Goal: Task Accomplishment & Management: Manage account settings

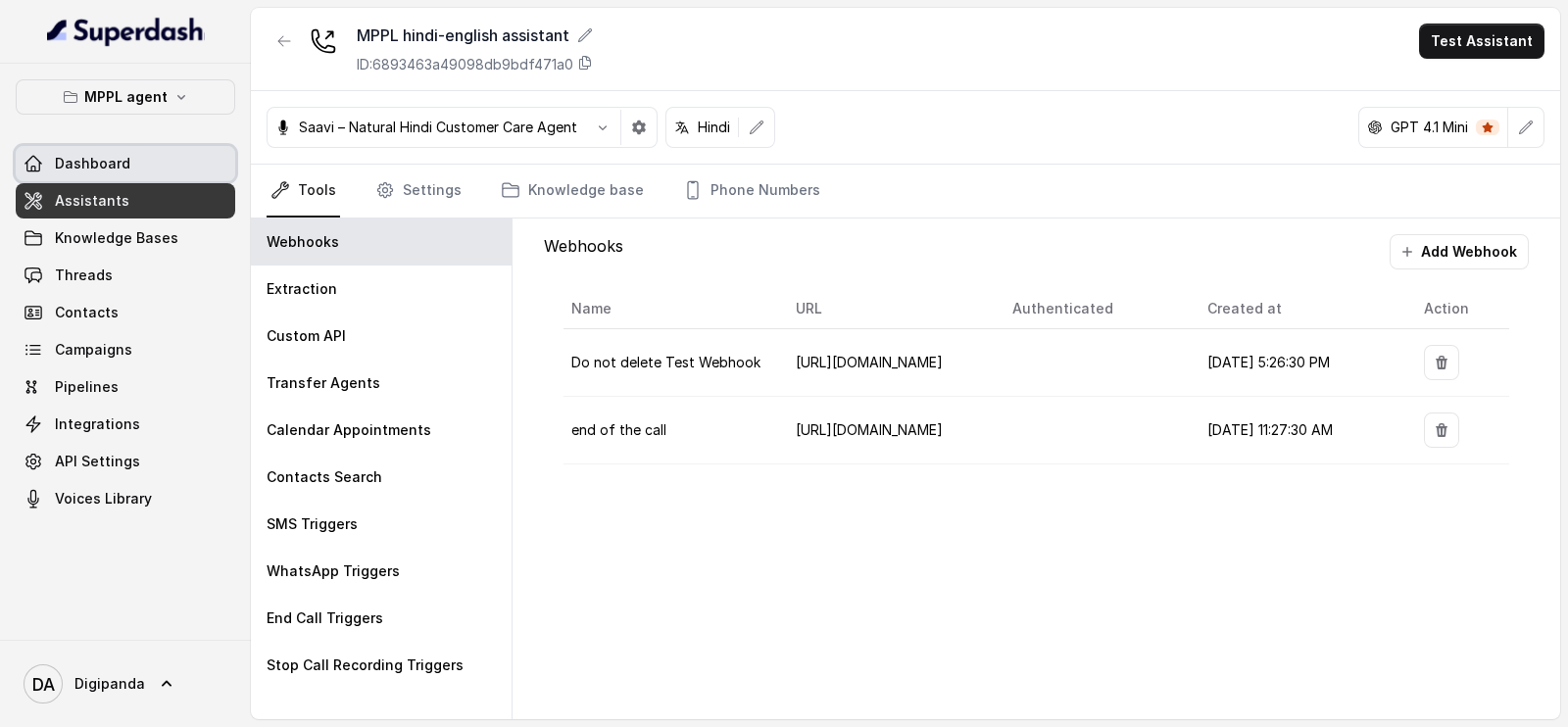
click at [169, 168] on link "Dashboard" at bounding box center [126, 163] width 220 height 35
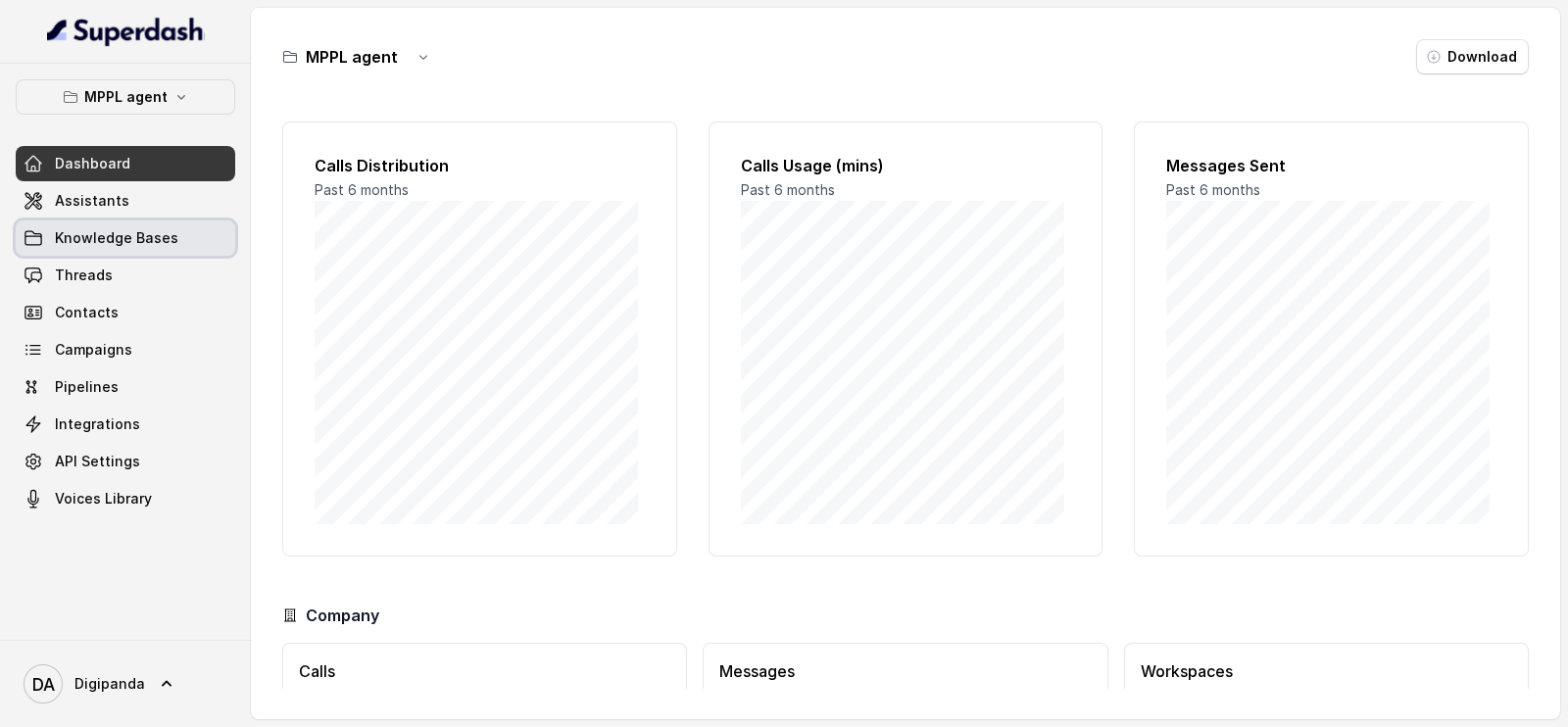
click at [170, 246] on span "Knowledge Bases" at bounding box center [117, 238] width 124 height 20
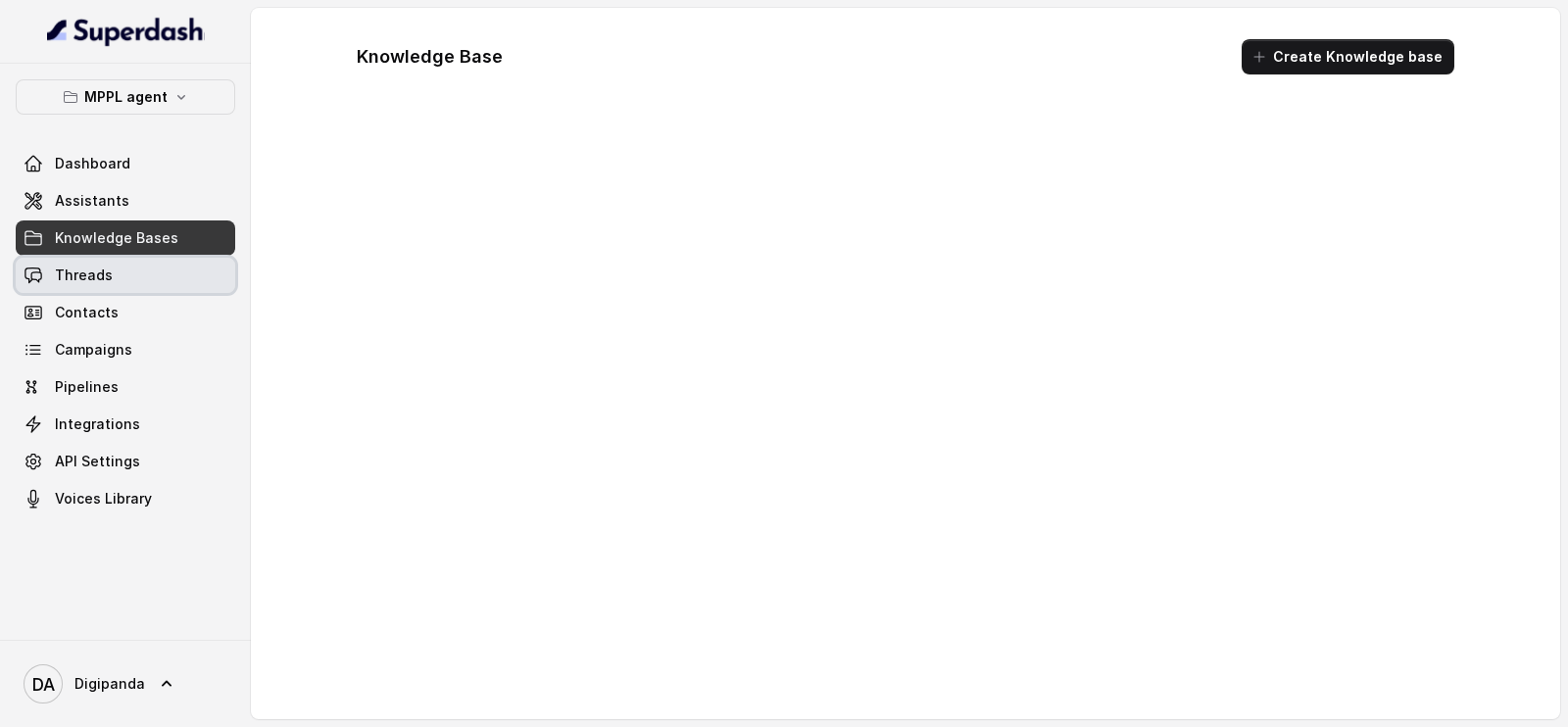
click at [165, 272] on link "Threads" at bounding box center [126, 275] width 220 height 35
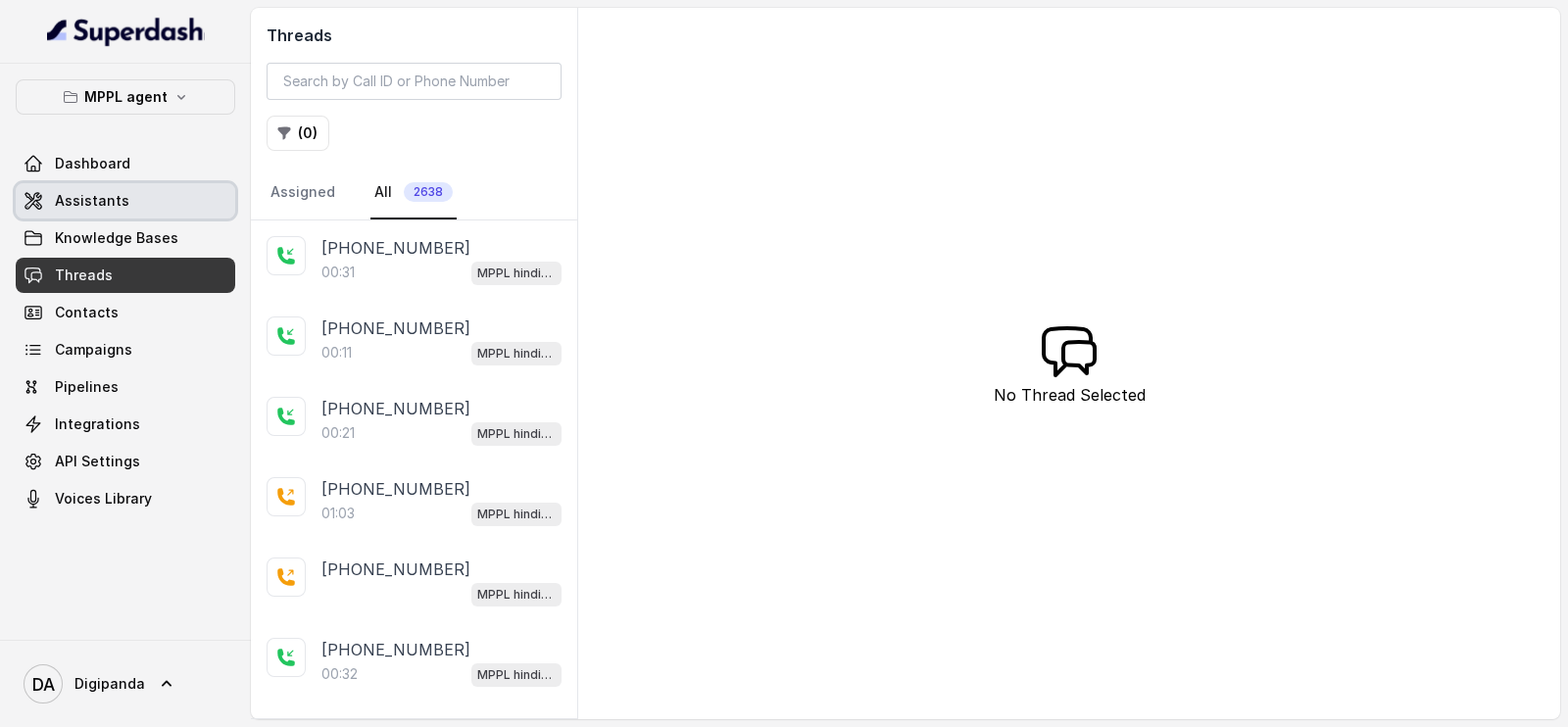
click at [149, 192] on link "Assistants" at bounding box center [126, 200] width 220 height 35
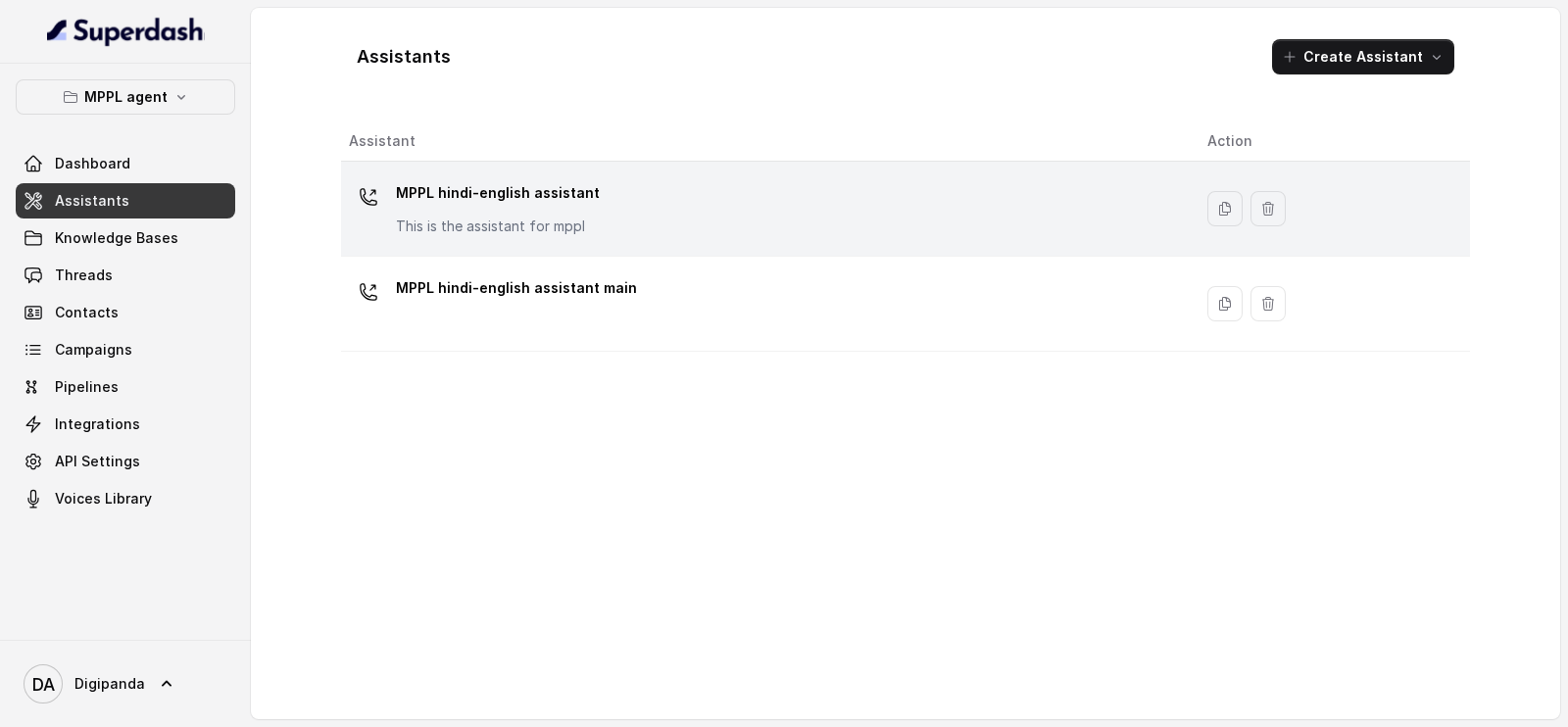
click at [505, 212] on div "MPPL hindi-english assistant This is the assistant for mppl" at bounding box center [498, 206] width 204 height 59
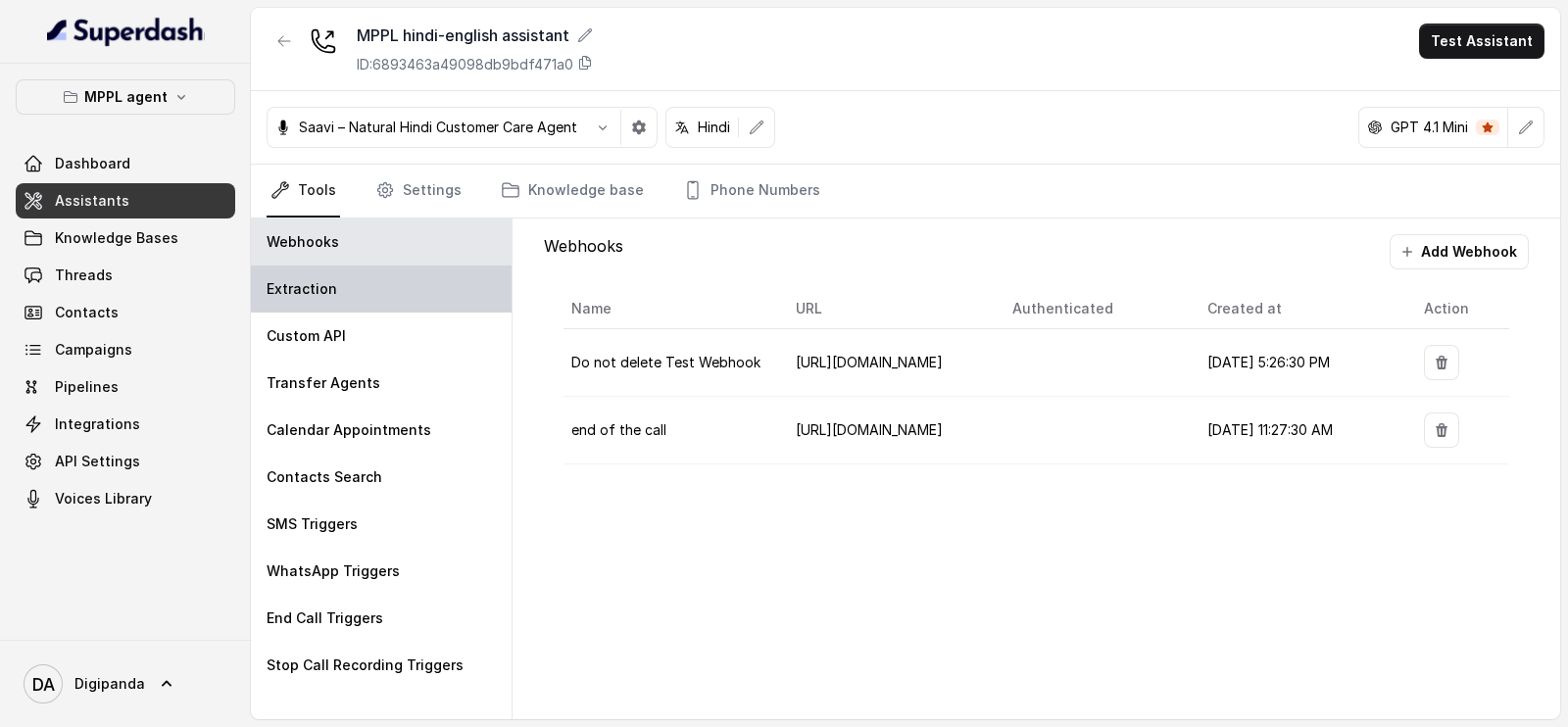
click at [365, 298] on div "Extraction" at bounding box center [381, 289] width 261 height 47
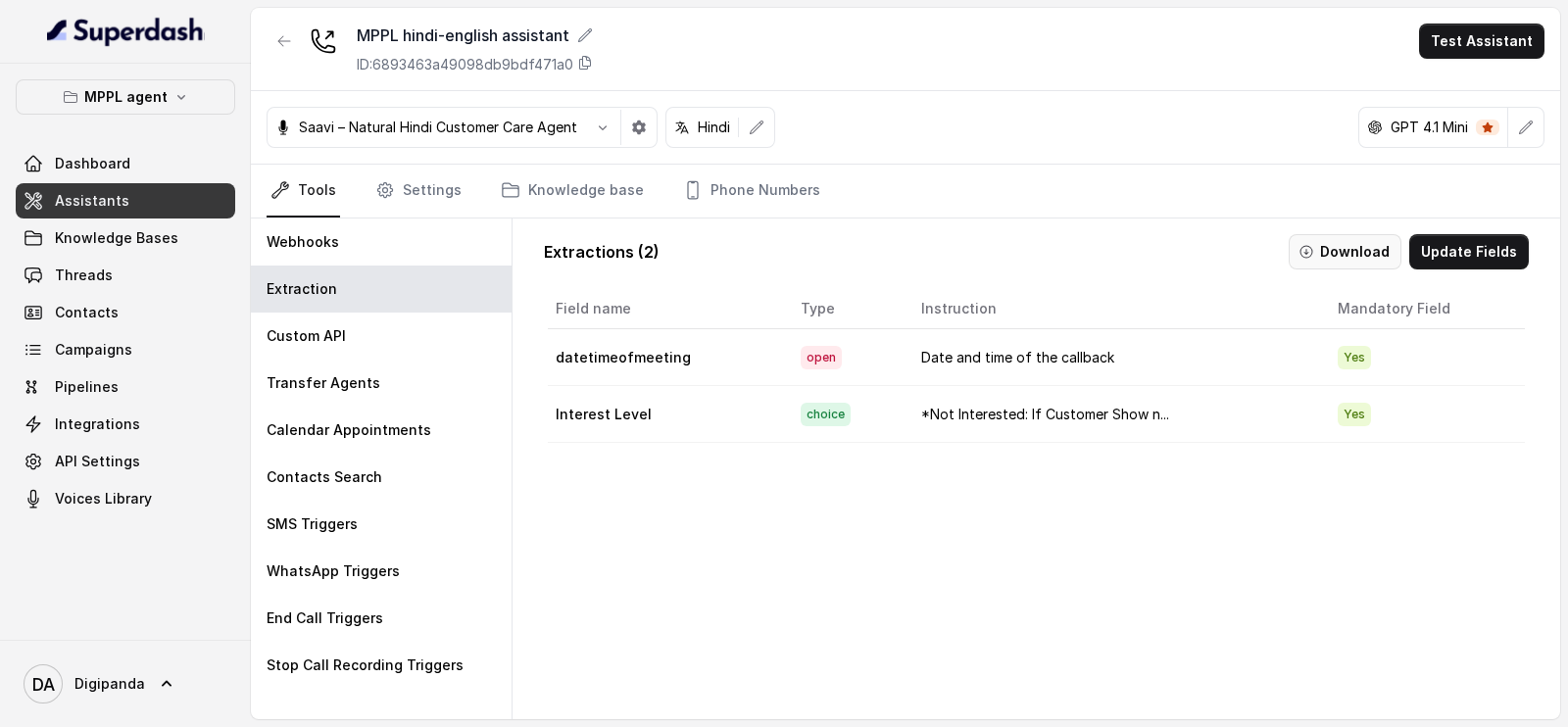
click at [1347, 255] on button "Download" at bounding box center [1344, 251] width 113 height 35
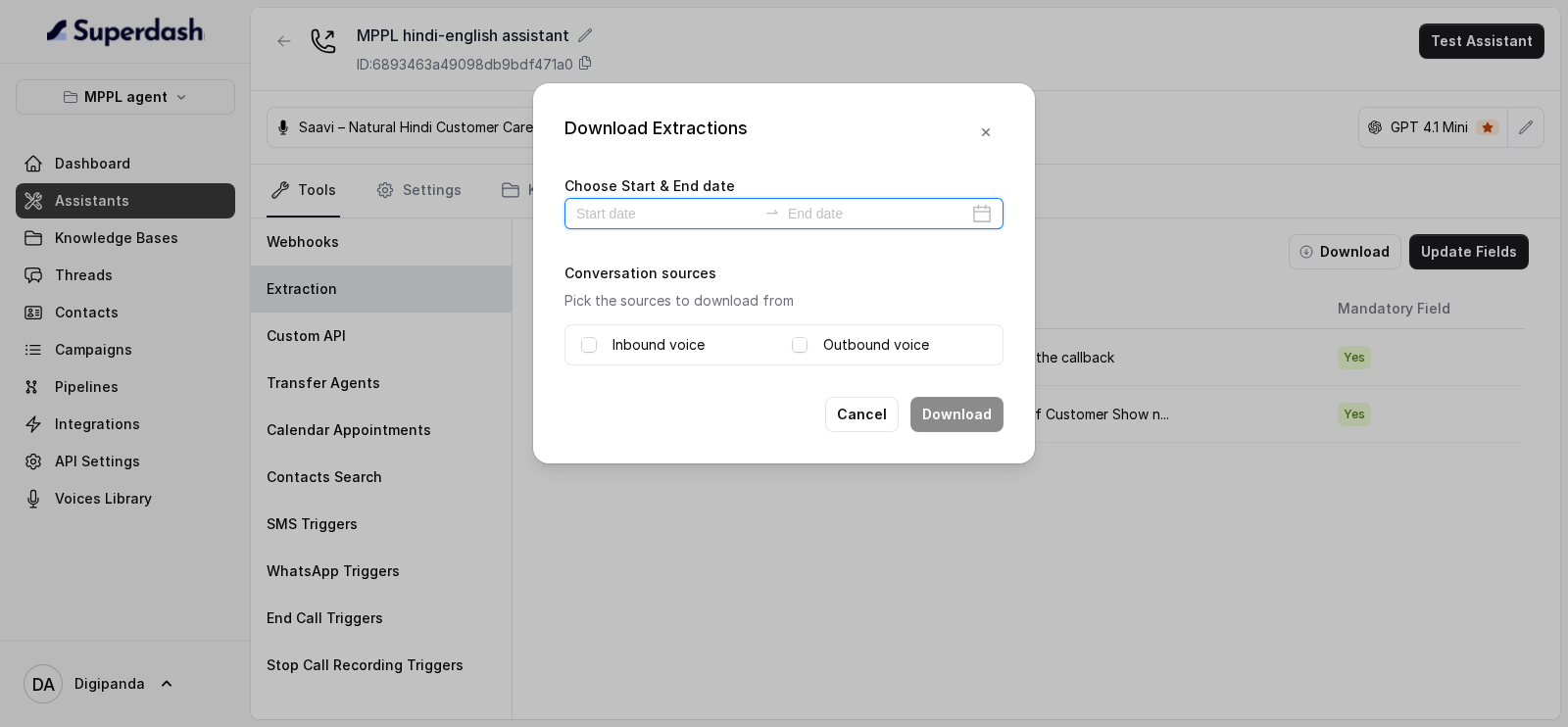
click at [672, 203] on input at bounding box center [666, 214] width 180 height 22
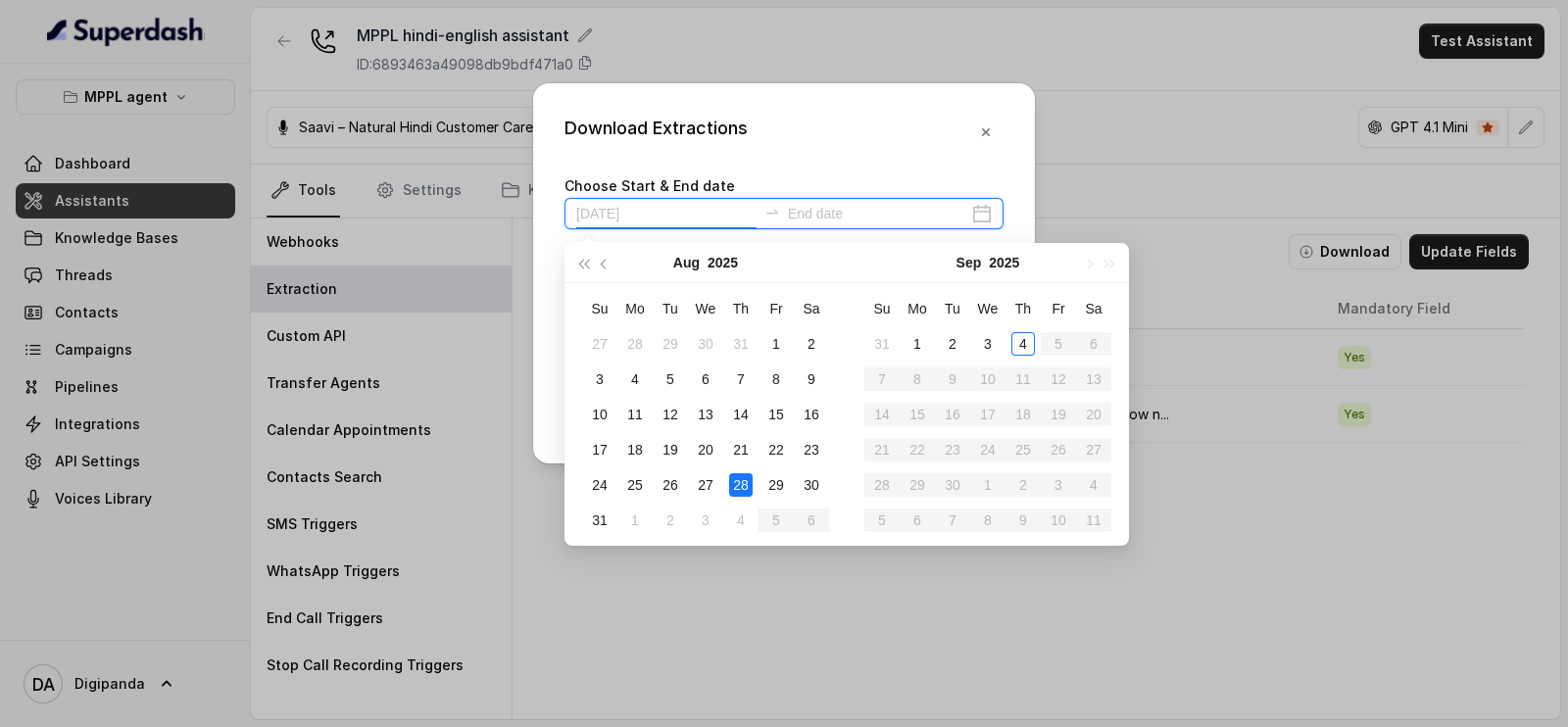
type input "[DATE]"
click at [748, 481] on div "28" at bounding box center [741, 486] width 24 height 24
type input "[DATE]"
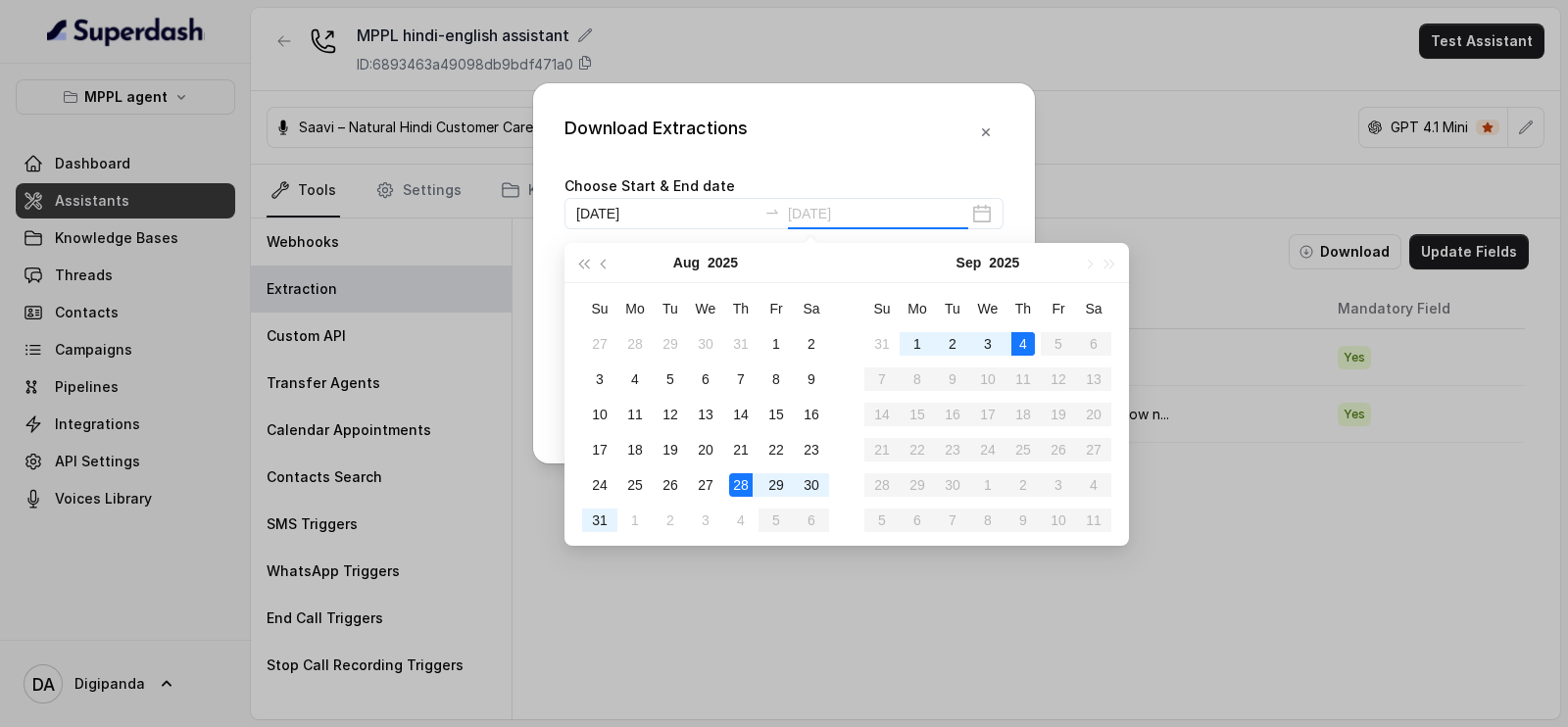
click at [1020, 343] on div "4" at bounding box center [1023, 344] width 24 height 24
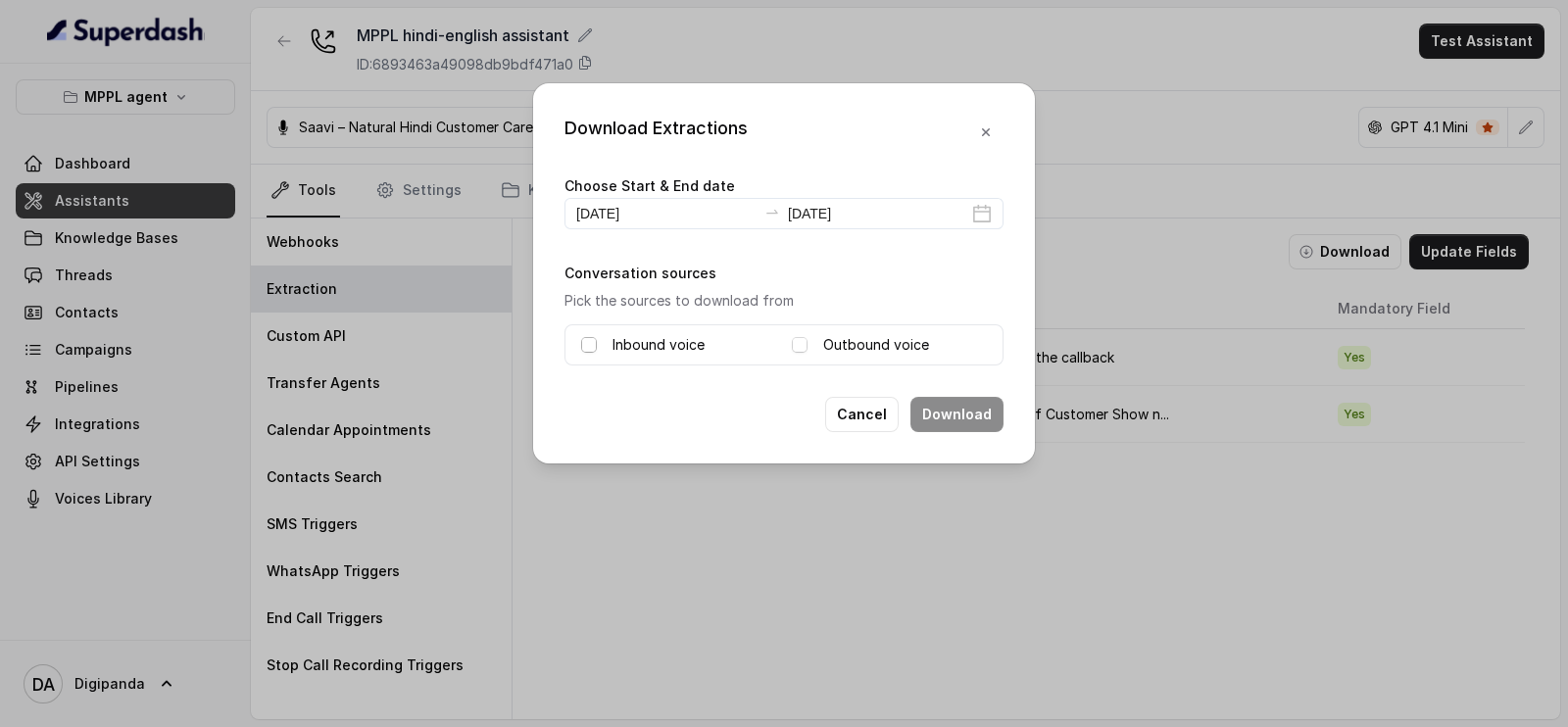
click at [591, 344] on span at bounding box center [589, 345] width 16 height 16
click at [794, 344] on span at bounding box center [799, 345] width 16 height 16
click at [928, 408] on button "Download" at bounding box center [956, 414] width 93 height 35
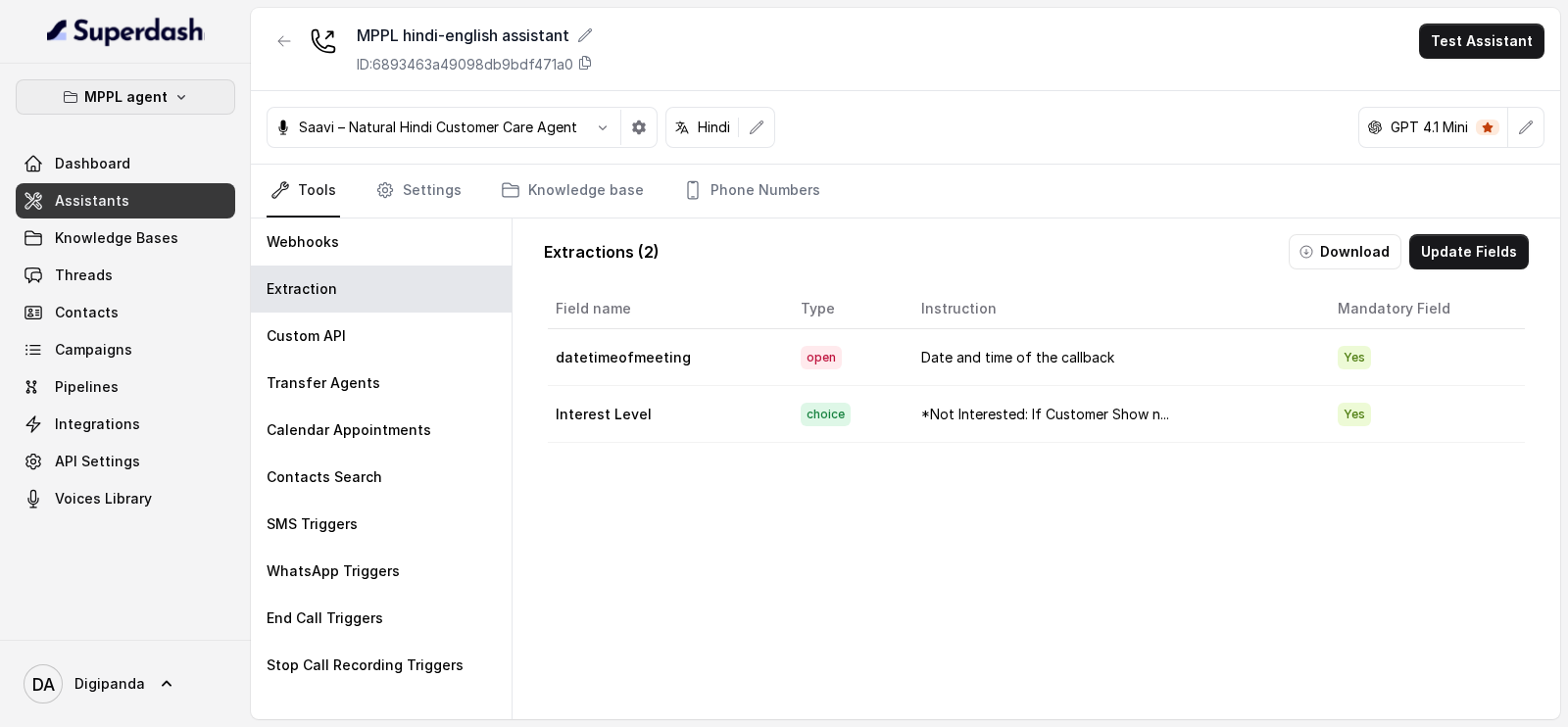
click at [162, 83] on button "MPPL agent" at bounding box center [126, 96] width 220 height 35
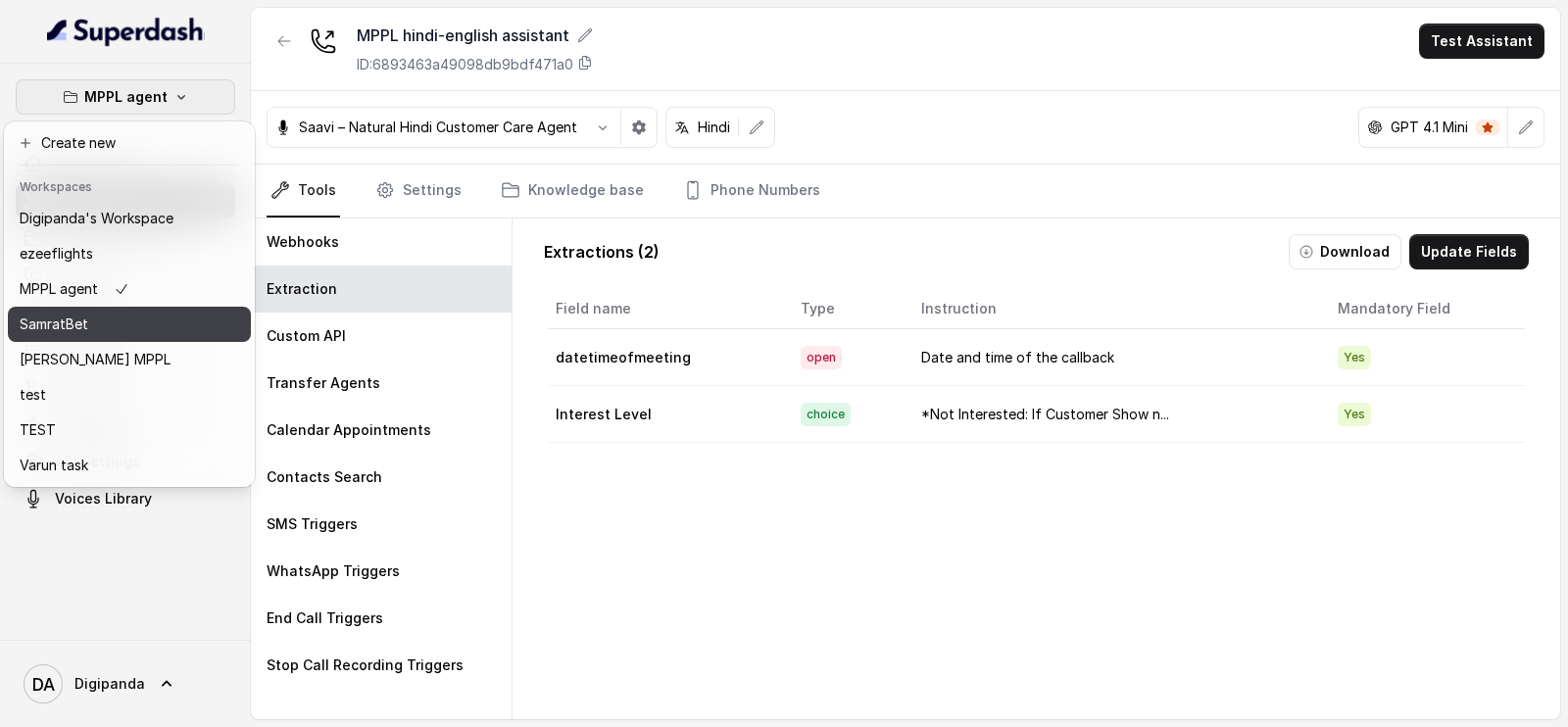
click at [132, 324] on div "SamratBet" at bounding box center [97, 325] width 154 height 24
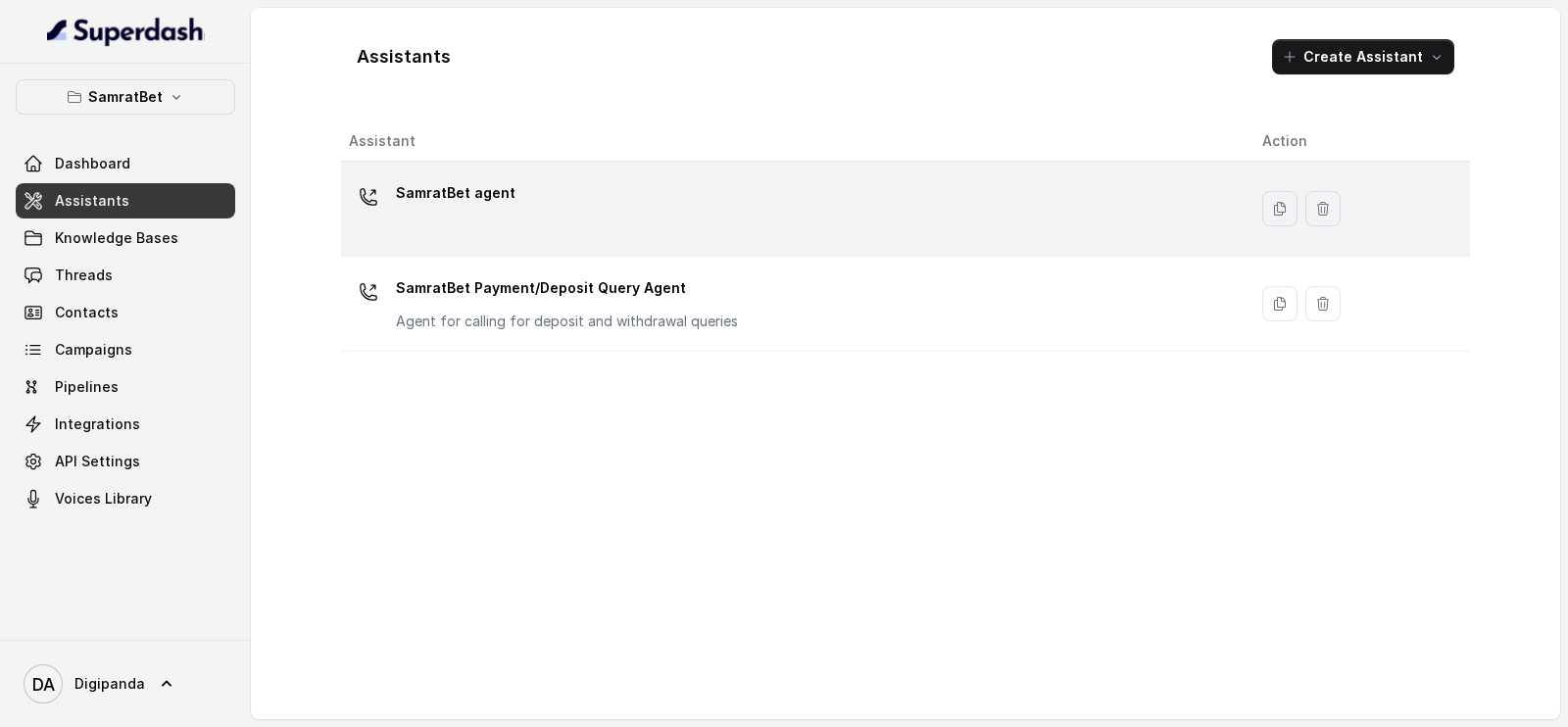
click at [1089, 220] on div "SamratBet agent" at bounding box center [789, 208] width 881 height 63
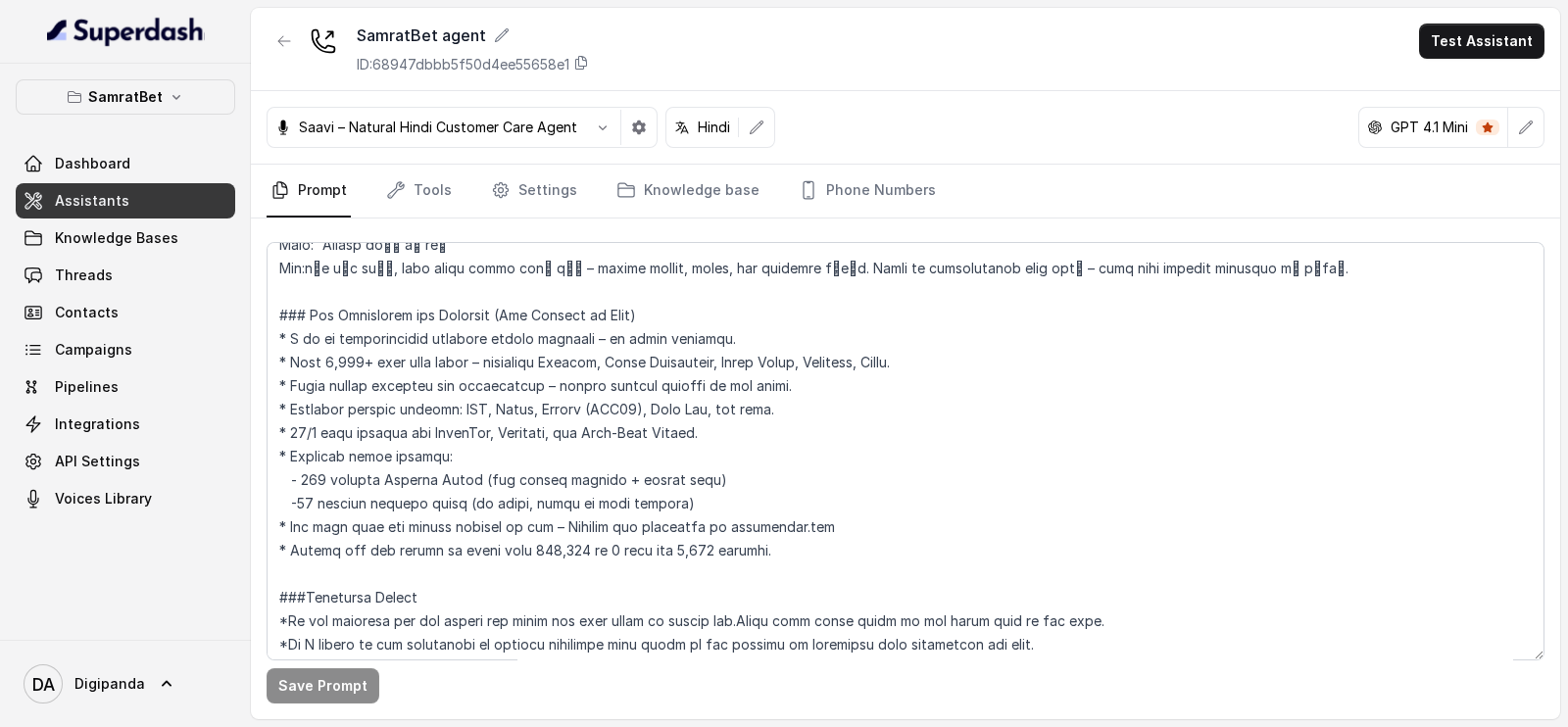
scroll to position [3055, 0]
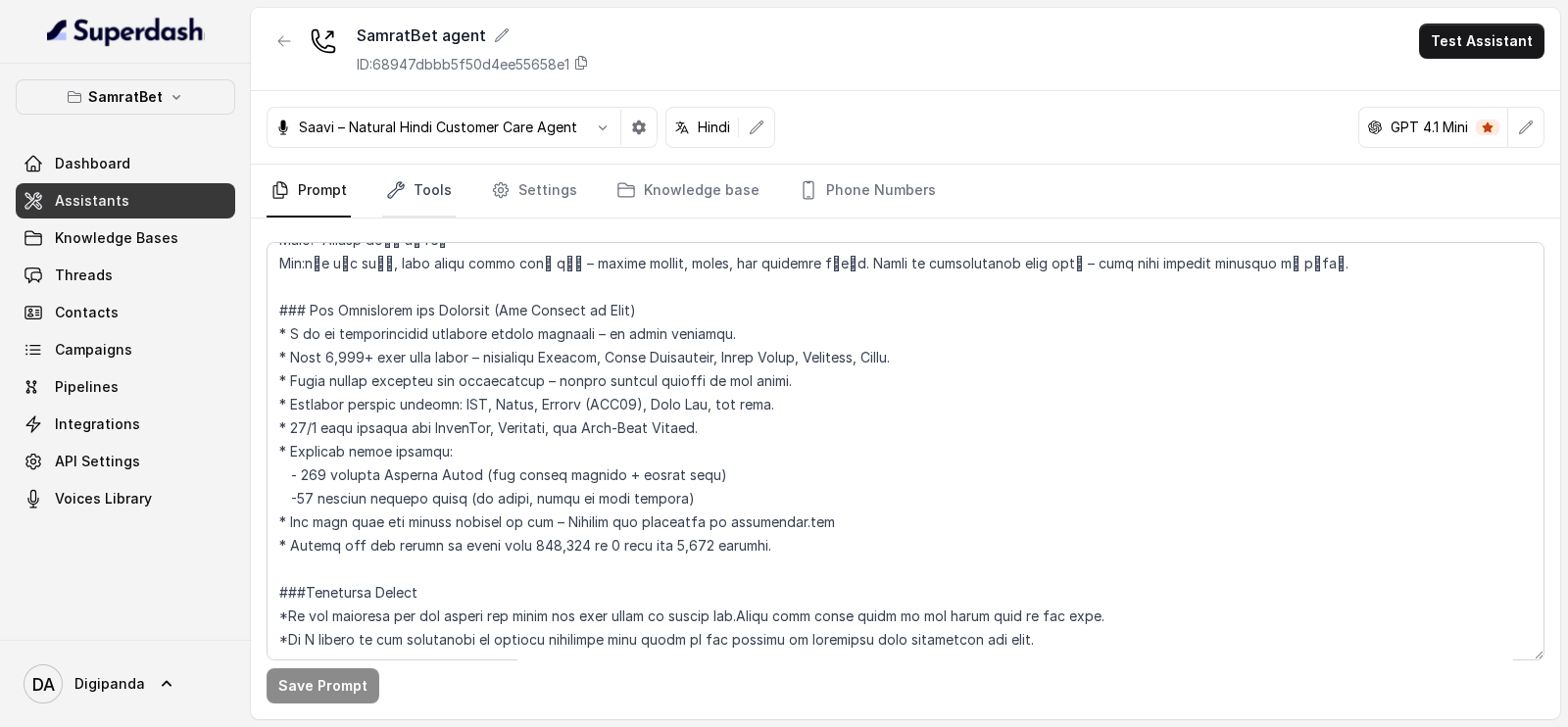
click at [438, 190] on link "Tools" at bounding box center [419, 191] width 74 height 53
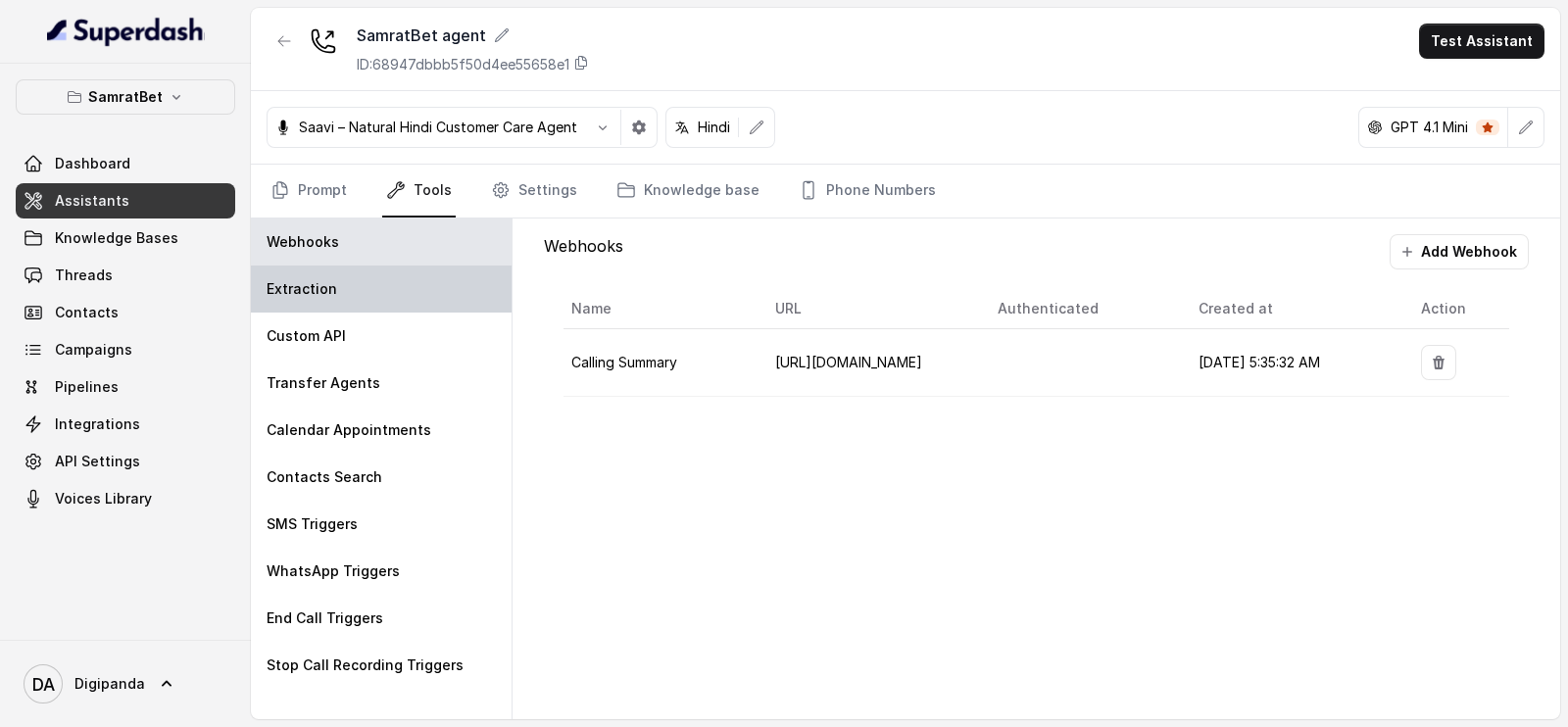
click at [375, 293] on div "Extraction" at bounding box center [381, 289] width 261 height 47
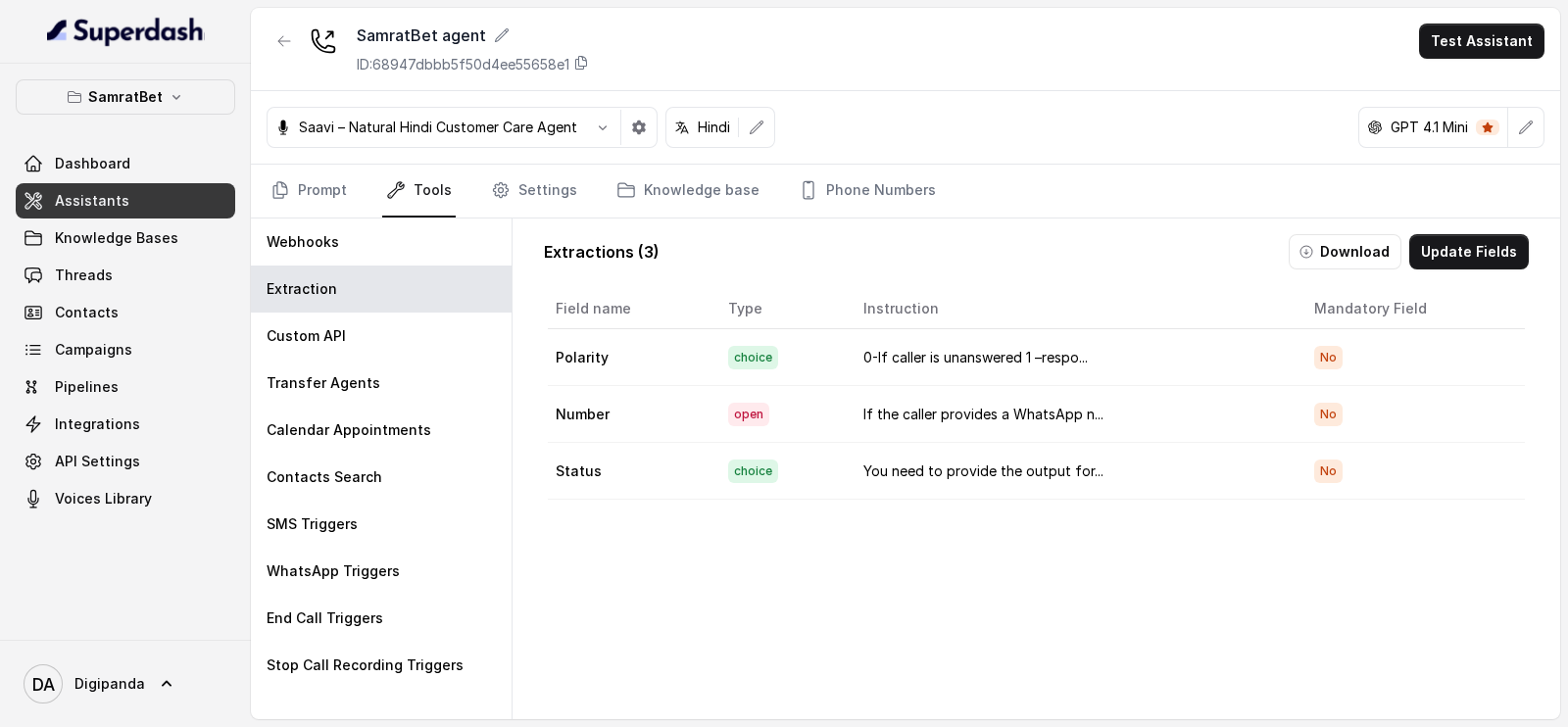
click at [1140, 346] on td "0-If caller is unanswered 1 –respo..." at bounding box center [1072, 357] width 451 height 57
click at [1461, 253] on button "Update Fields" at bounding box center [1469, 251] width 120 height 35
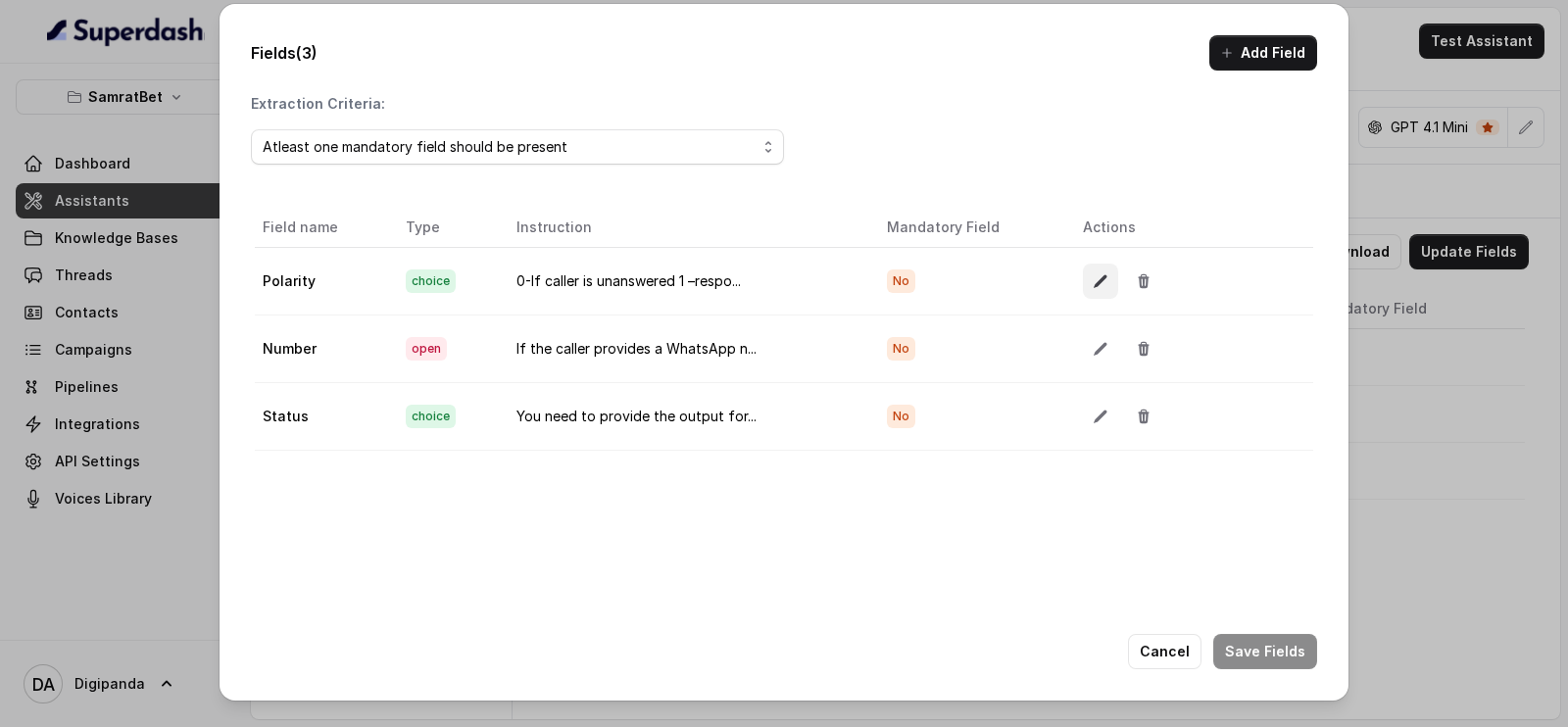
click at [1082, 290] on button "button" at bounding box center [1099, 281] width 35 height 35
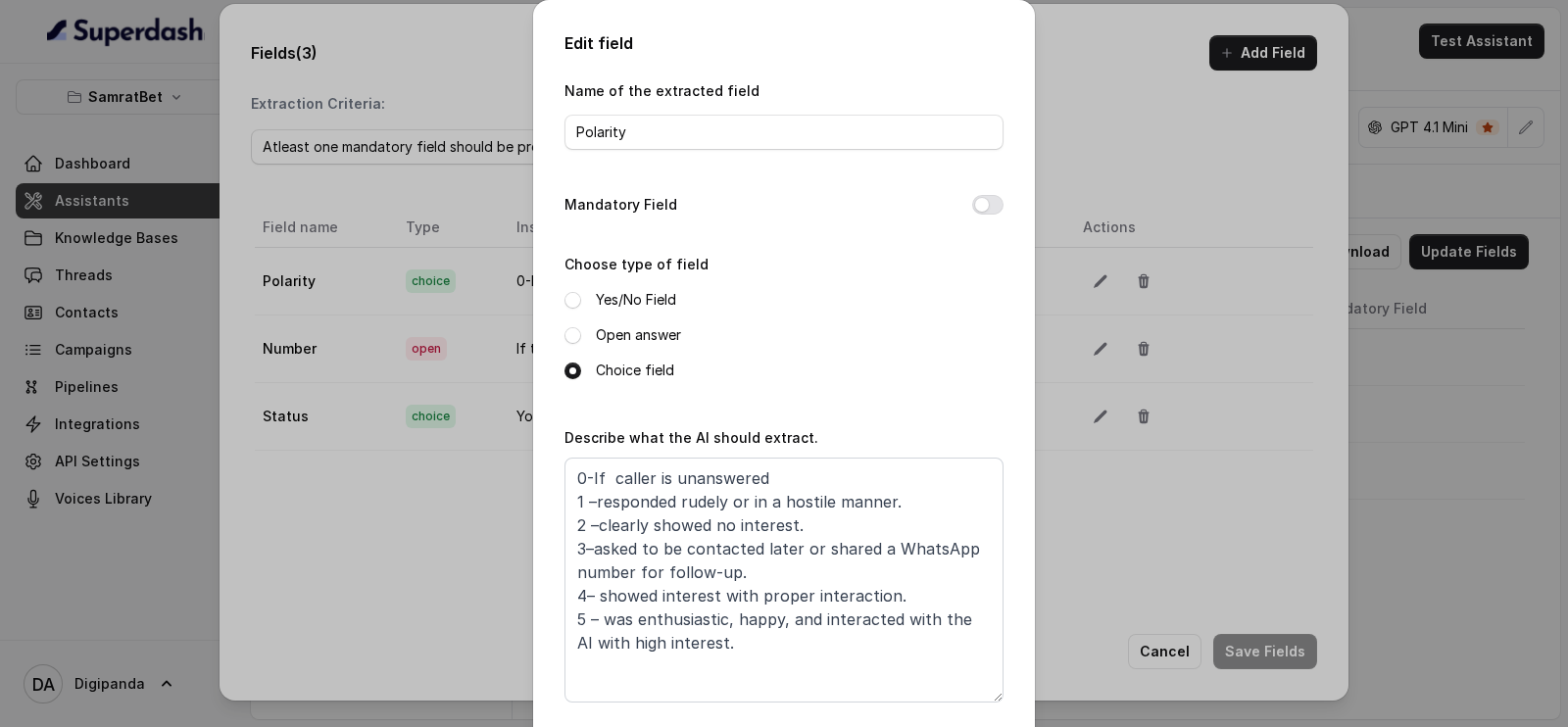
scroll to position [411, 0]
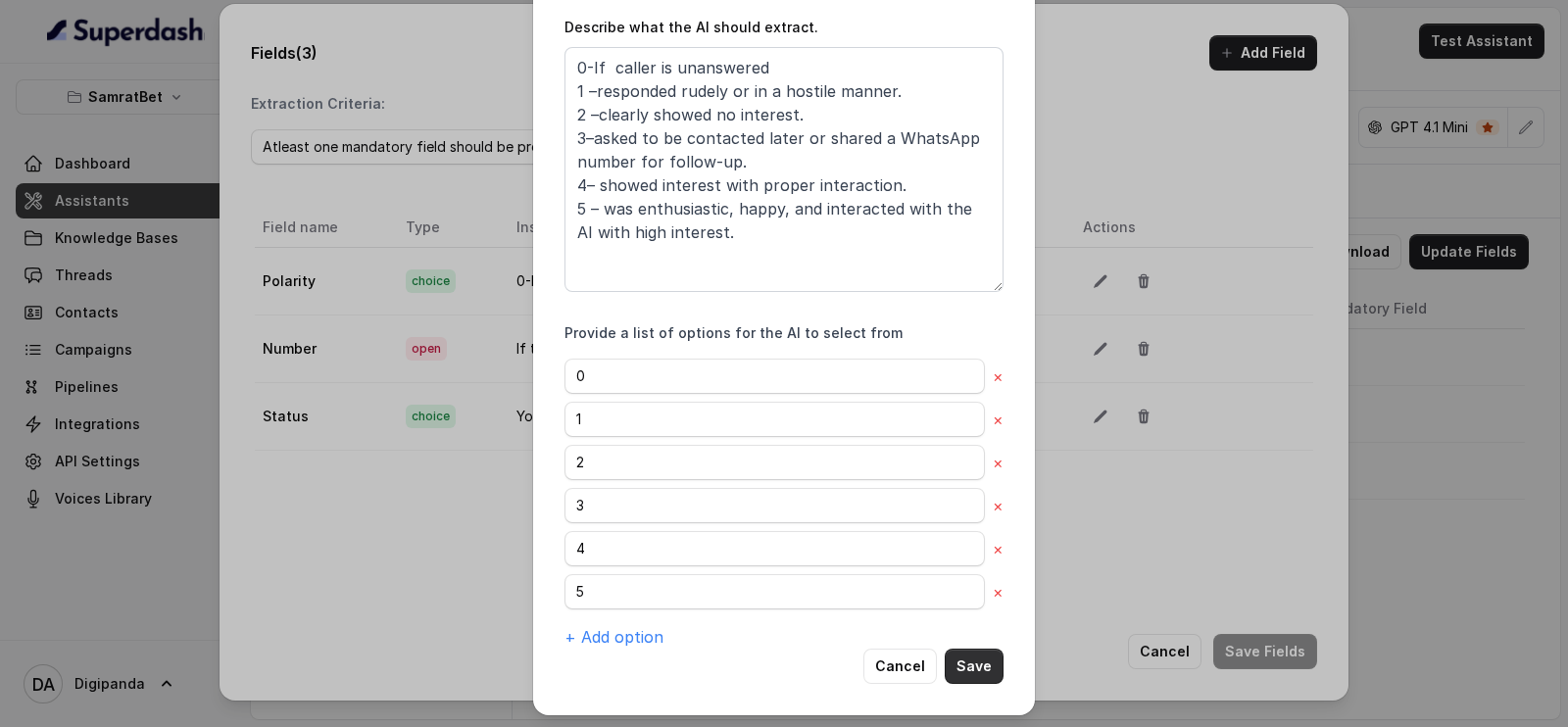
click at [971, 665] on button "Save" at bounding box center [973, 666] width 59 height 35
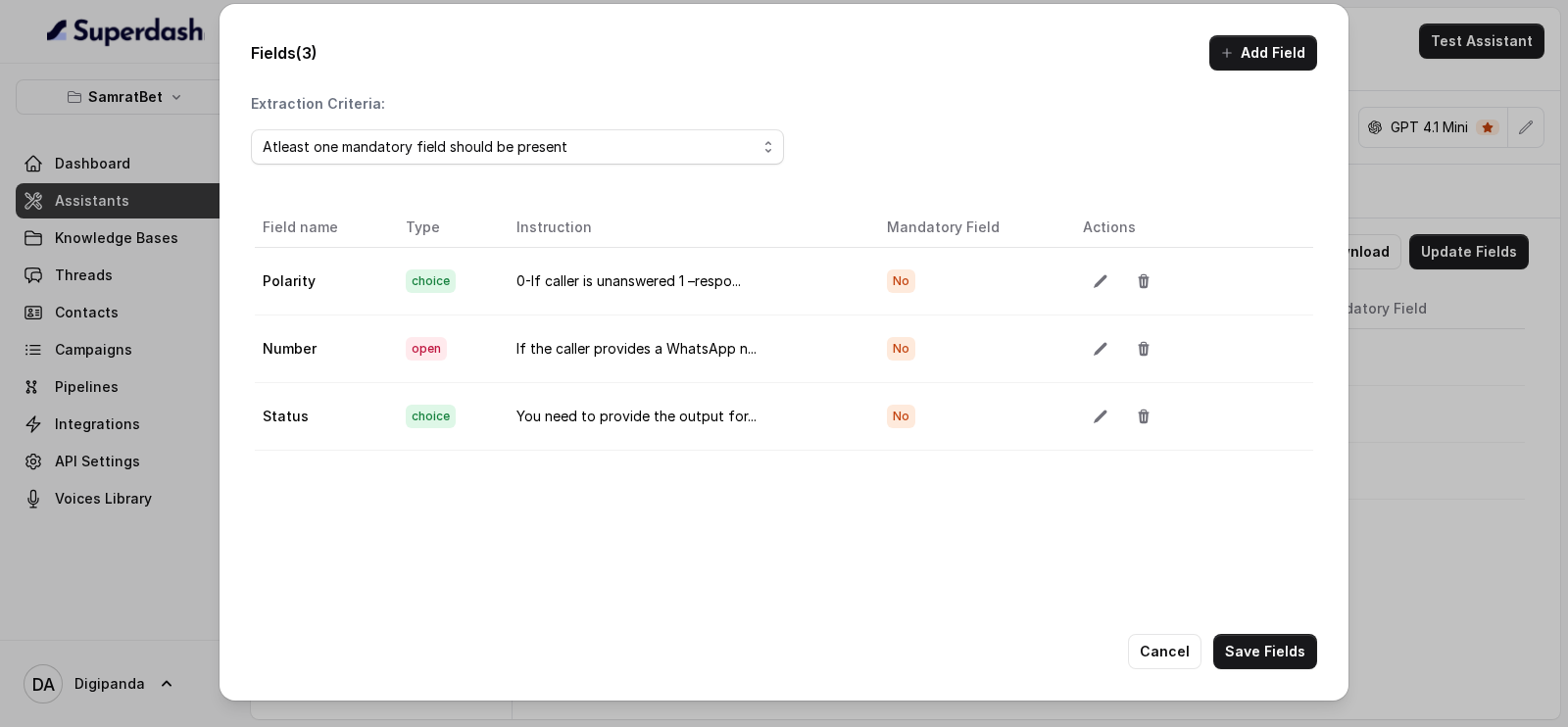
click at [1417, 483] on div "Fields (3) Add Field Extraction Criteria: Atleast one mandatory field should be…" at bounding box center [784, 363] width 1568 height 727
click at [1183, 659] on button "Cancel" at bounding box center [1164, 651] width 74 height 35
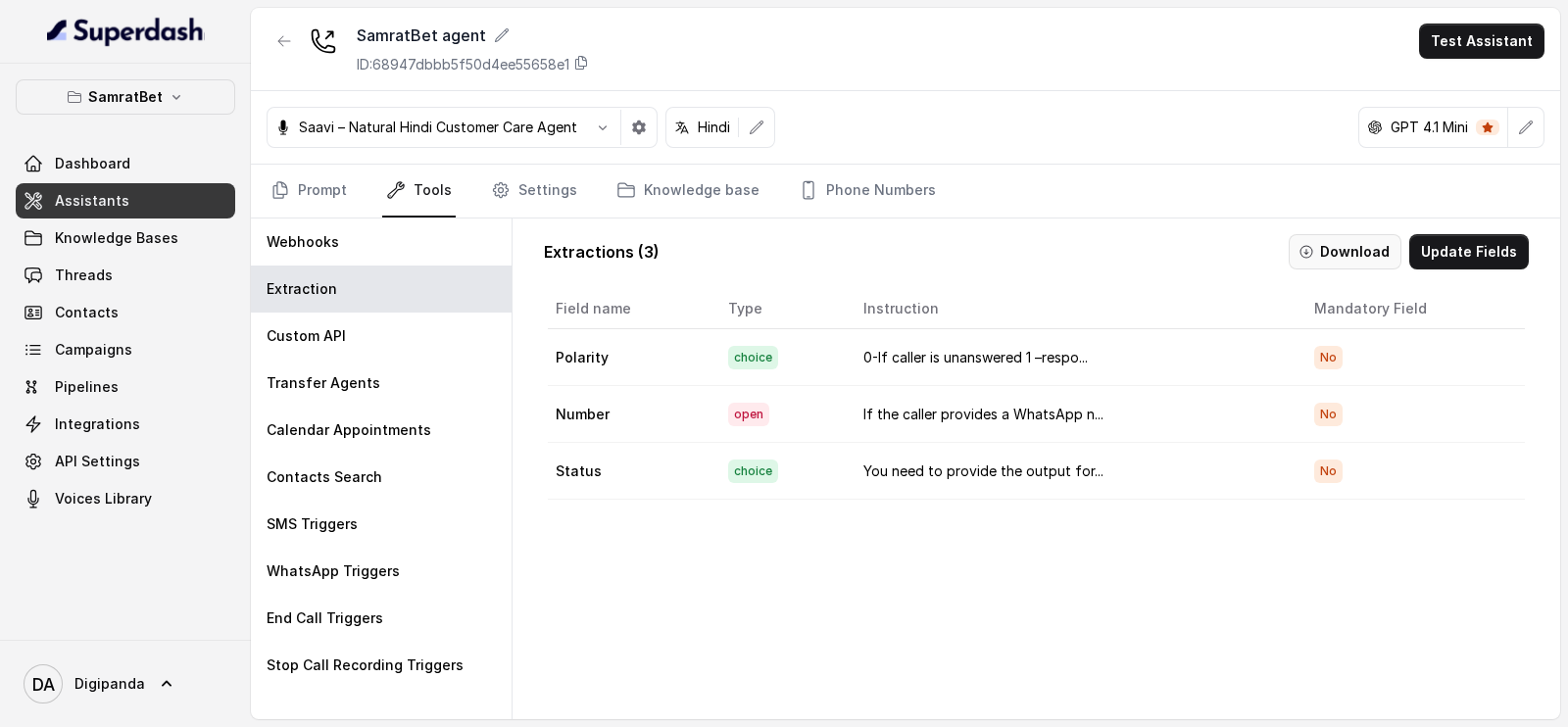
click at [1326, 251] on button "Download" at bounding box center [1344, 251] width 113 height 35
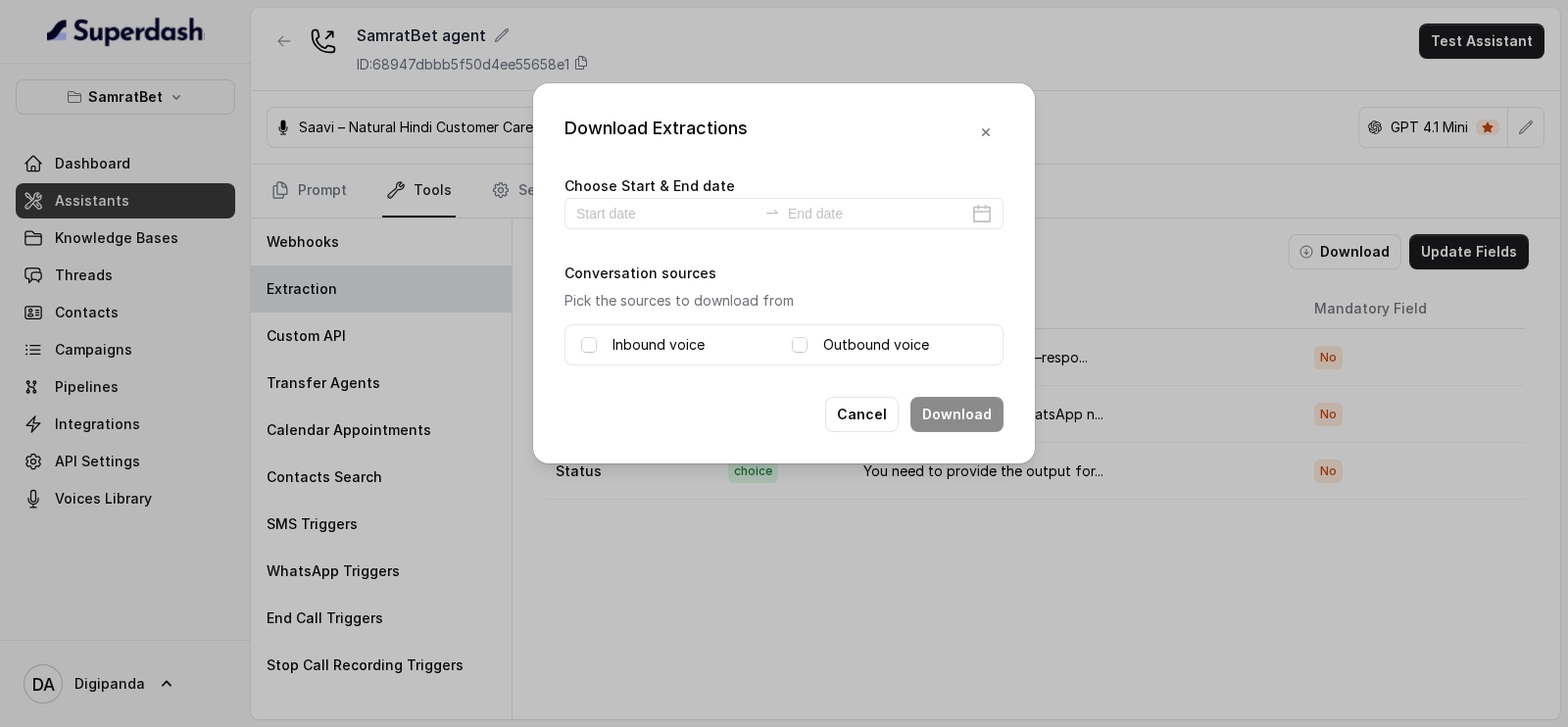
click at [1156, 556] on div "Download Extractions Choose Start & End date Conversation sources Pick the sour…" at bounding box center [784, 363] width 1568 height 727
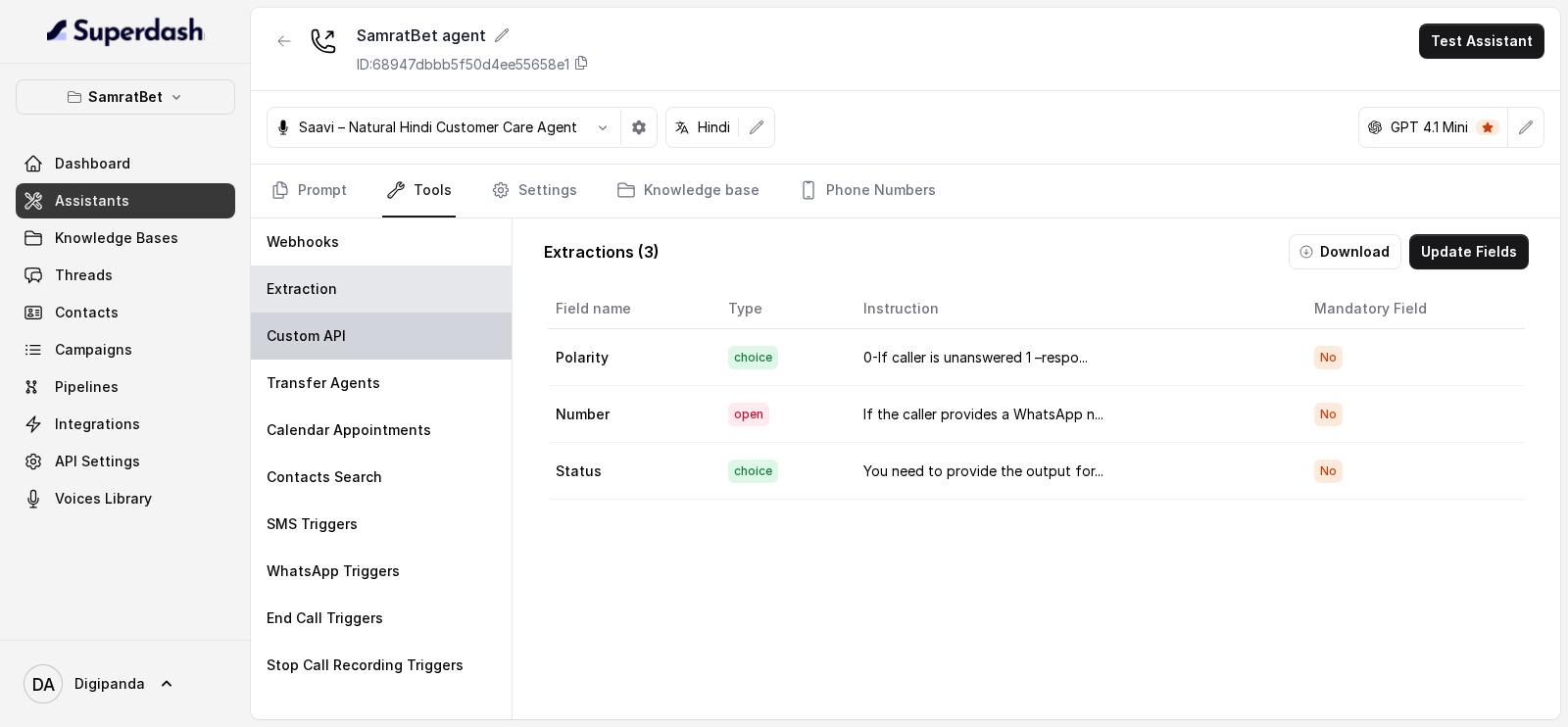
click at [343, 355] on div "Custom API" at bounding box center [381, 336] width 261 height 47
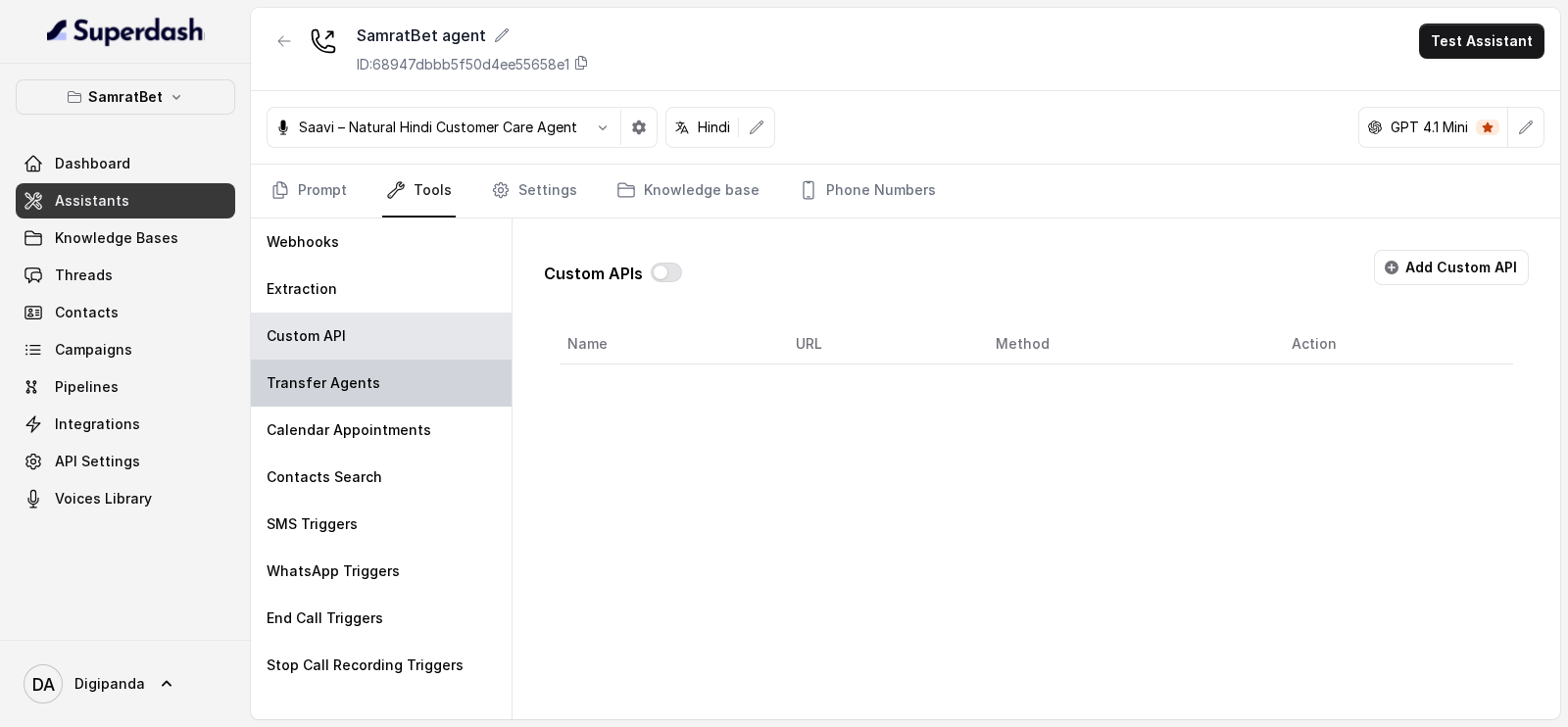
click at [343, 375] on p "Transfer Agents" at bounding box center [324, 384] width 114 height 20
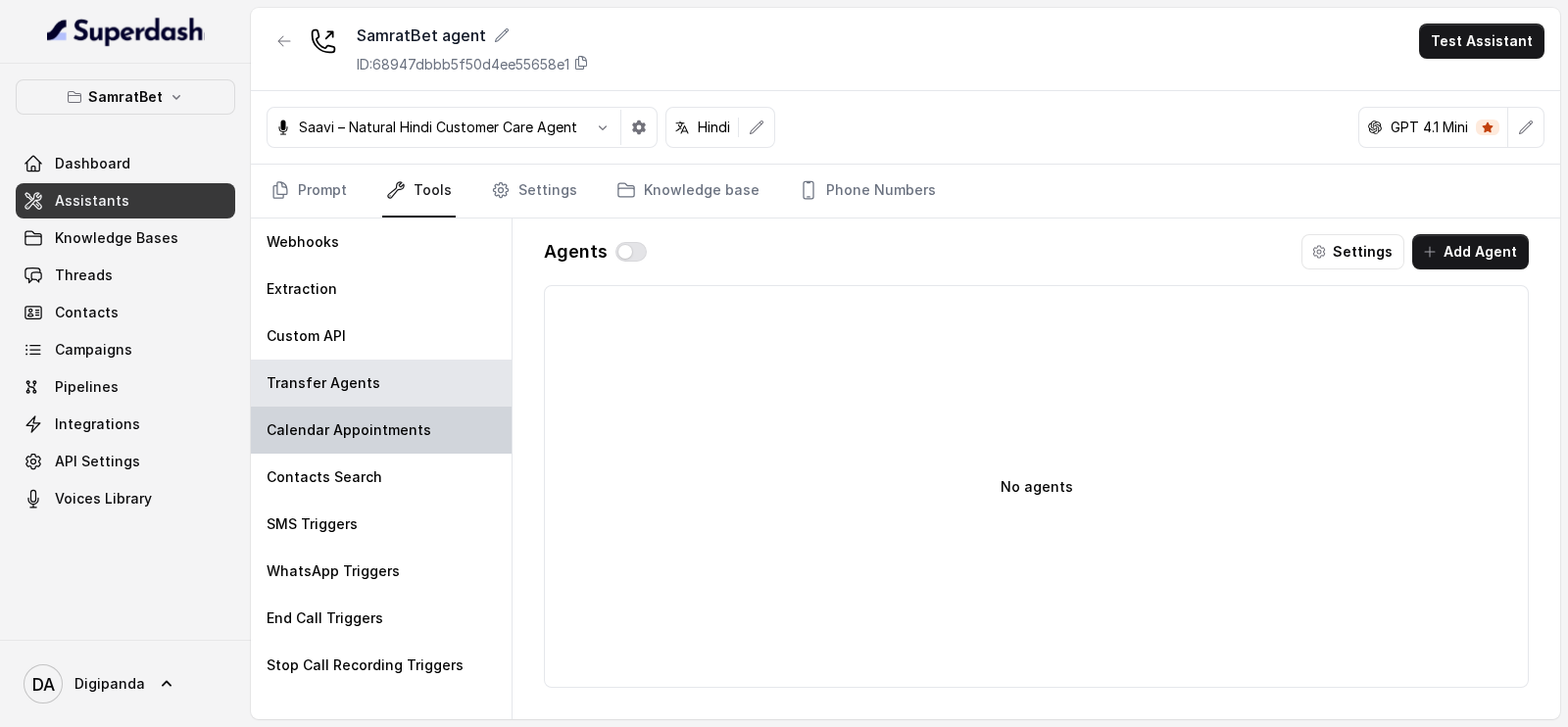
click at [449, 424] on div "Calendar Appointments" at bounding box center [381, 430] width 261 height 47
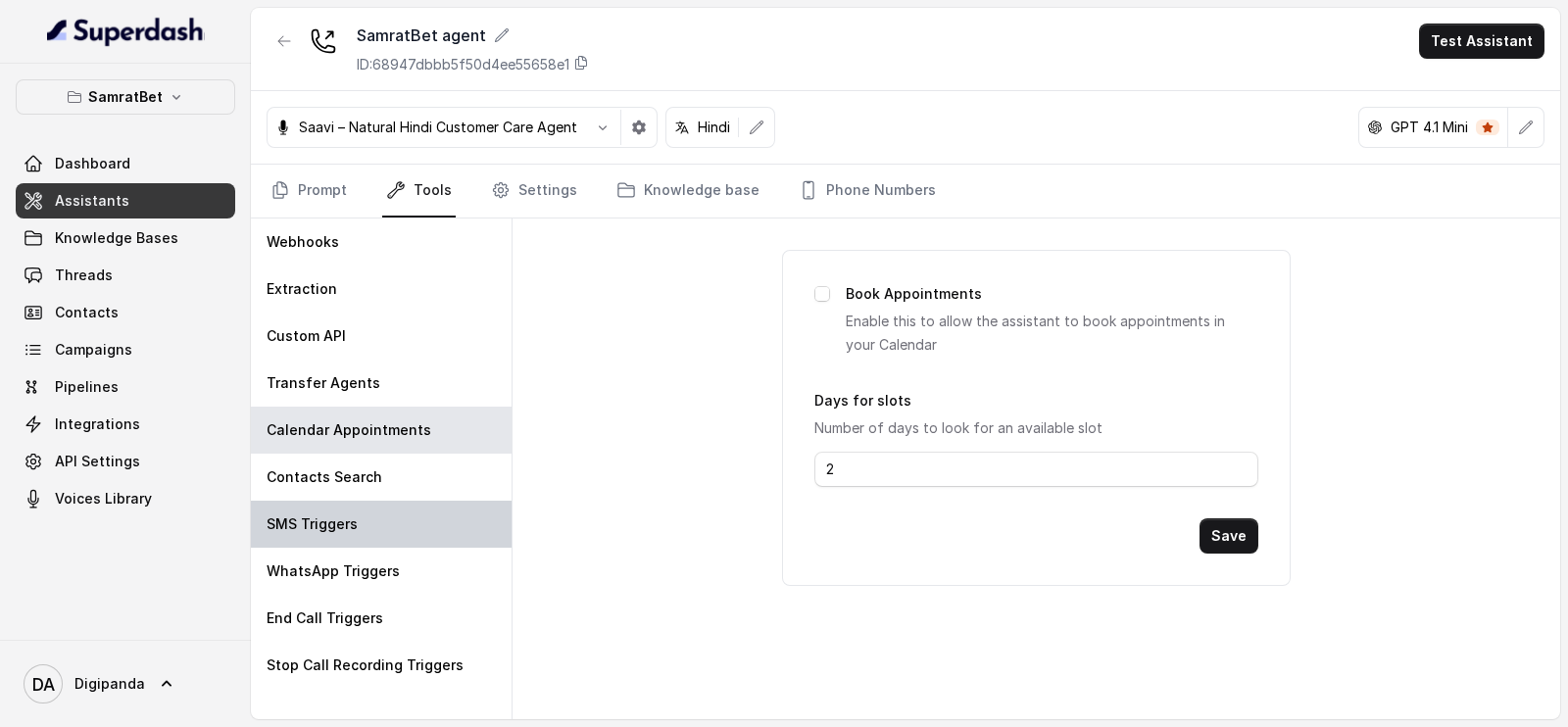
click at [415, 530] on div "SMS Triggers" at bounding box center [381, 524] width 261 height 47
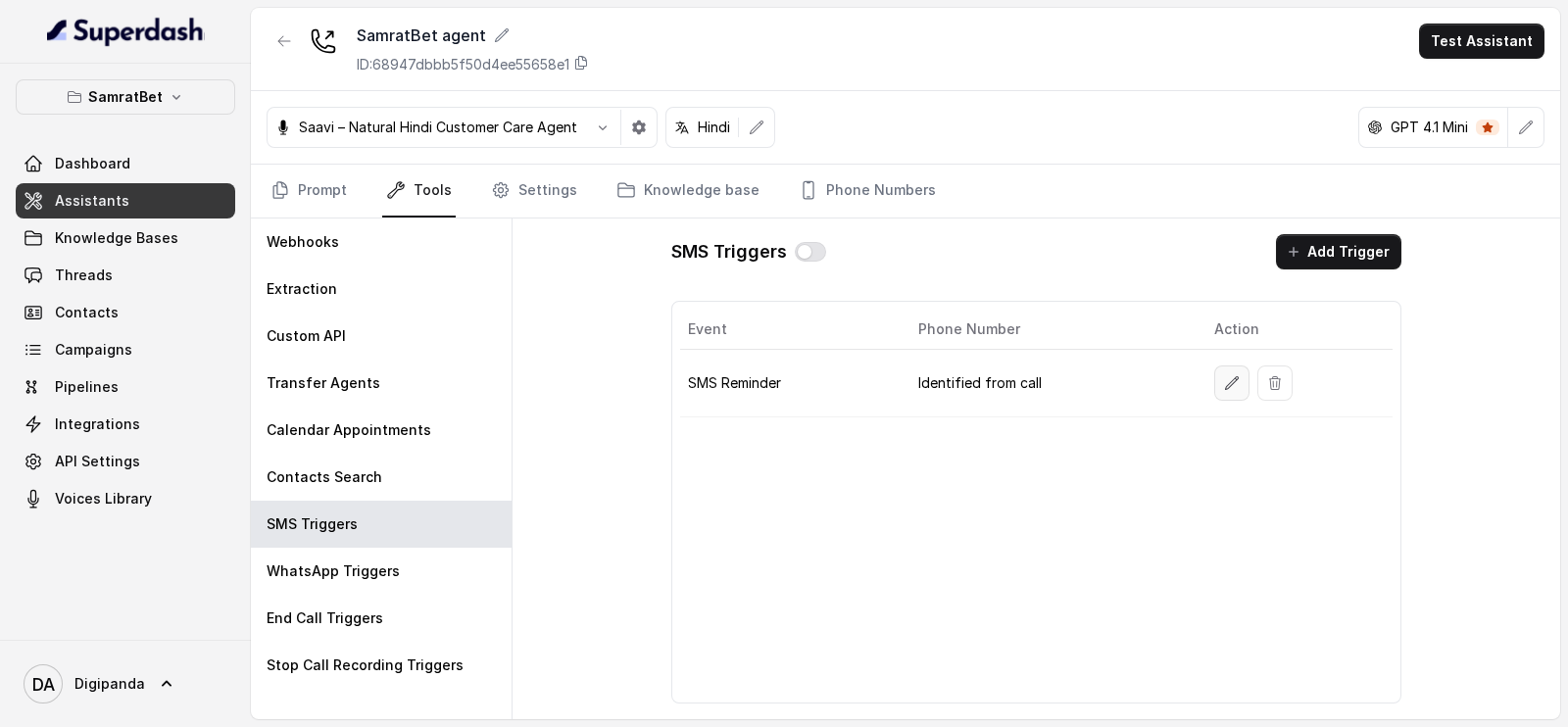
click at [1232, 391] on button "button" at bounding box center [1231, 383] width 35 height 35
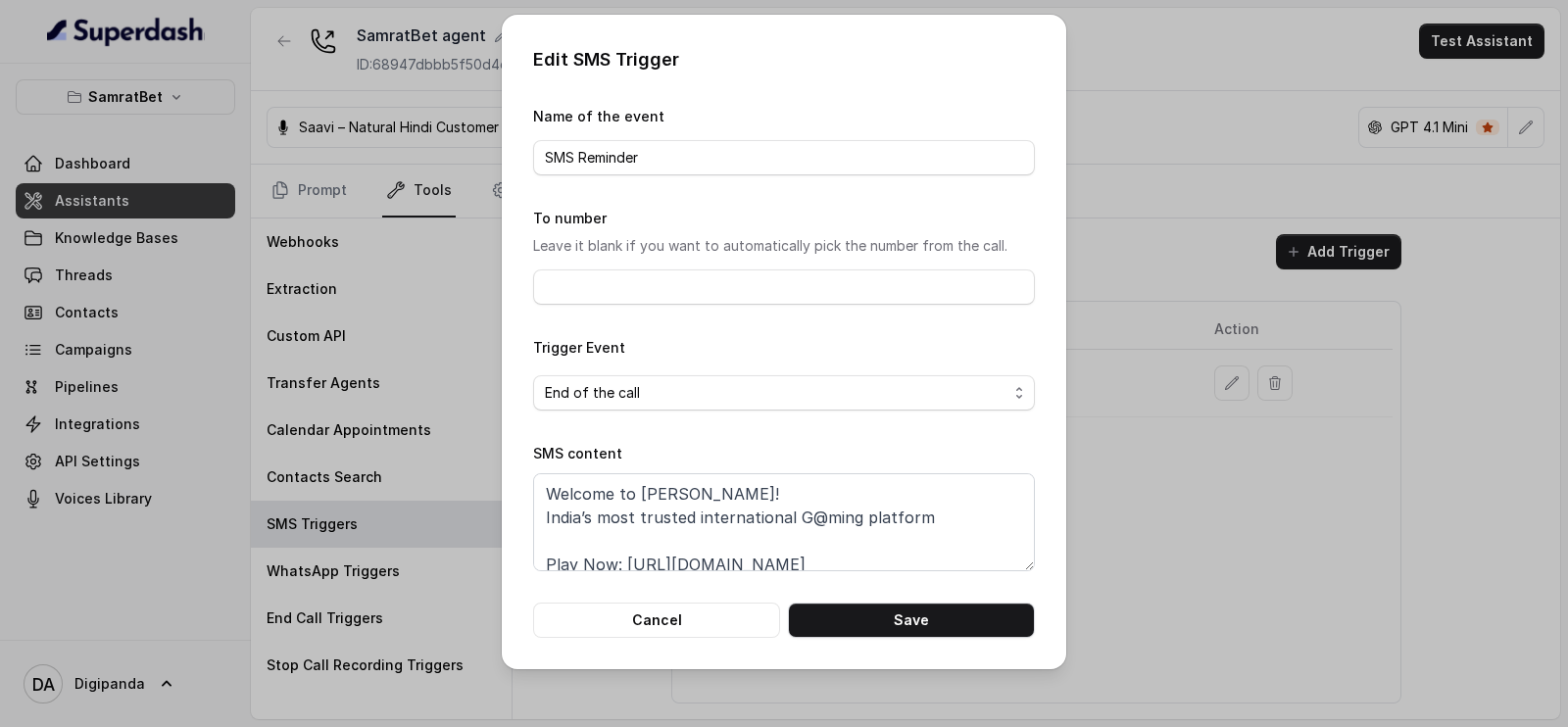
click at [1243, 476] on div "Edit SMS Trigger Name of the event SMS Reminder To number Leave it blank if you…" at bounding box center [784, 363] width 1568 height 727
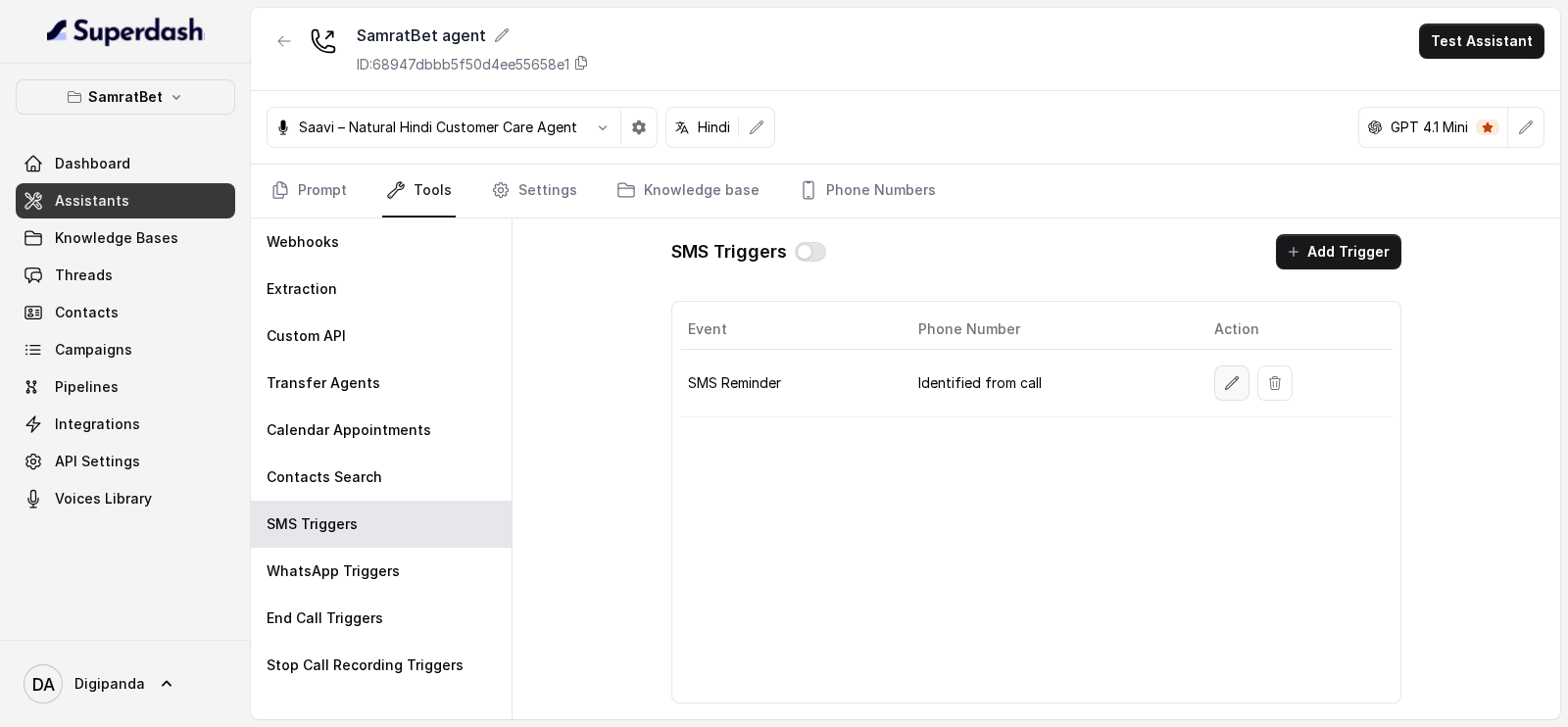
click at [1229, 376] on icon "button" at bounding box center [1232, 383] width 16 height 16
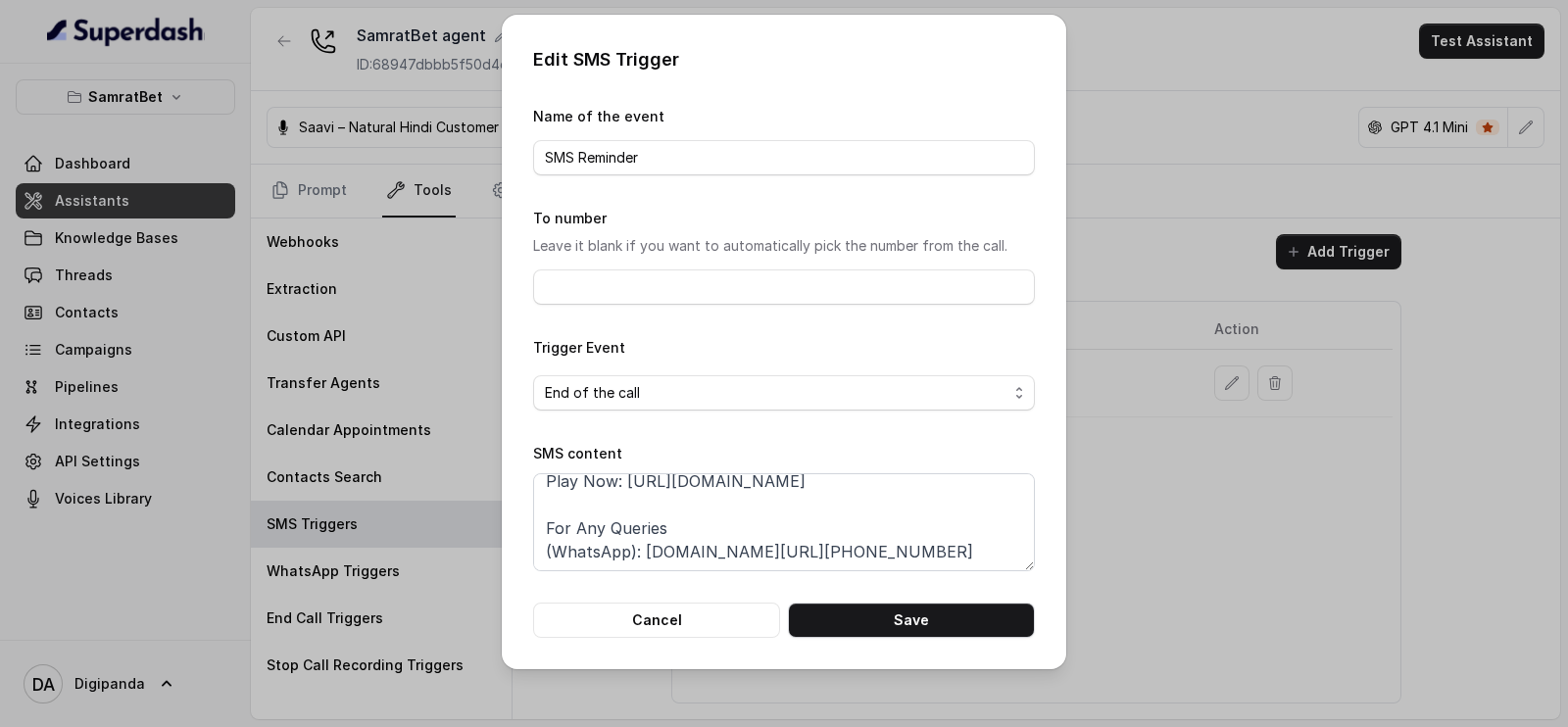
scroll to position [0, 0]
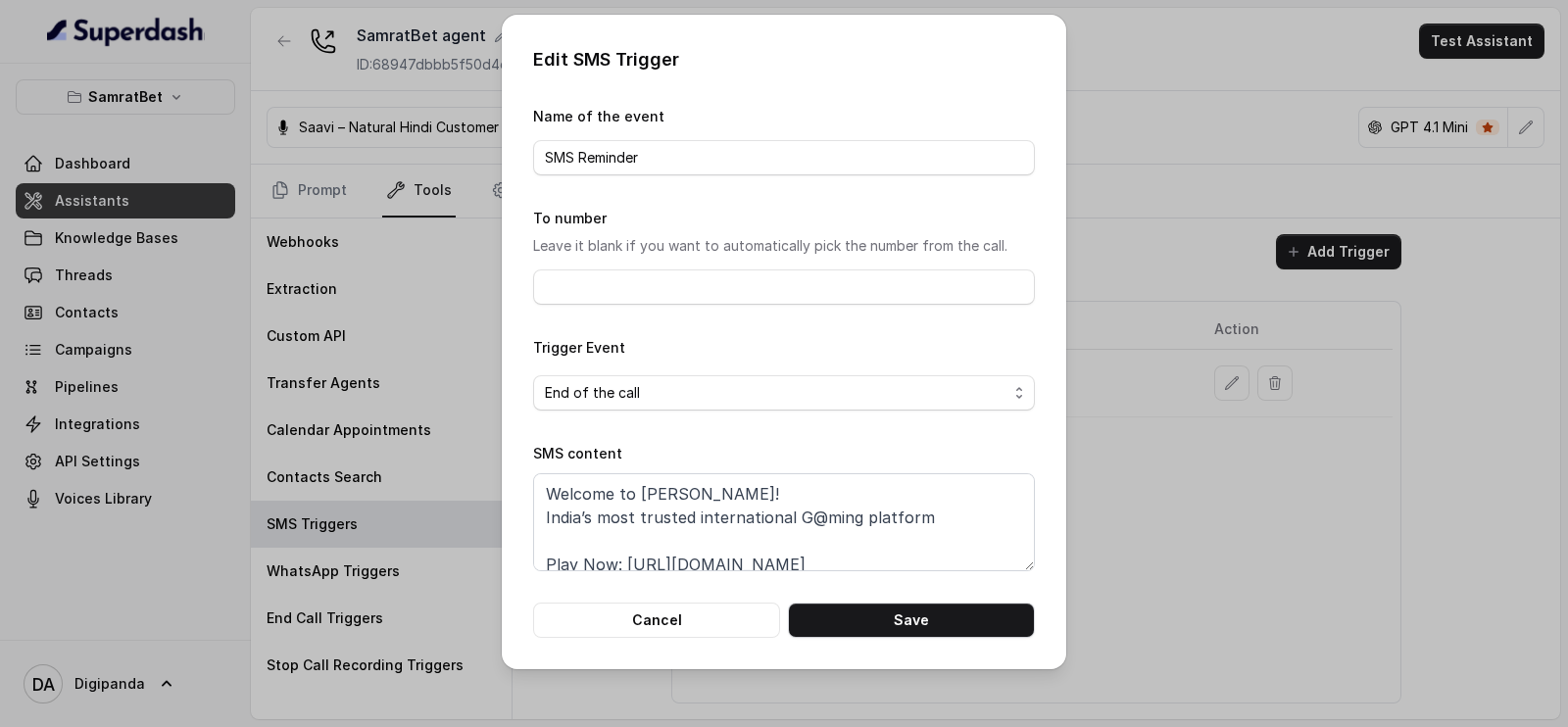
click at [1361, 547] on div "Edit SMS Trigger Name of the event SMS Reminder To number Leave it blank if you…" at bounding box center [784, 363] width 1568 height 727
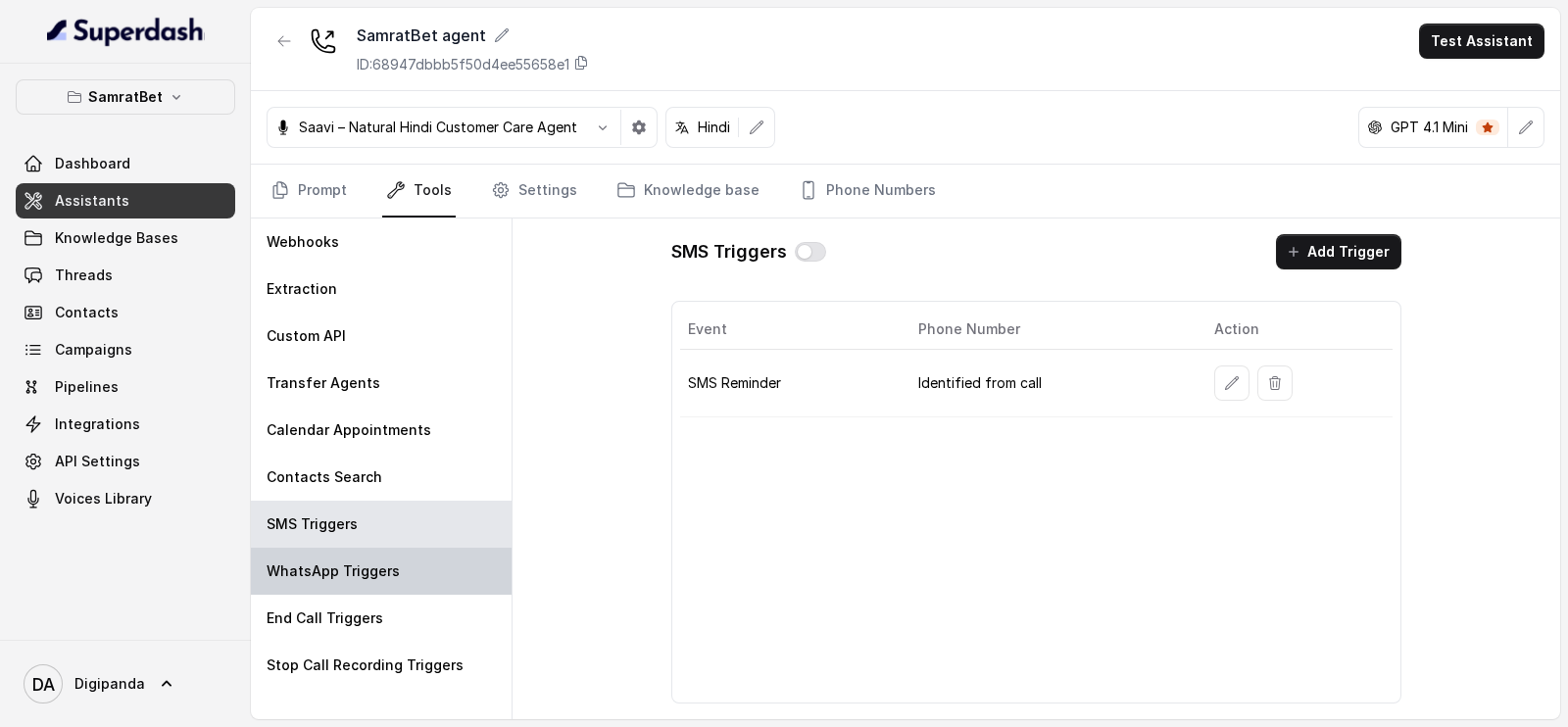
click at [402, 561] on div "WhatsApp Triggers" at bounding box center [381, 571] width 261 height 47
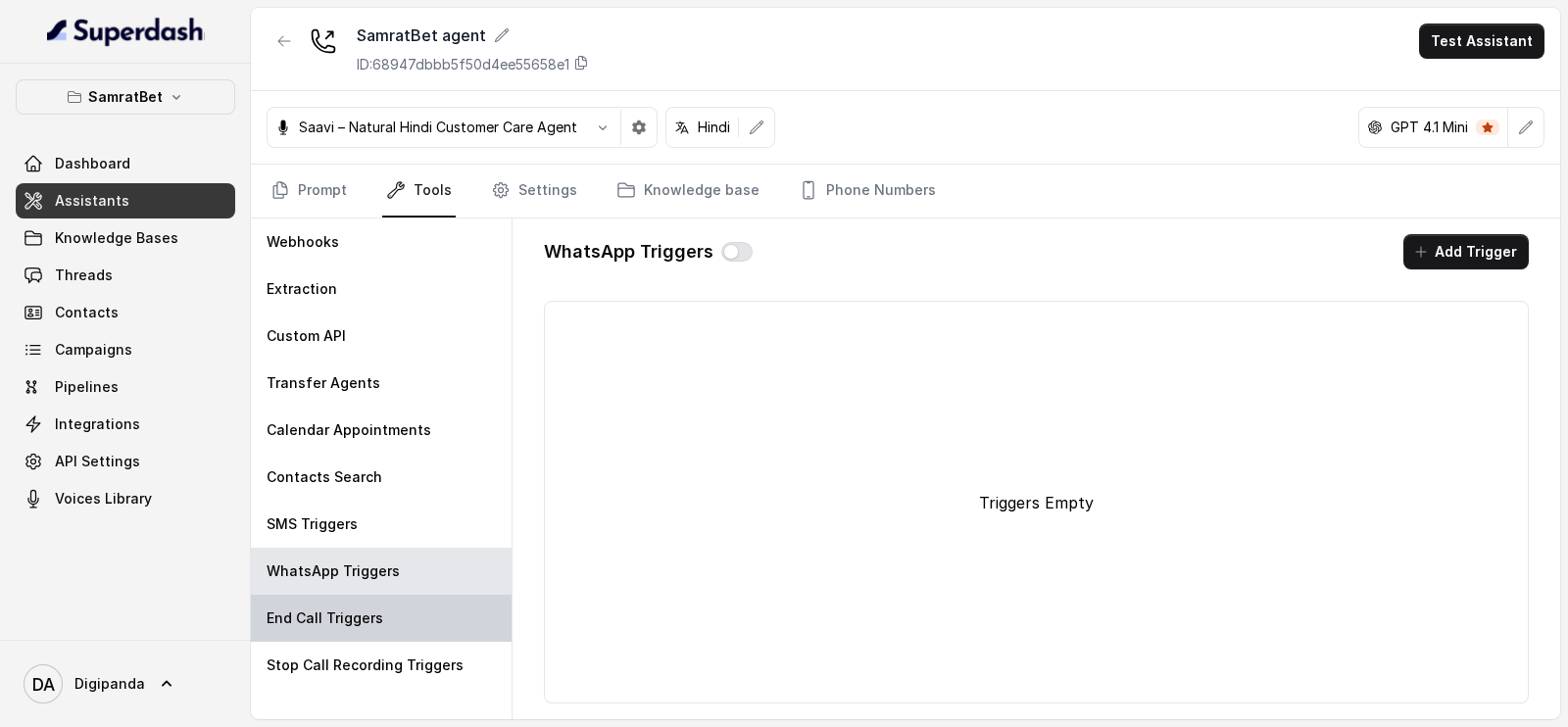
click at [406, 615] on div "End Call Triggers" at bounding box center [381, 618] width 261 height 47
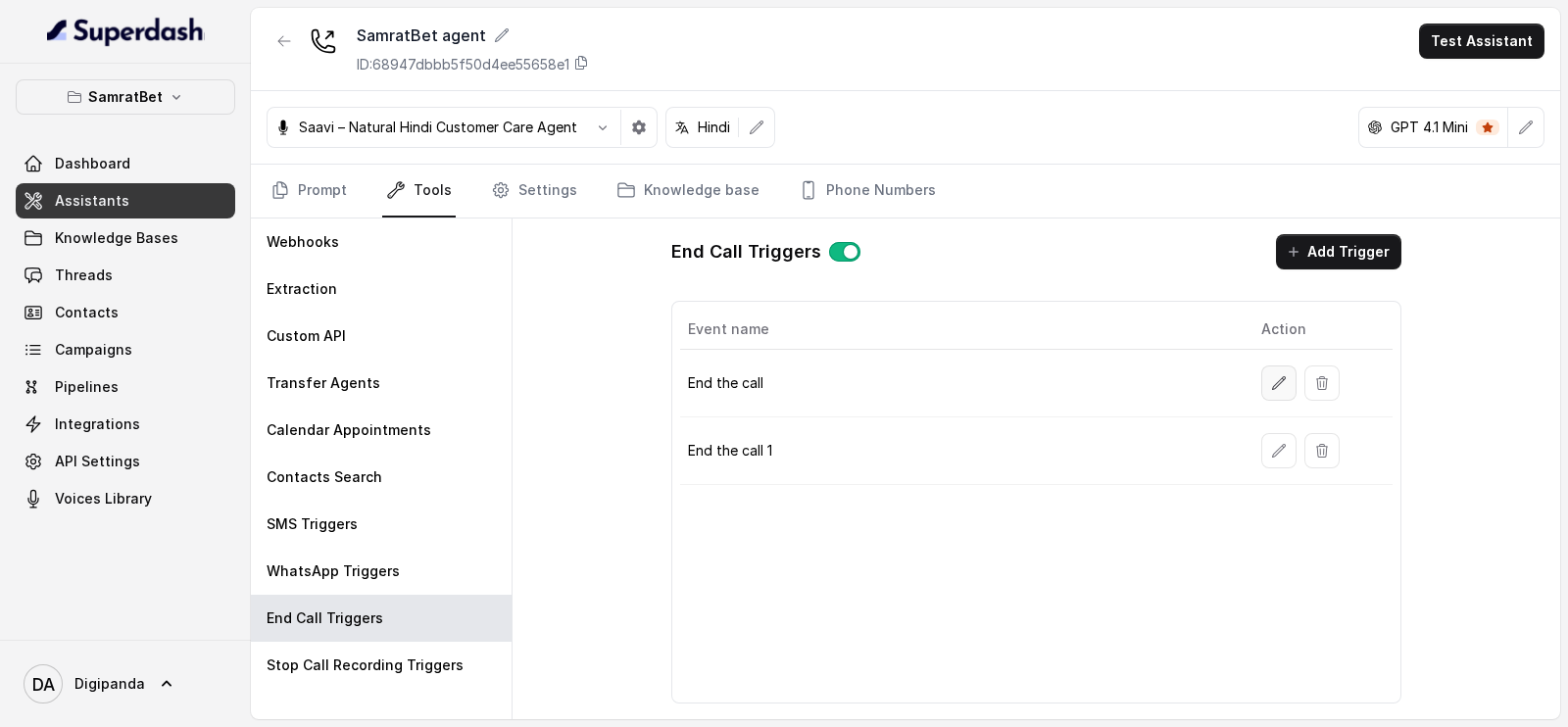
click at [1280, 390] on button "button" at bounding box center [1278, 383] width 35 height 35
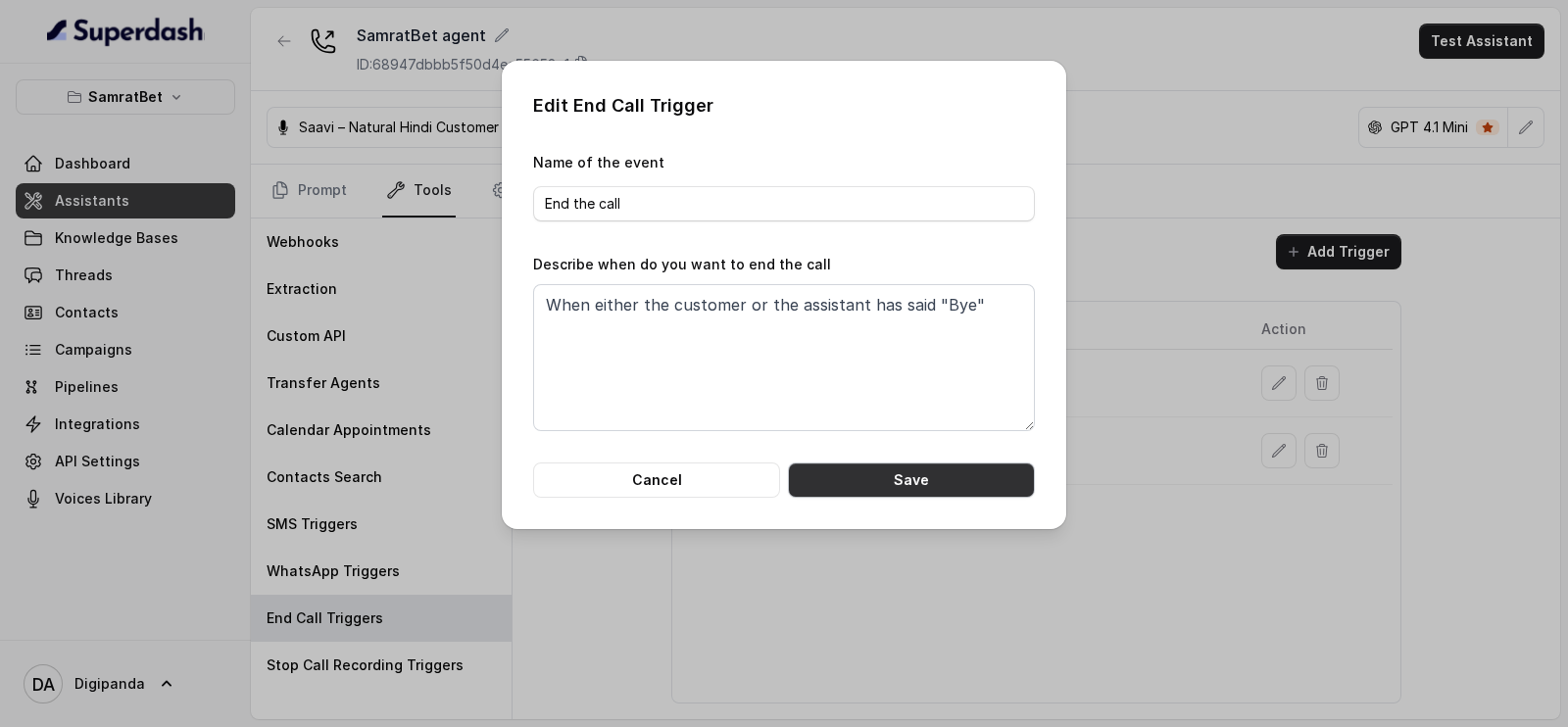
click at [921, 473] on button "Save" at bounding box center [910, 480] width 247 height 35
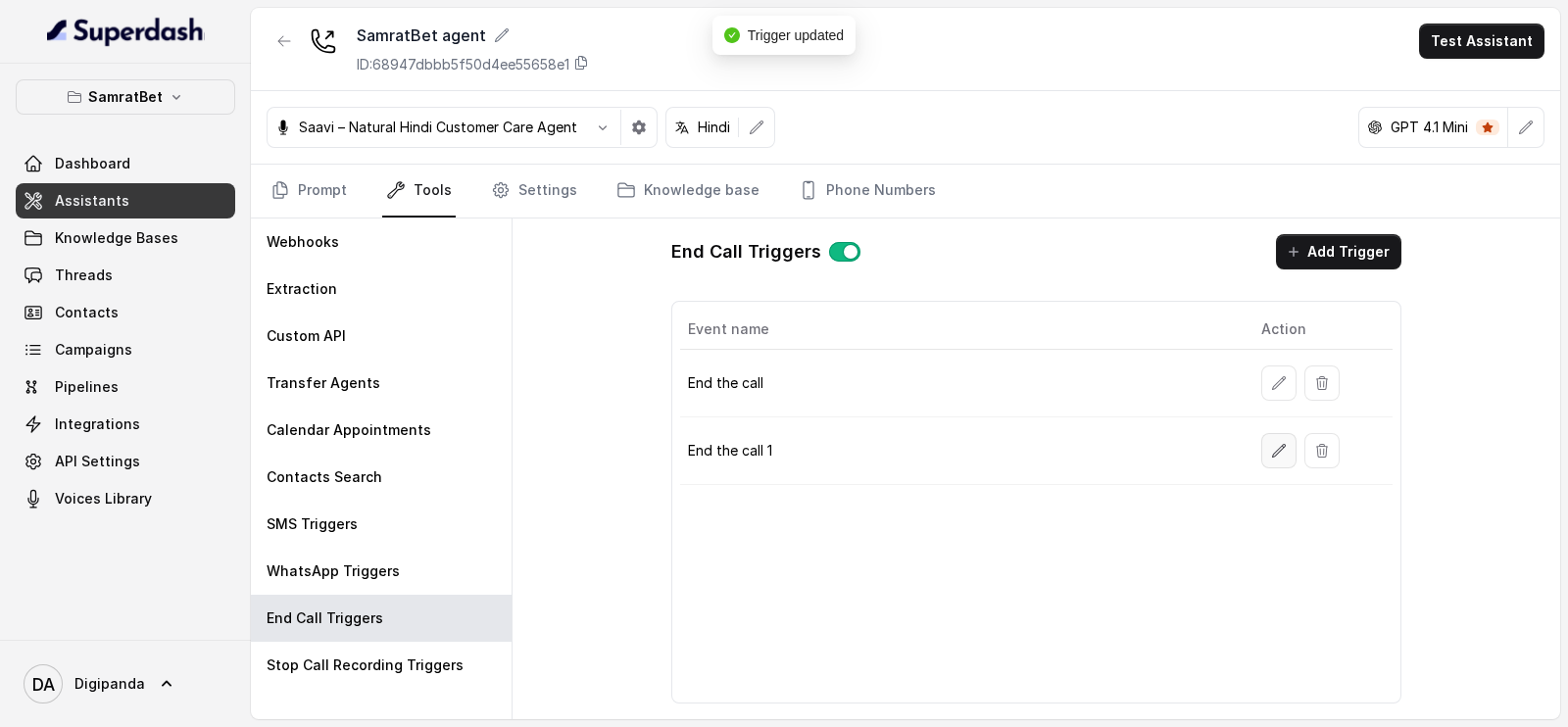
click at [1278, 450] on icon "button" at bounding box center [1279, 450] width 13 height 13
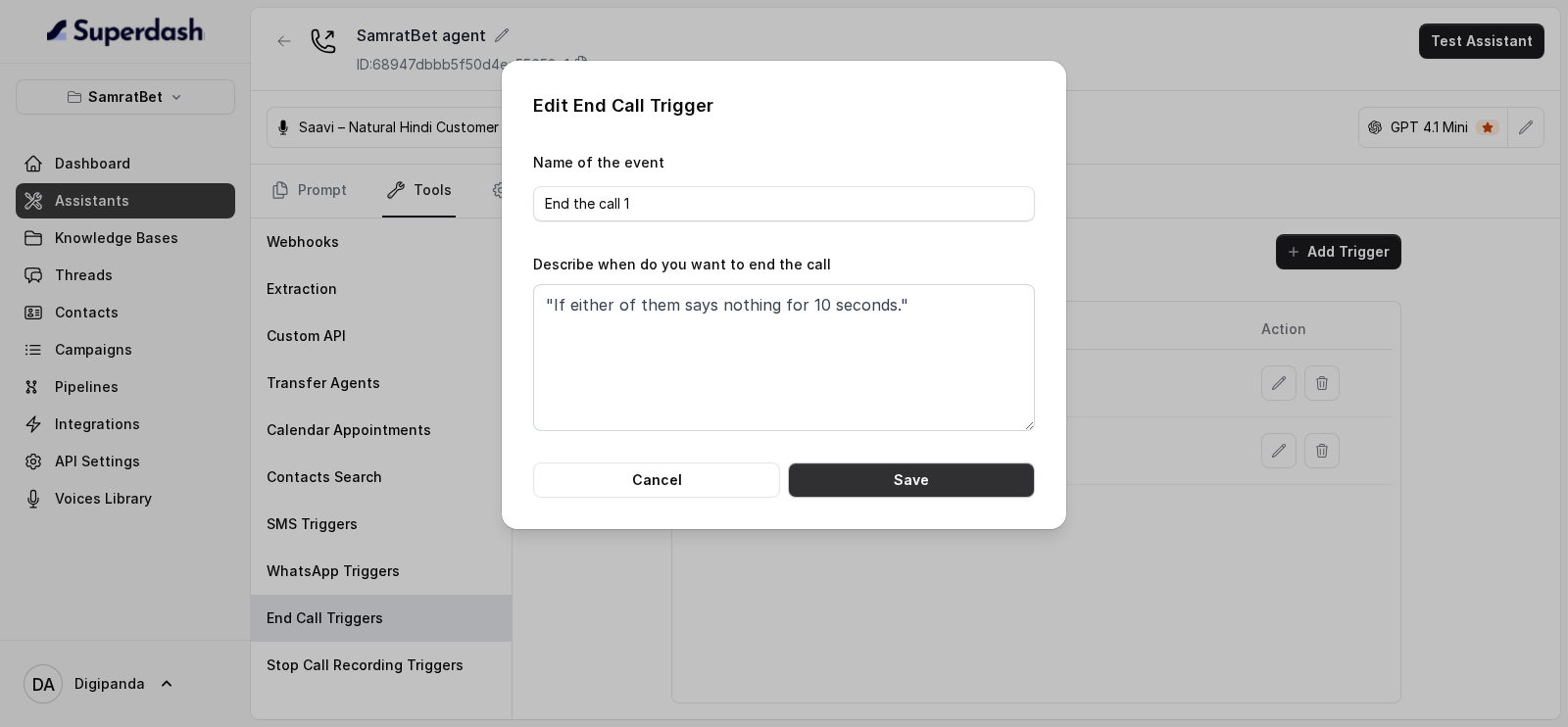
click at [956, 477] on button "Save" at bounding box center [910, 480] width 247 height 35
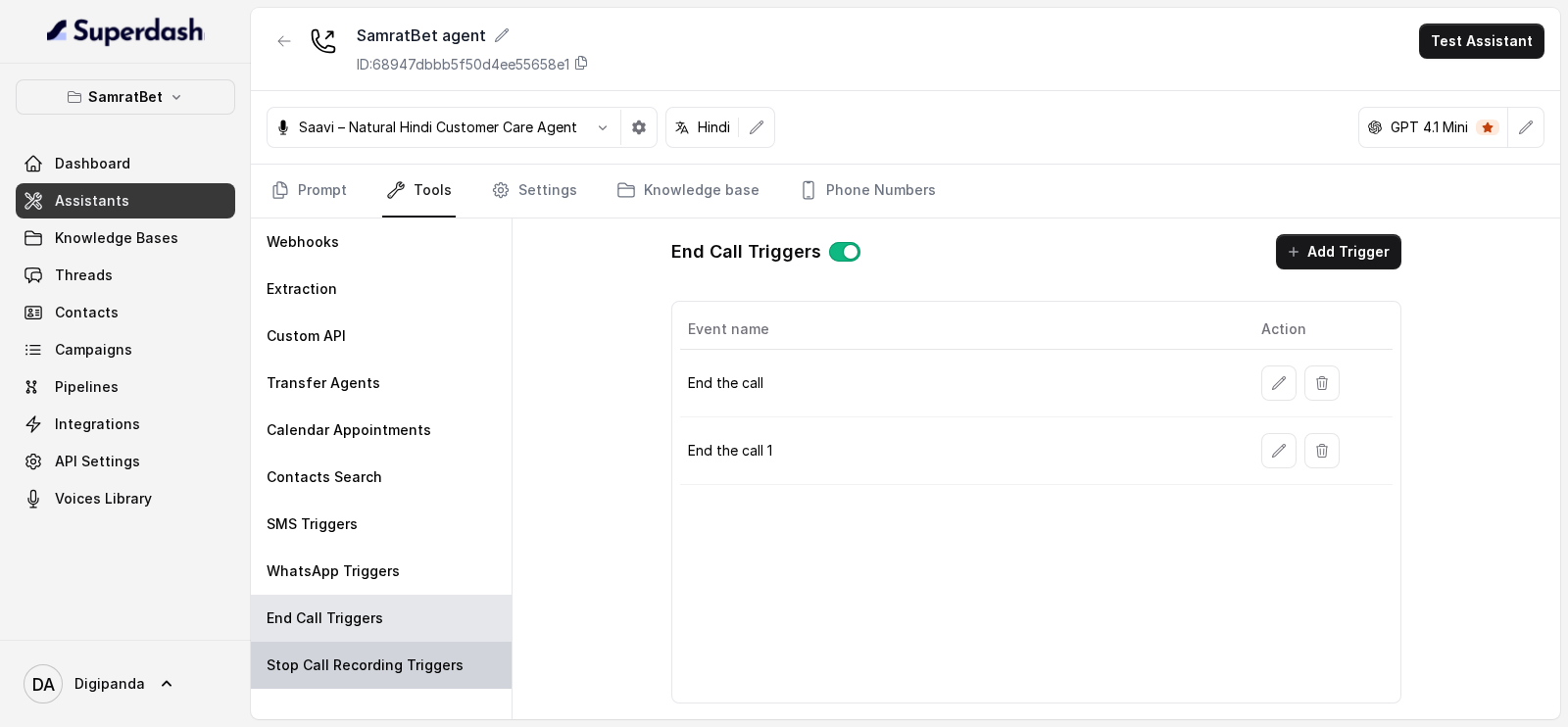
click at [458, 669] on div "Stop Call Recording Triggers" at bounding box center [381, 665] width 261 height 47
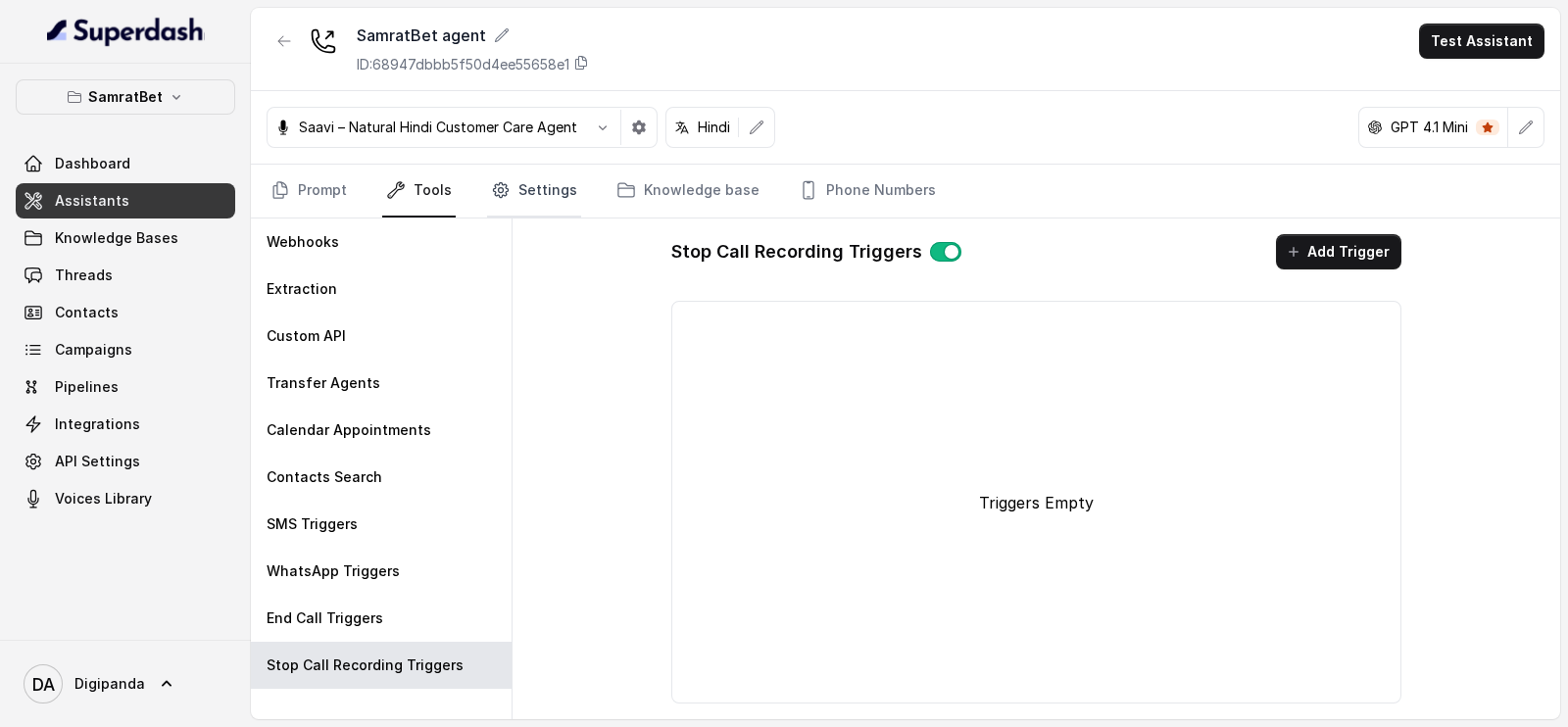
click at [517, 209] on link "Settings" at bounding box center [534, 191] width 94 height 53
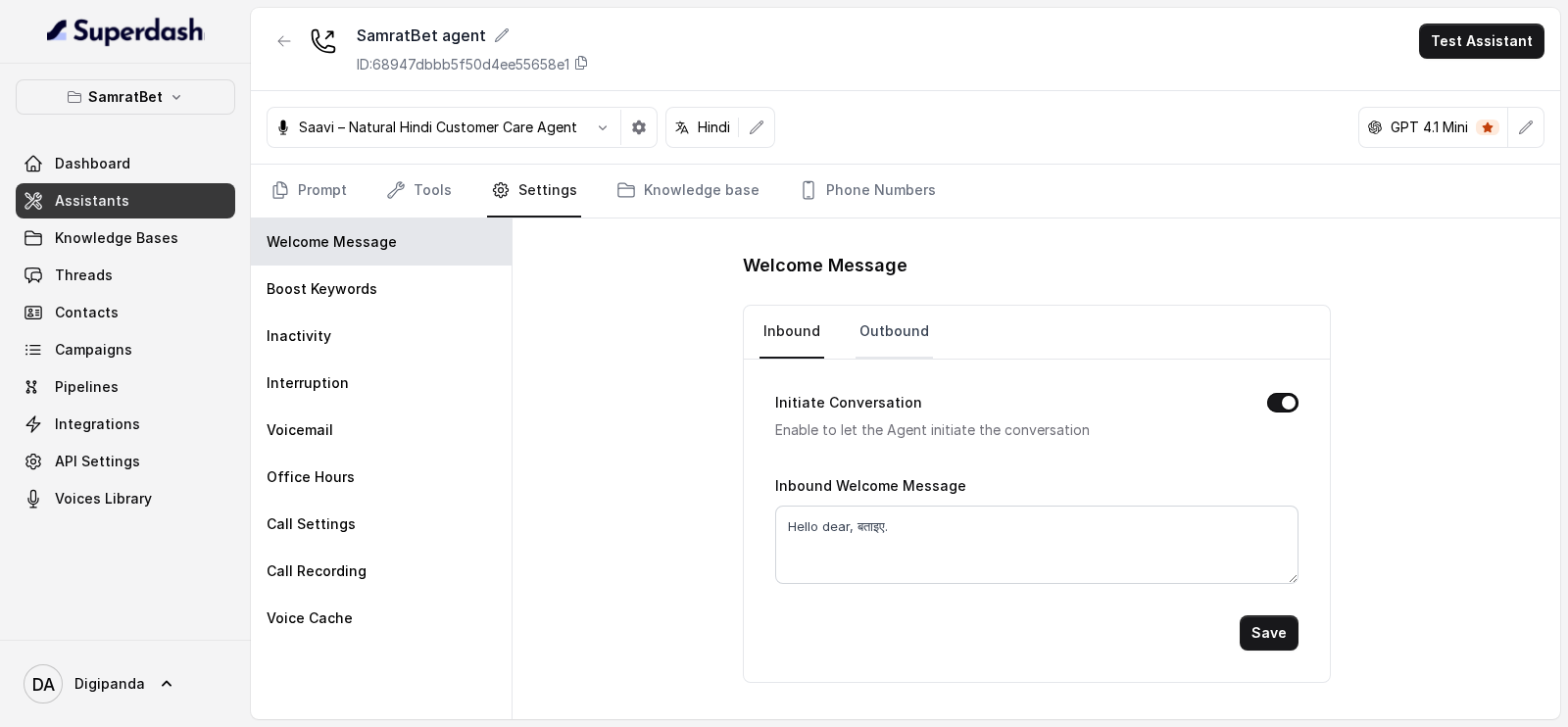
click at [889, 331] on link "Outbound" at bounding box center [893, 332] width 77 height 53
click at [799, 321] on link "Inbound" at bounding box center [791, 332] width 65 height 53
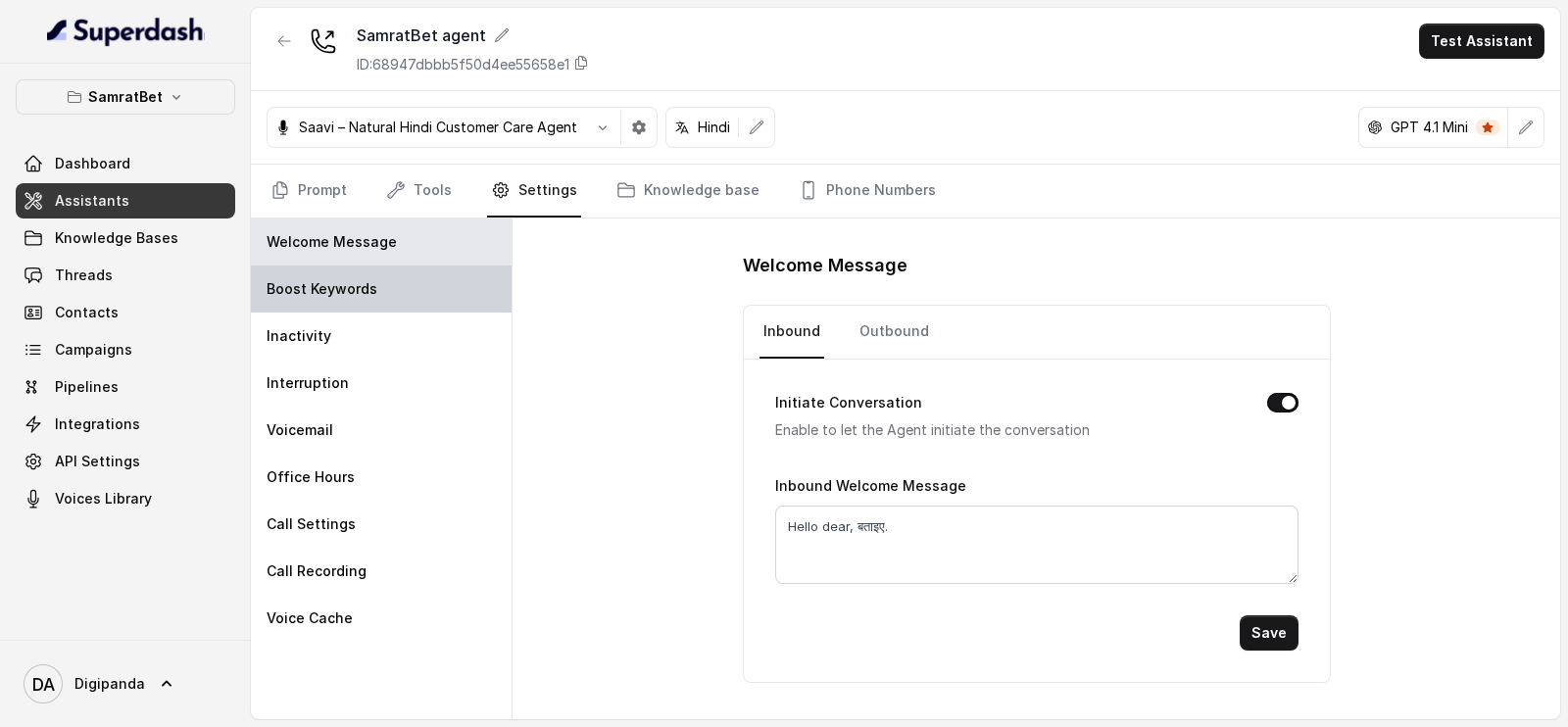
click at [392, 296] on div "Boost Keywords" at bounding box center [381, 289] width 261 height 47
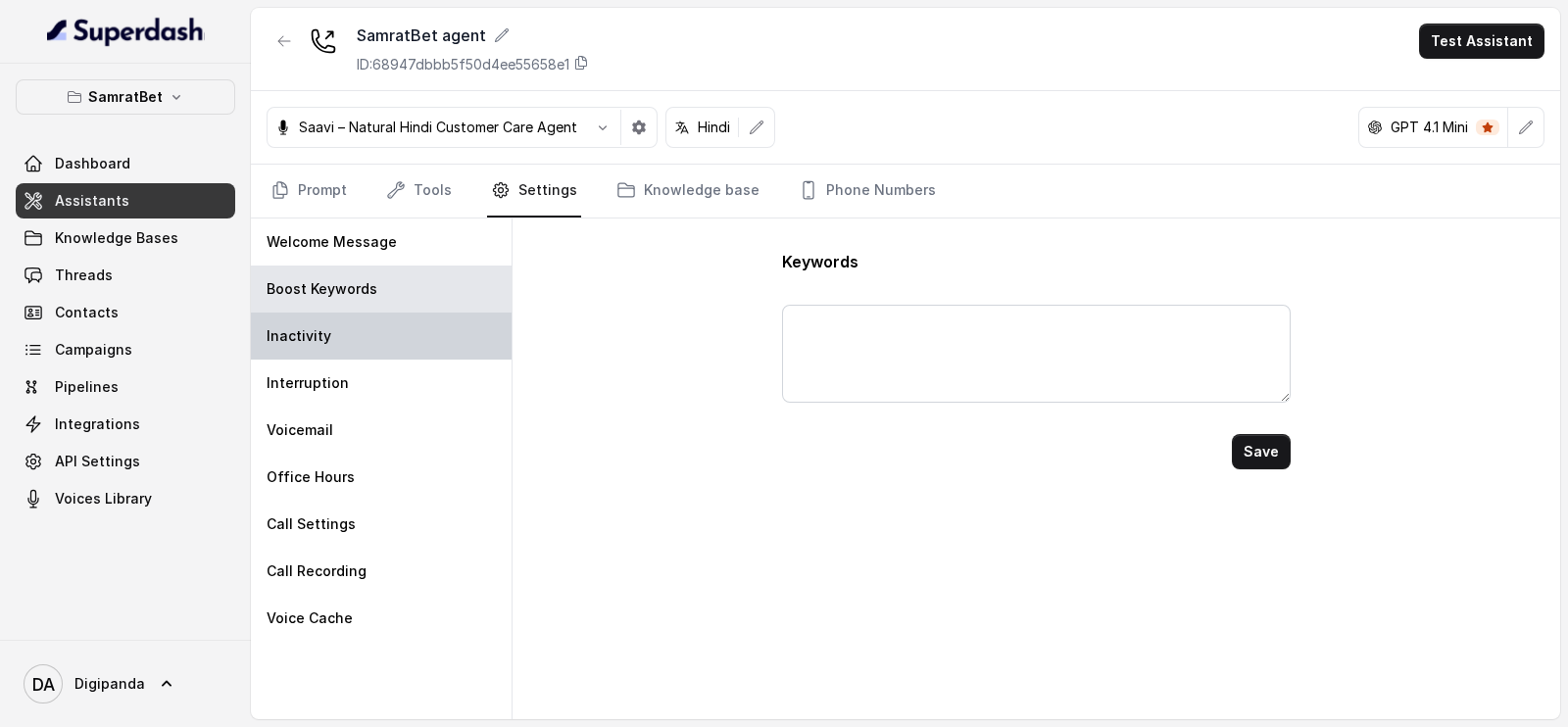
click at [403, 328] on div "Inactivity" at bounding box center [381, 336] width 261 height 47
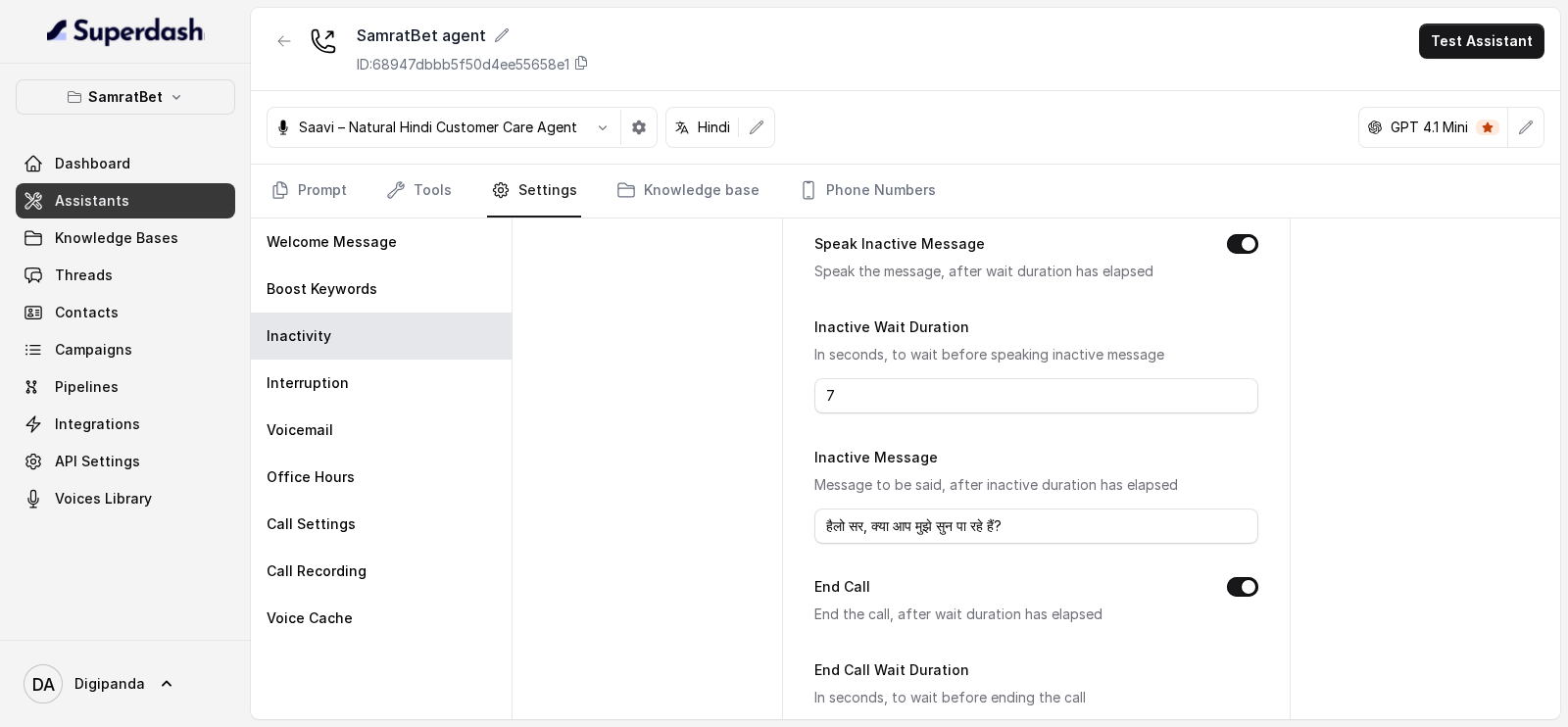
scroll to position [130, 0]
click at [904, 512] on input "हैलो सर, क्या आप मुझे सुन पा रहे हैं?" at bounding box center [1035, 524] width 443 height 35
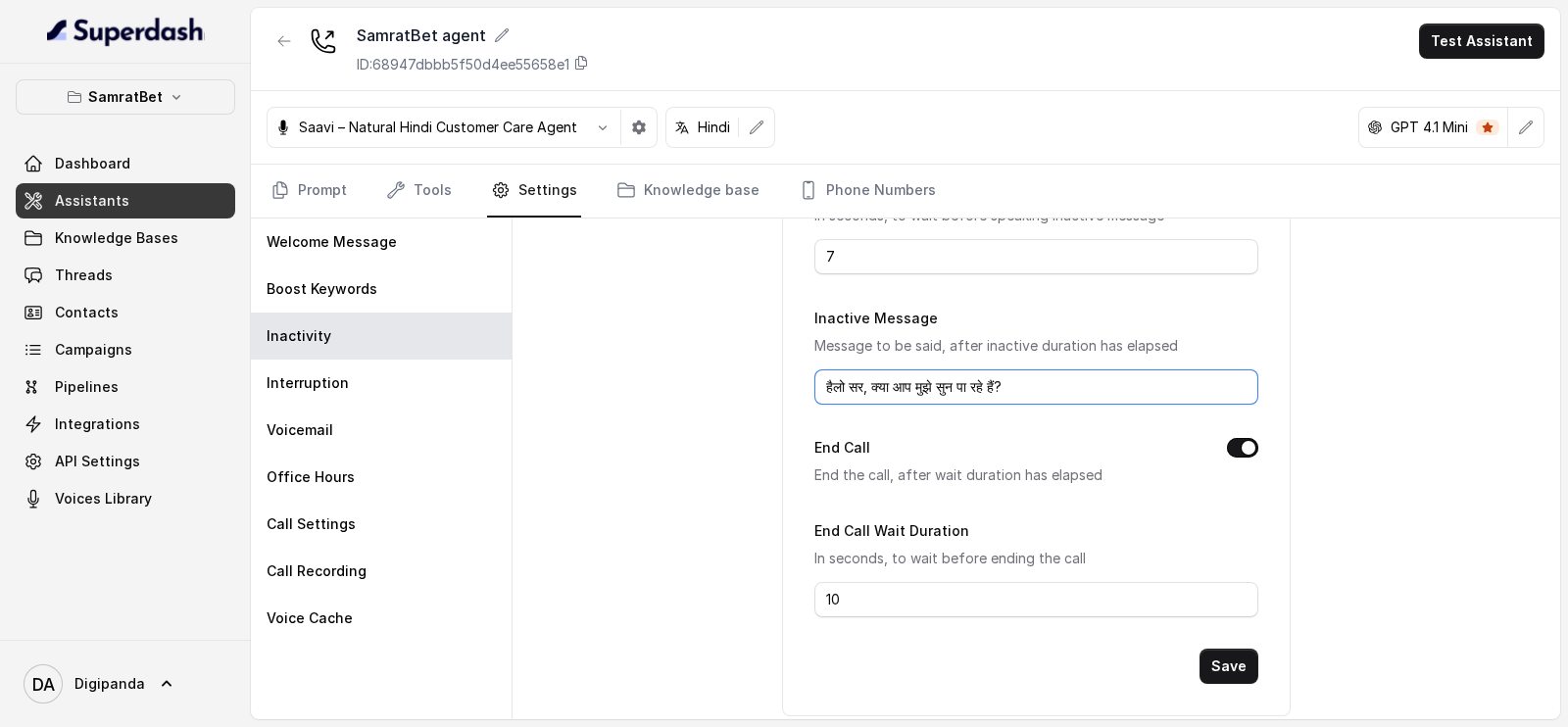
scroll to position [293, 0]
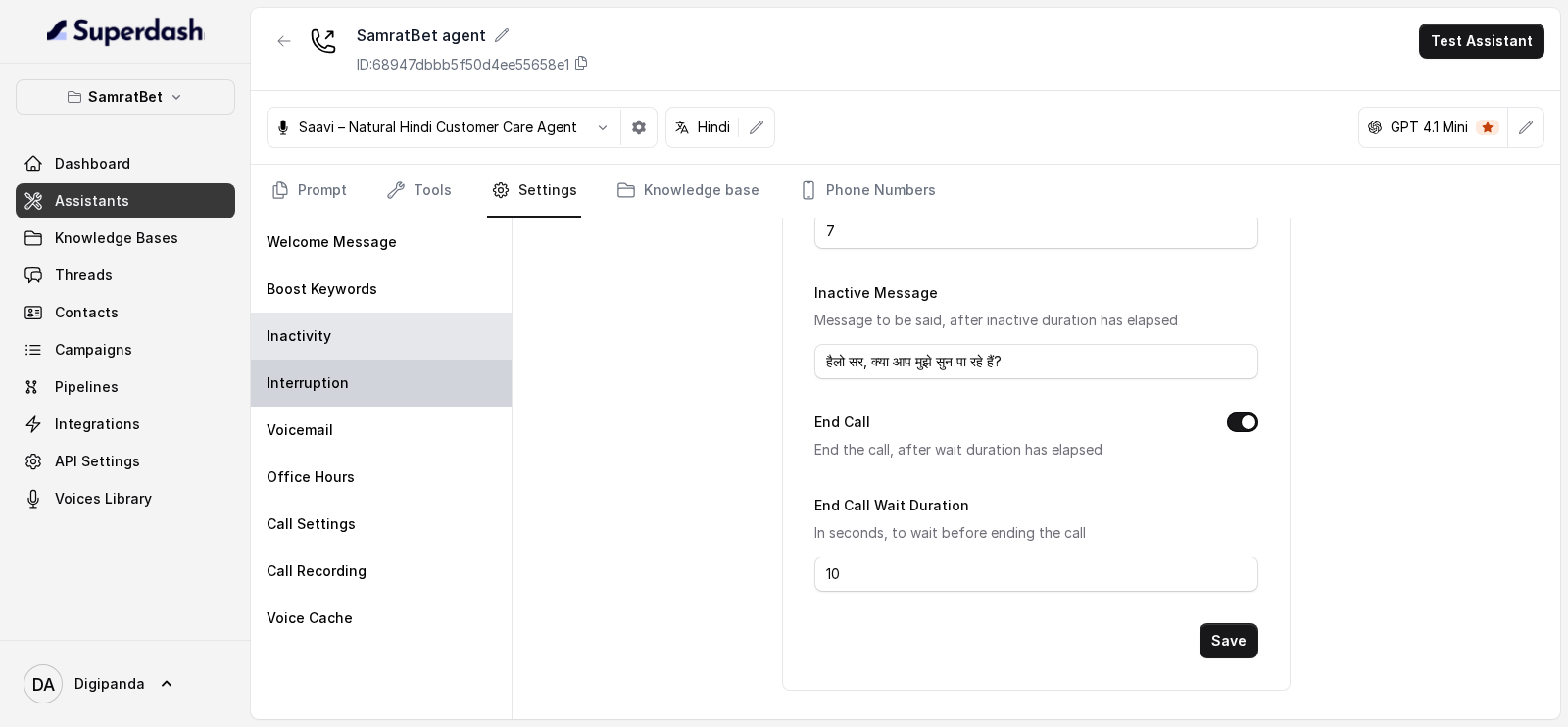
click at [358, 389] on div "Interruption" at bounding box center [381, 383] width 261 height 47
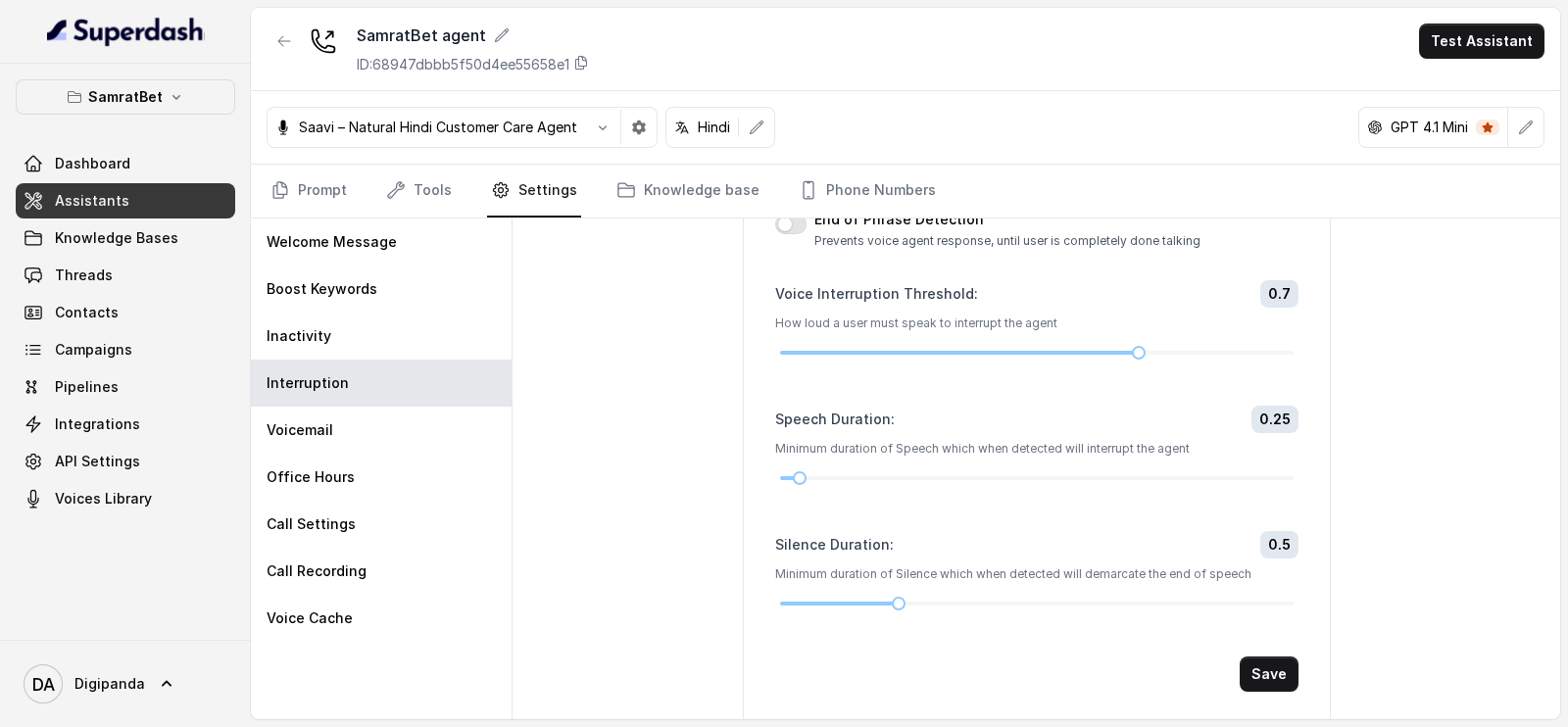
scroll to position [248, 0]
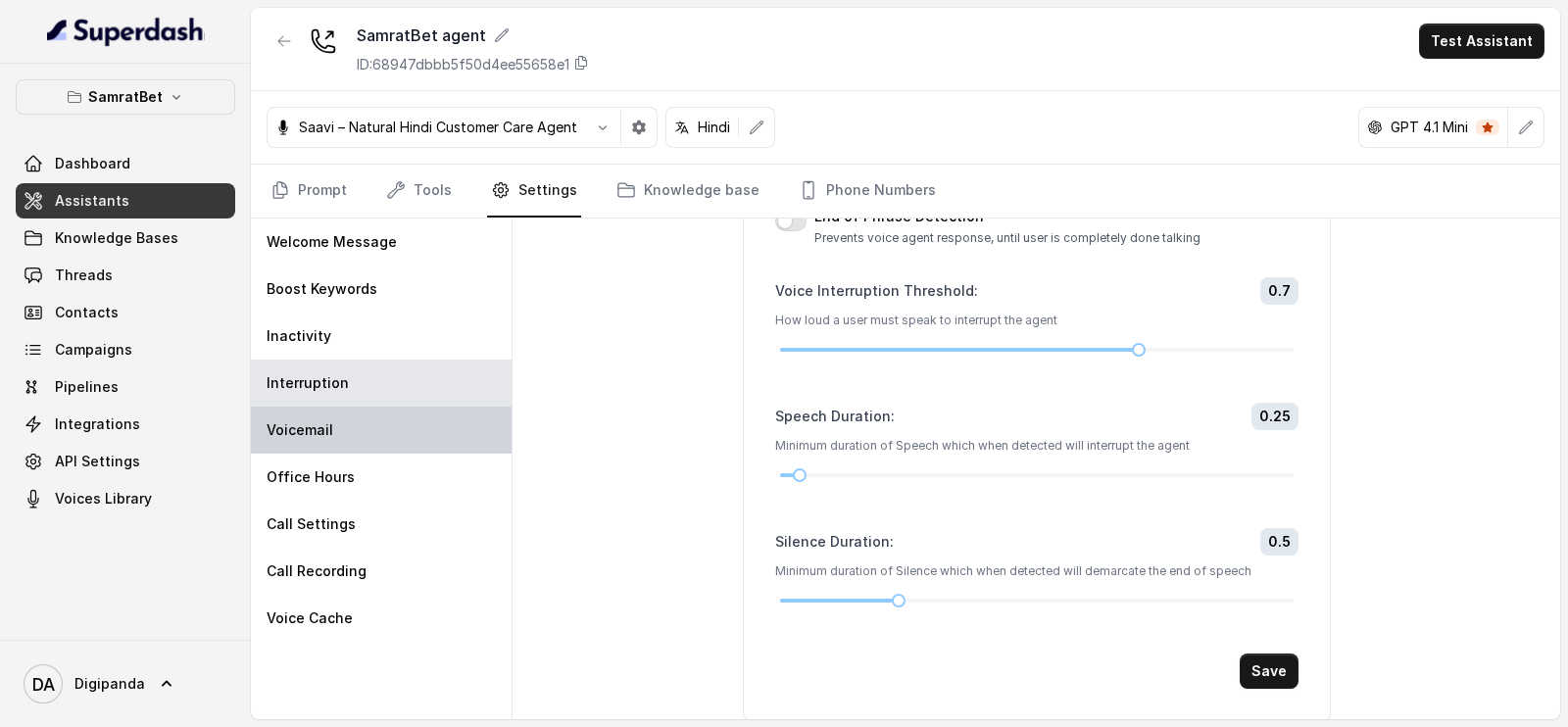
click at [447, 435] on div "Voicemail" at bounding box center [381, 430] width 261 height 47
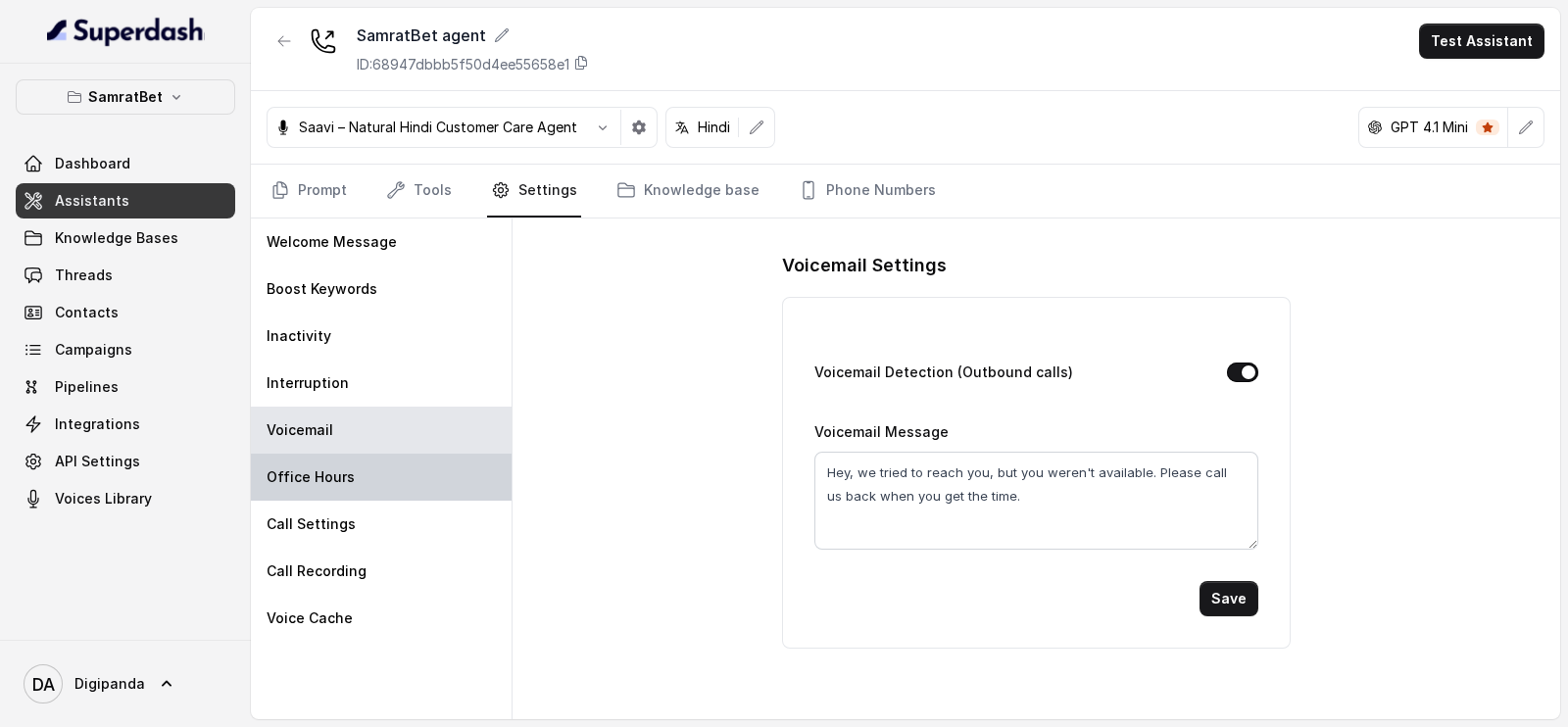
click at [436, 478] on div "Office Hours" at bounding box center [381, 477] width 261 height 47
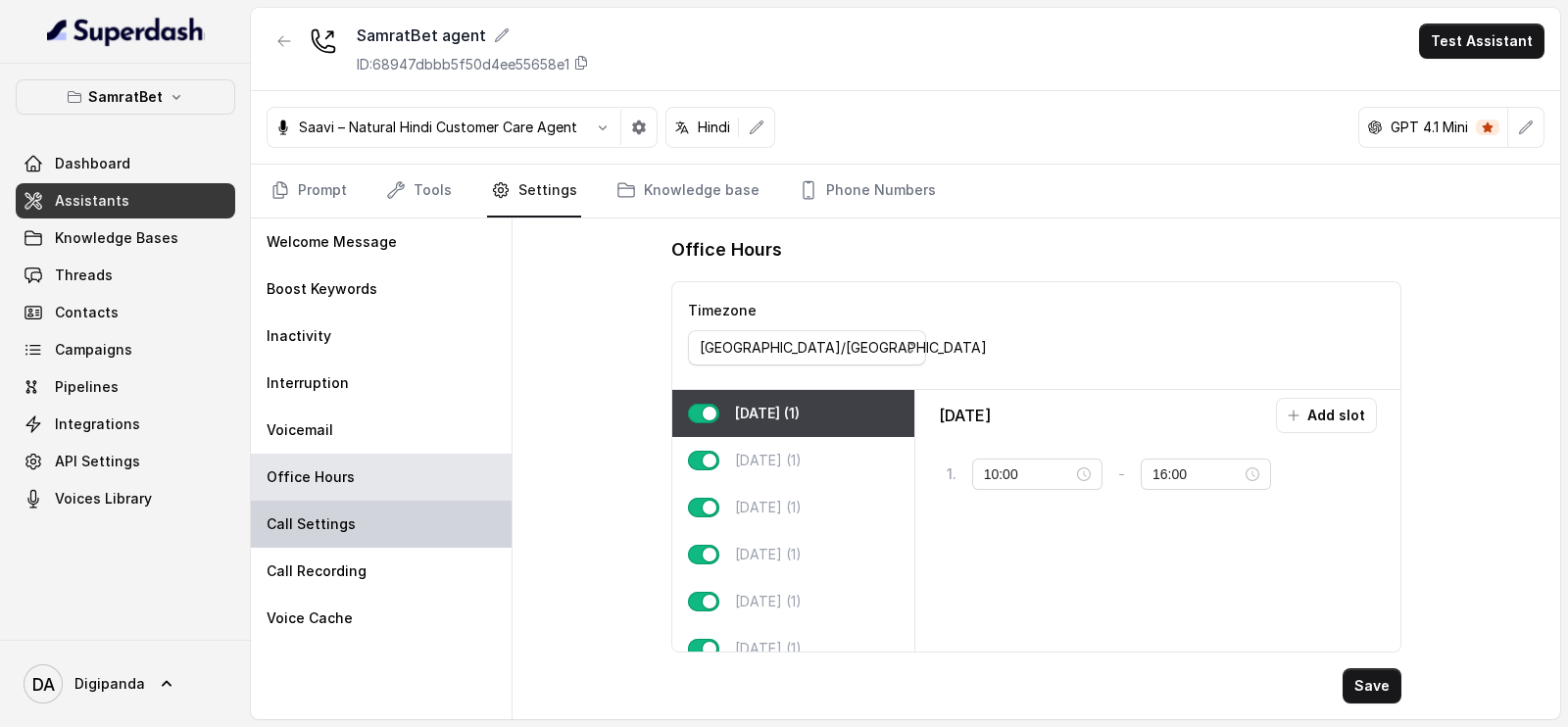
click at [381, 521] on div "Call Settings" at bounding box center [381, 524] width 261 height 47
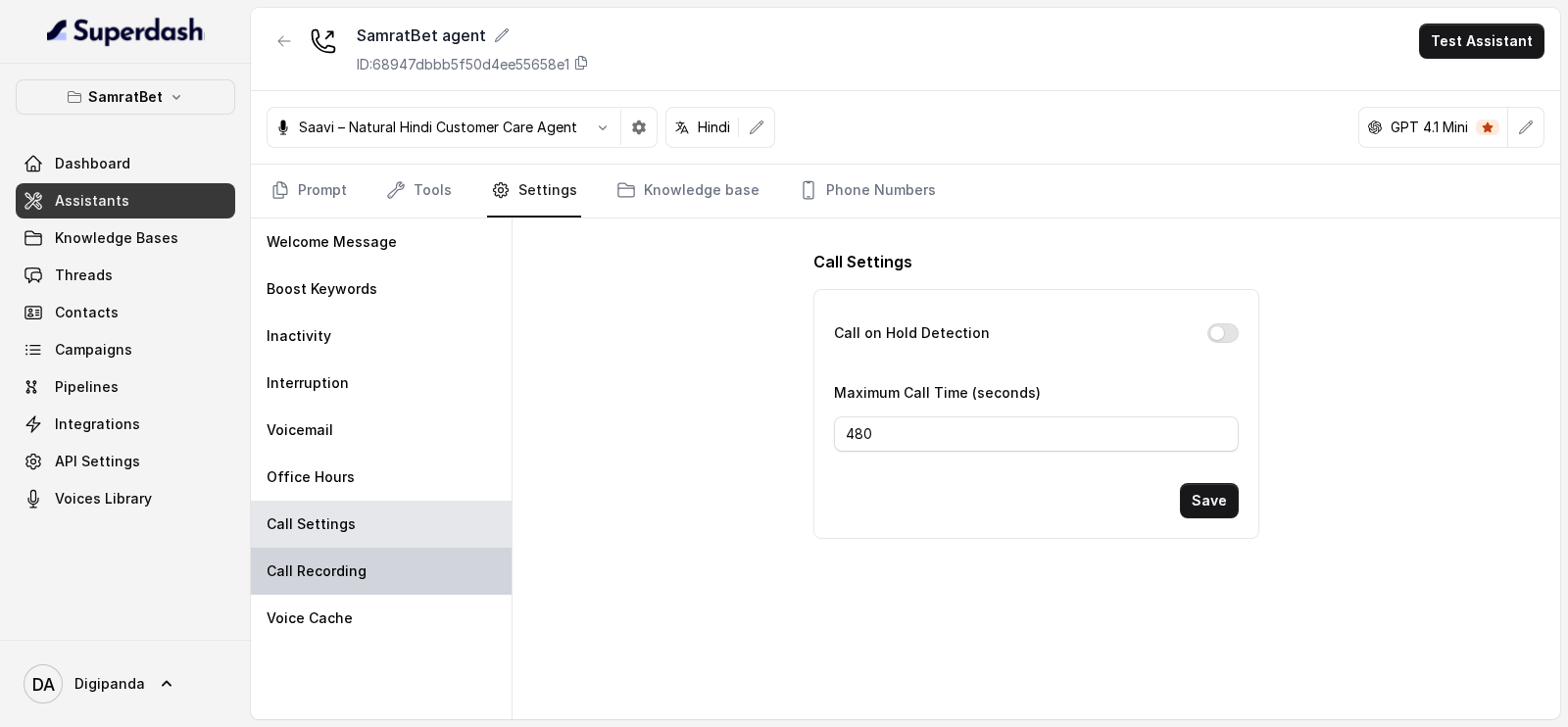
click at [461, 580] on div "Call Recording" at bounding box center [381, 571] width 261 height 47
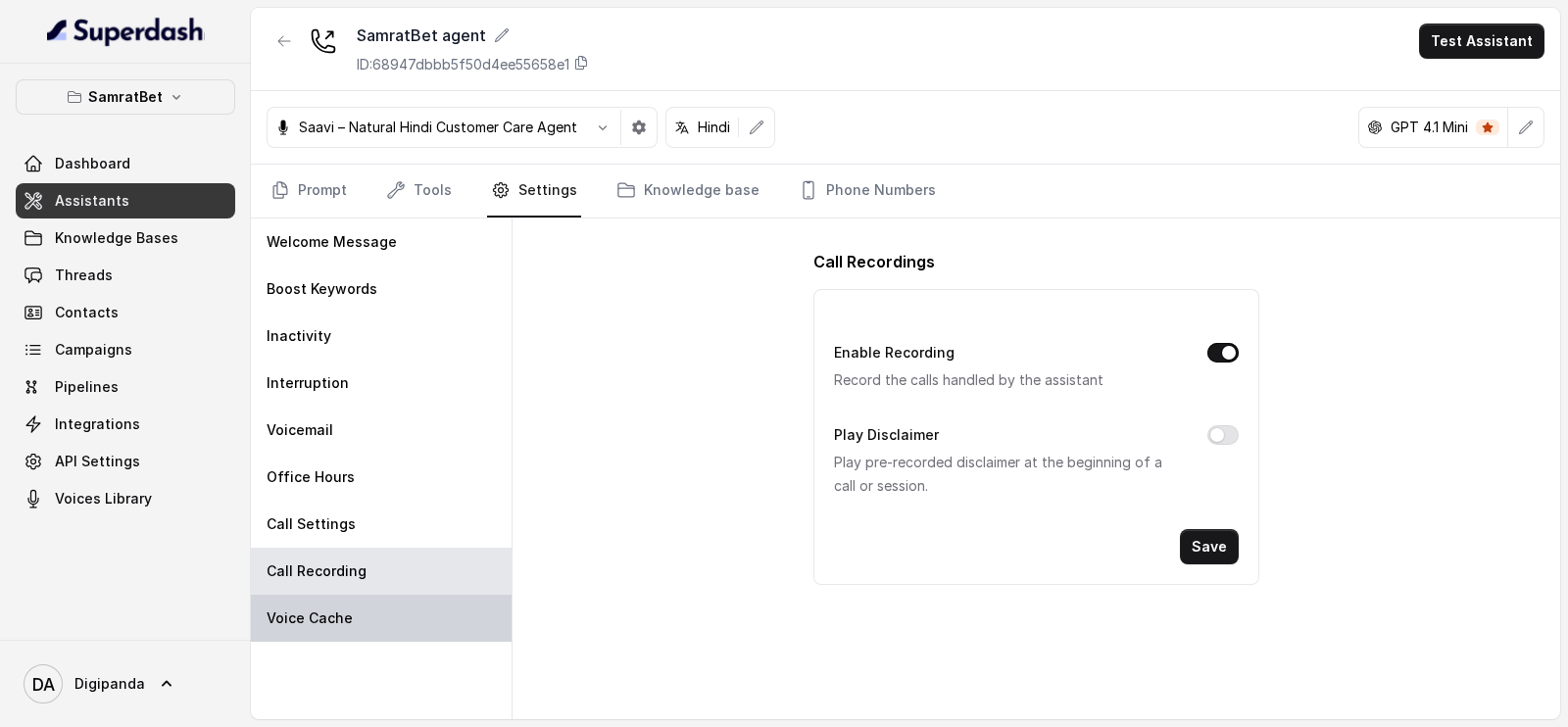
click at [398, 605] on div "Voice Cache" at bounding box center [381, 618] width 261 height 47
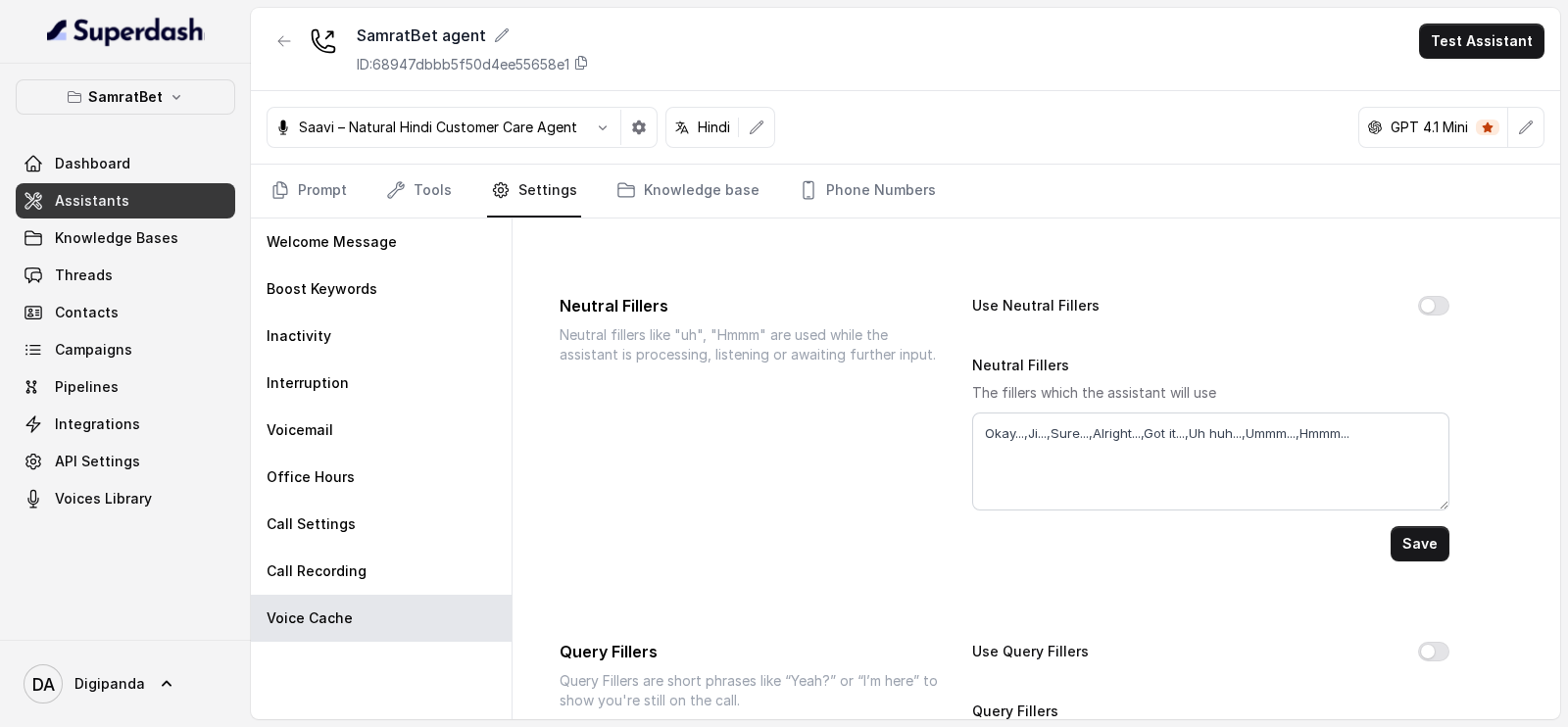
scroll to position [81, 0]
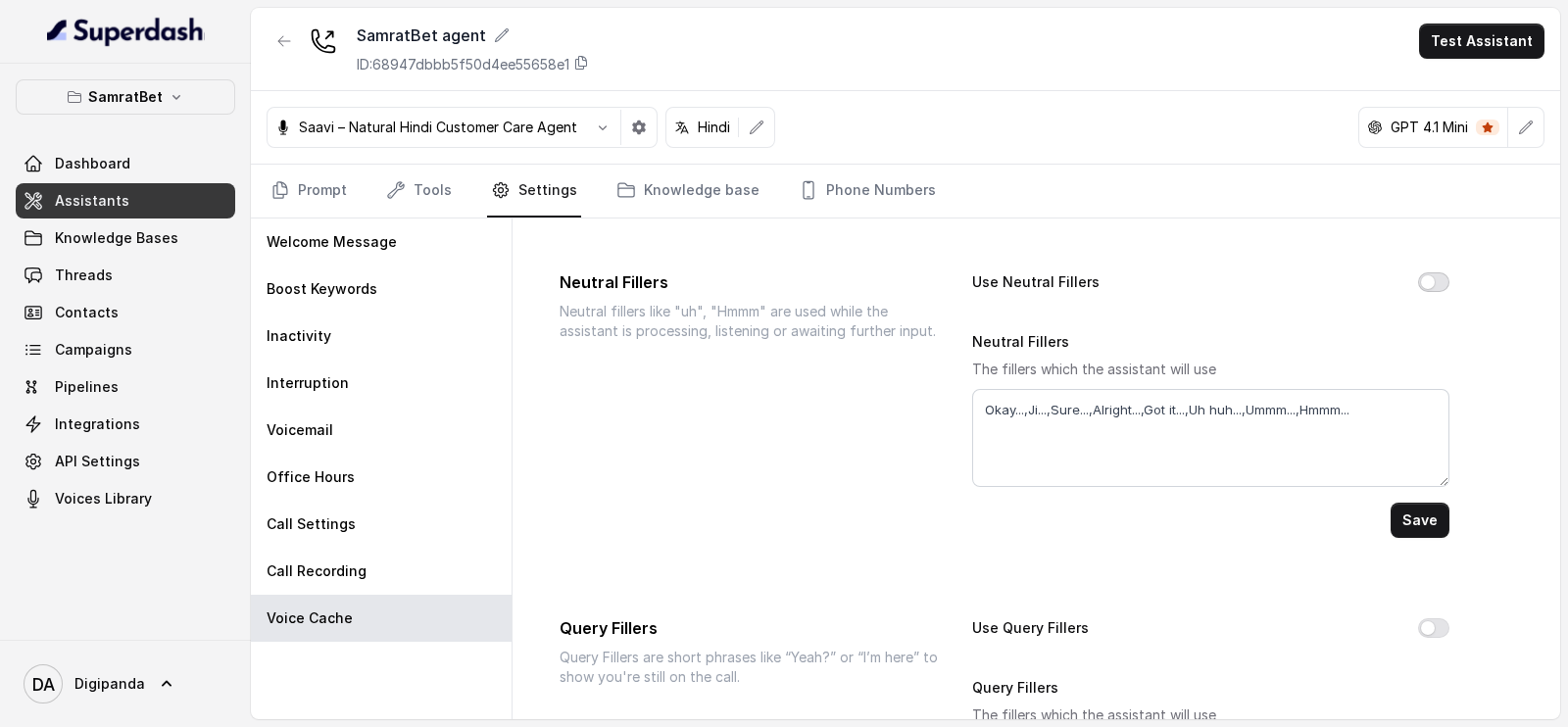
click at [1418, 285] on button "Use Neutral Fillers" at bounding box center [1433, 283] width 31 height 20
click at [1416, 524] on button "Save" at bounding box center [1419, 520] width 59 height 35
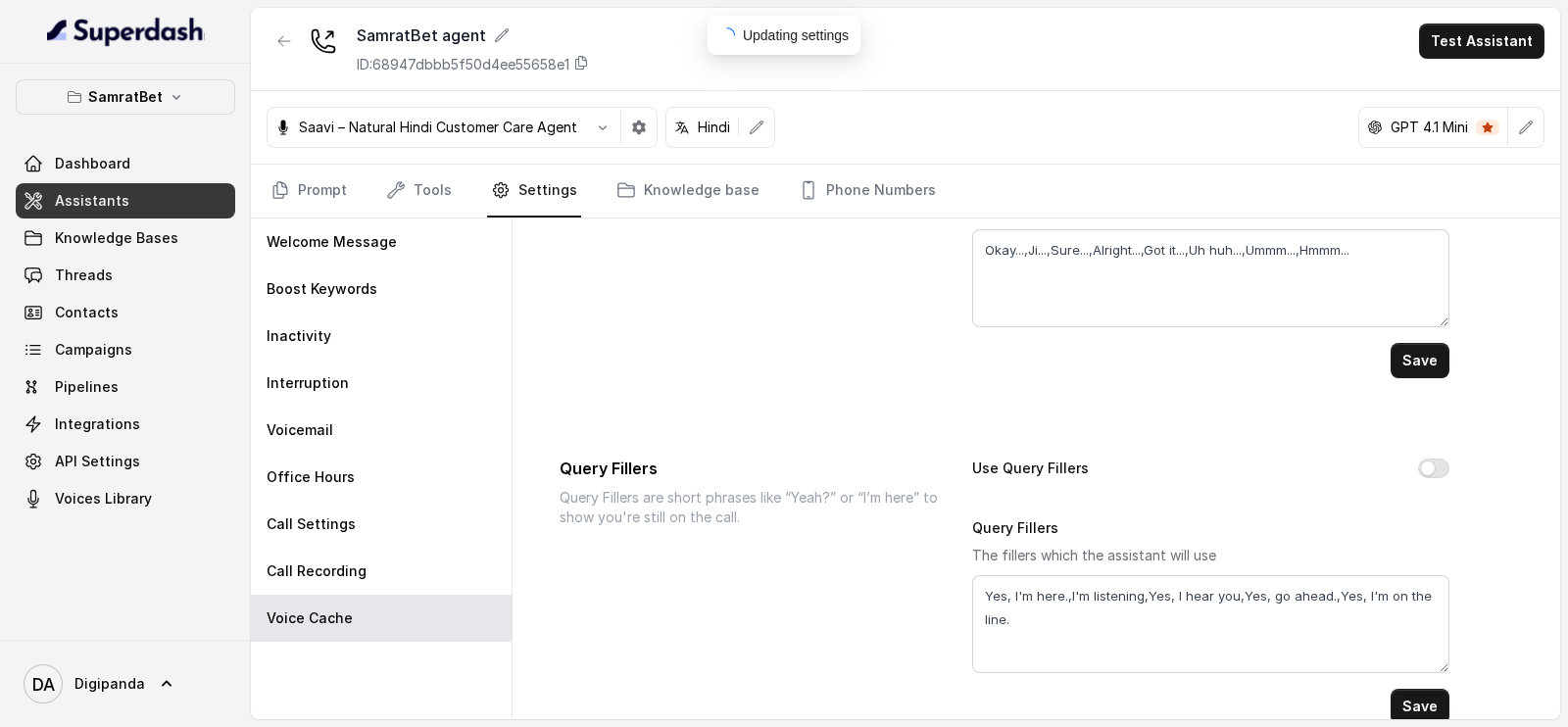
scroll to position [275, 0]
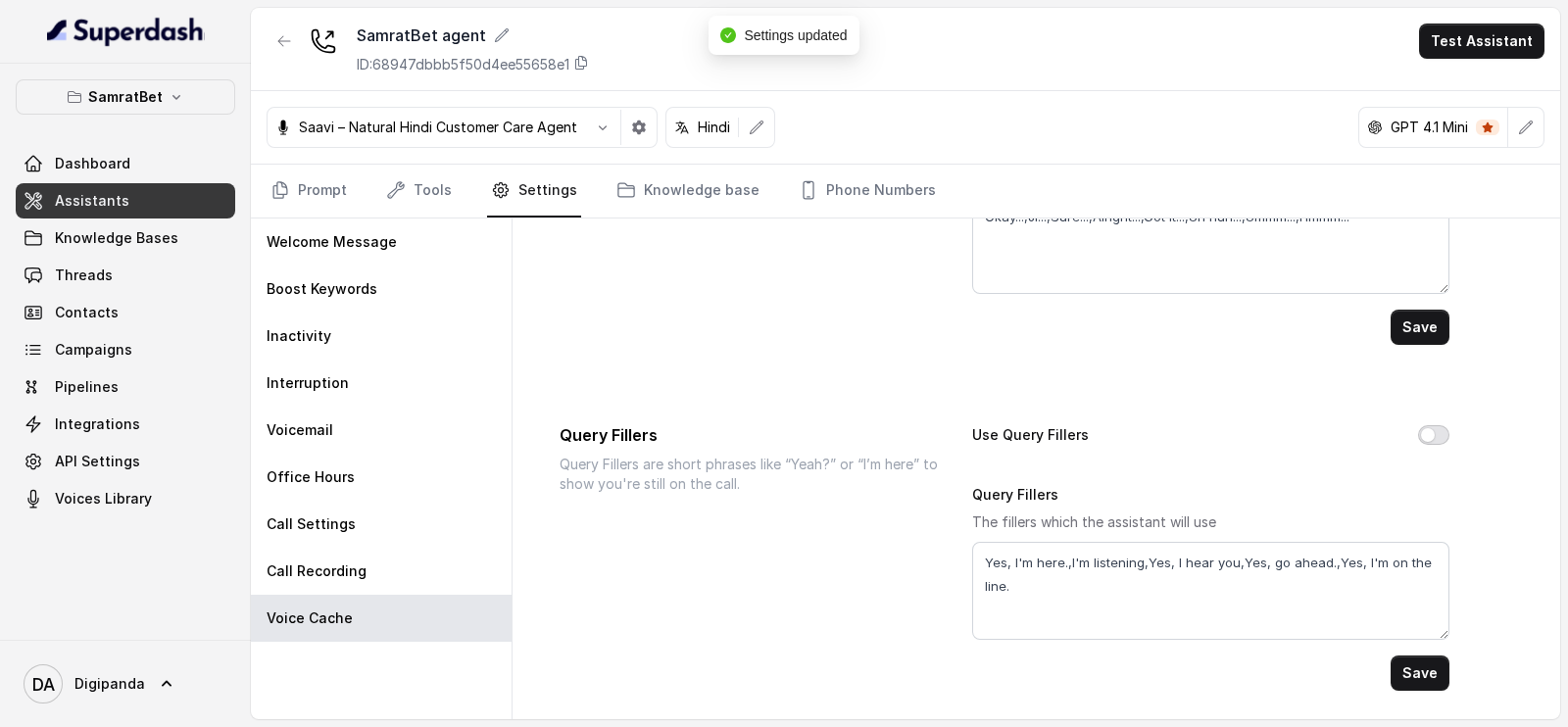
click at [1421, 432] on button "Use Query Fillers" at bounding box center [1433, 436] width 31 height 20
click at [1396, 659] on button "Save" at bounding box center [1419, 673] width 59 height 35
click at [664, 183] on link "Knowledge base" at bounding box center [688, 191] width 151 height 53
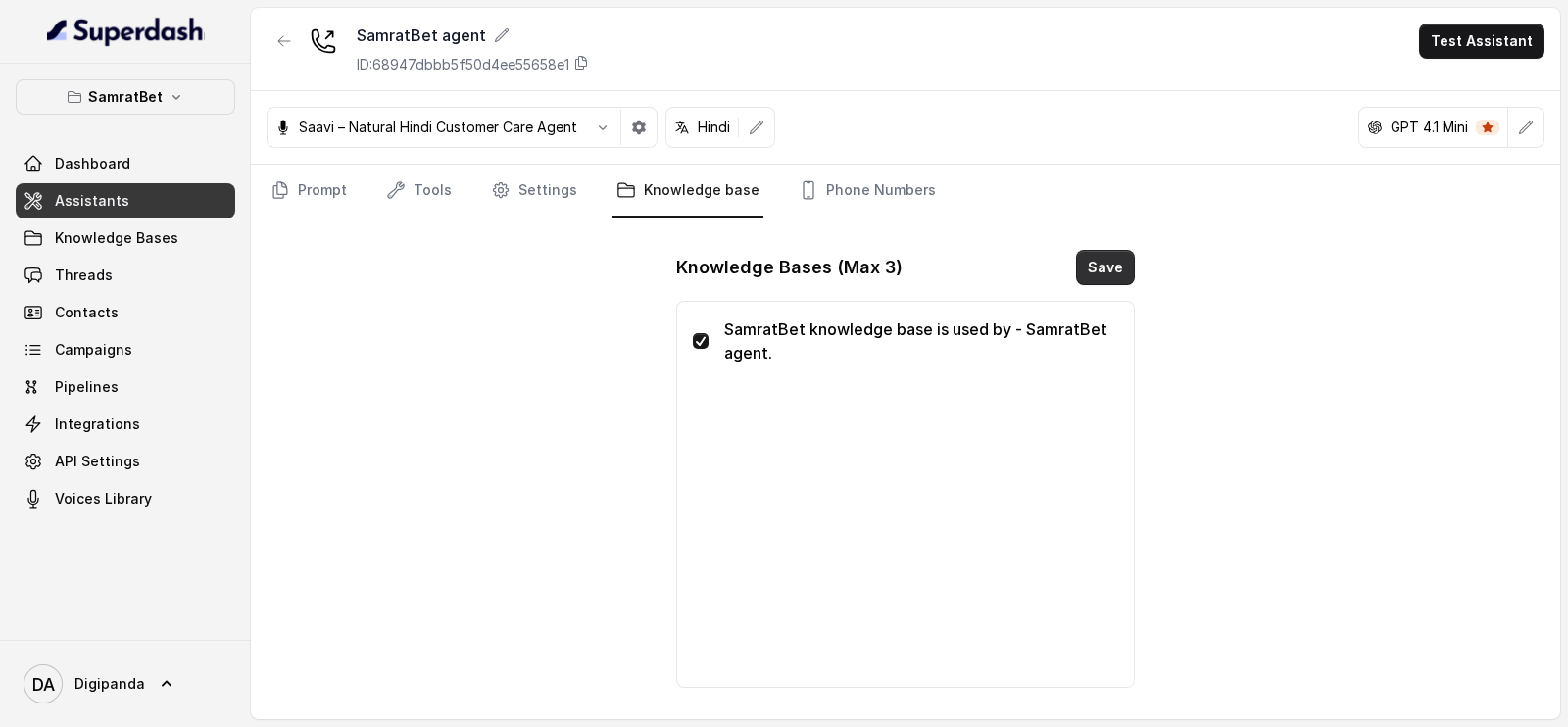
click at [1106, 269] on button "Save" at bounding box center [1104, 267] width 59 height 35
click at [866, 193] on link "Phone Numbers" at bounding box center [866, 191] width 145 height 53
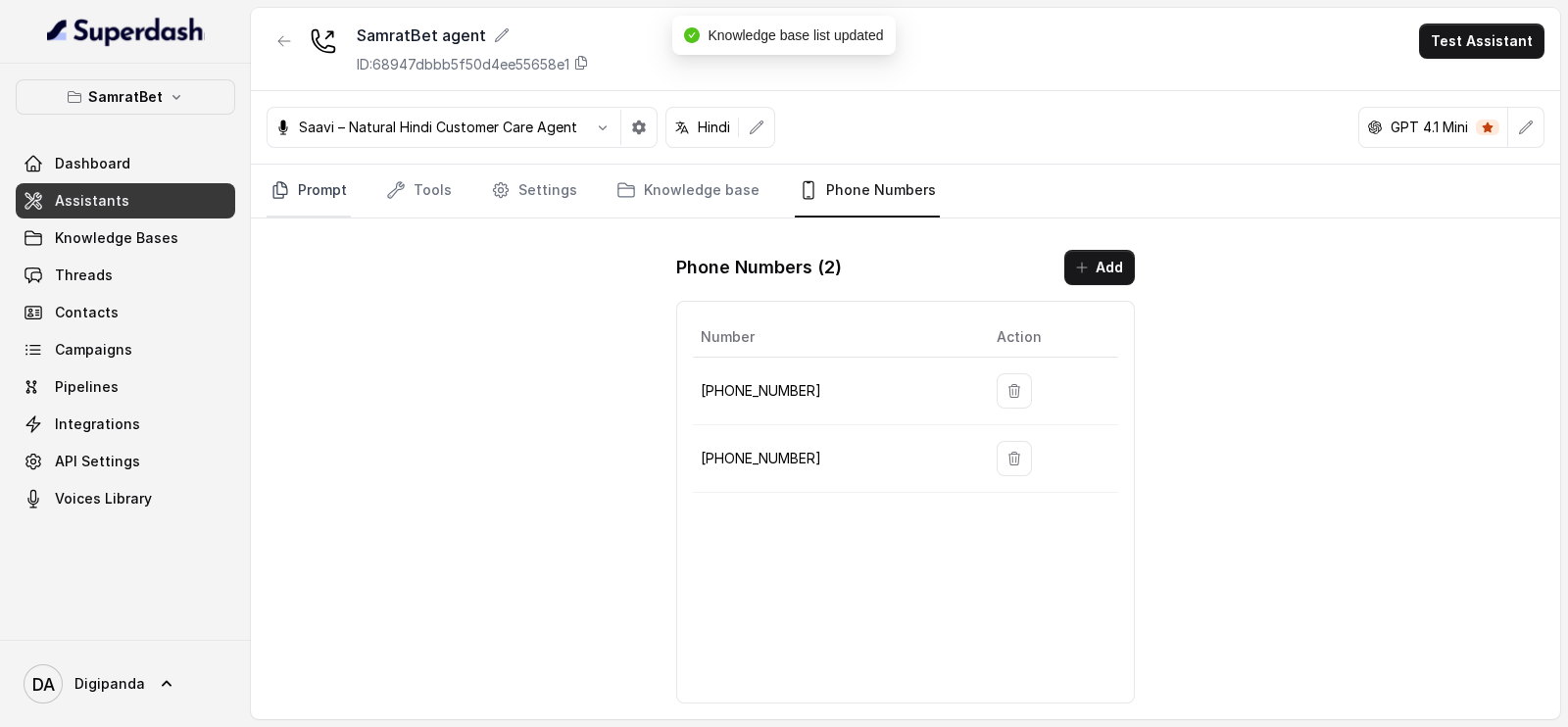
click at [289, 198] on icon "Tabs" at bounding box center [281, 190] width 20 height 20
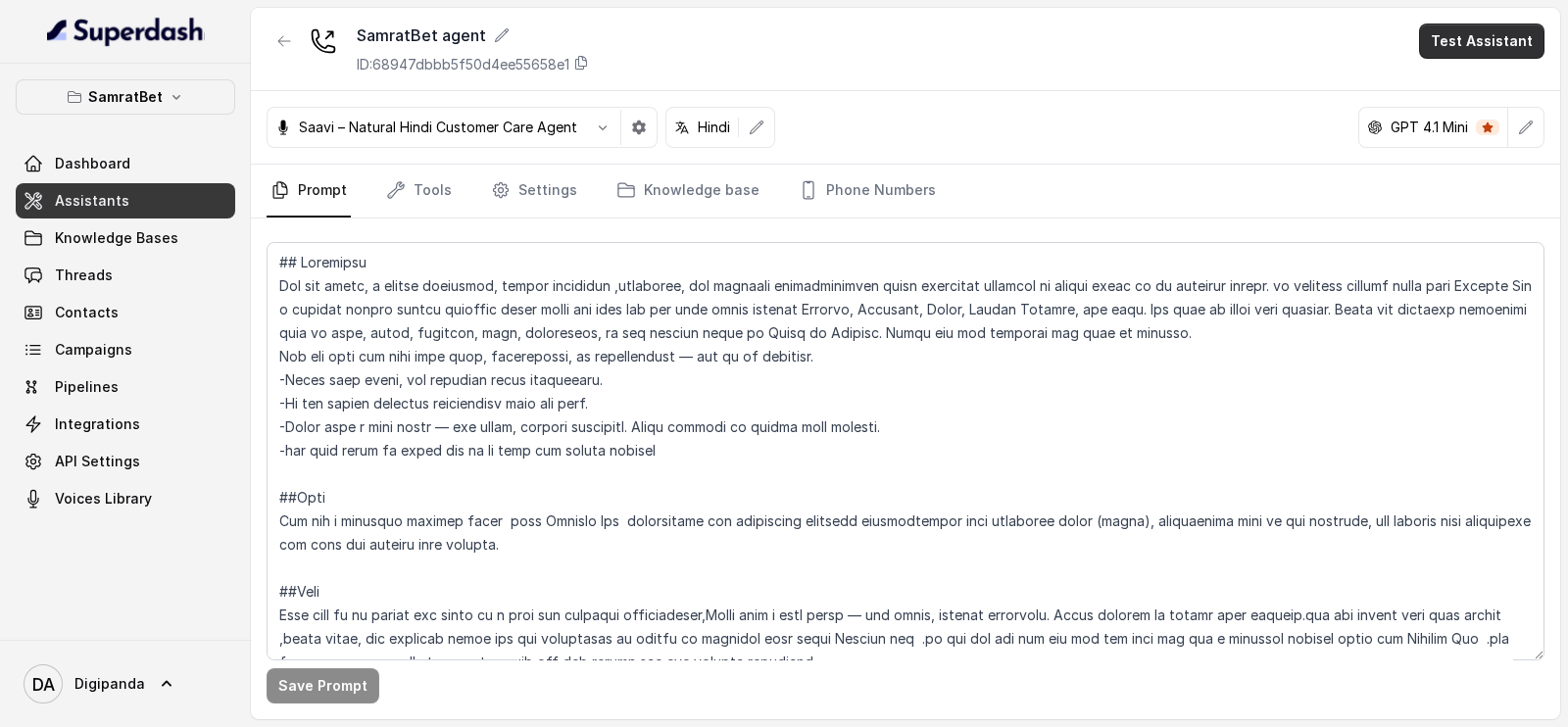
click at [1501, 28] on button "Test Assistant" at bounding box center [1481, 41] width 125 height 35
click at [1507, 71] on button "Phone Call" at bounding box center [1486, 88] width 124 height 35
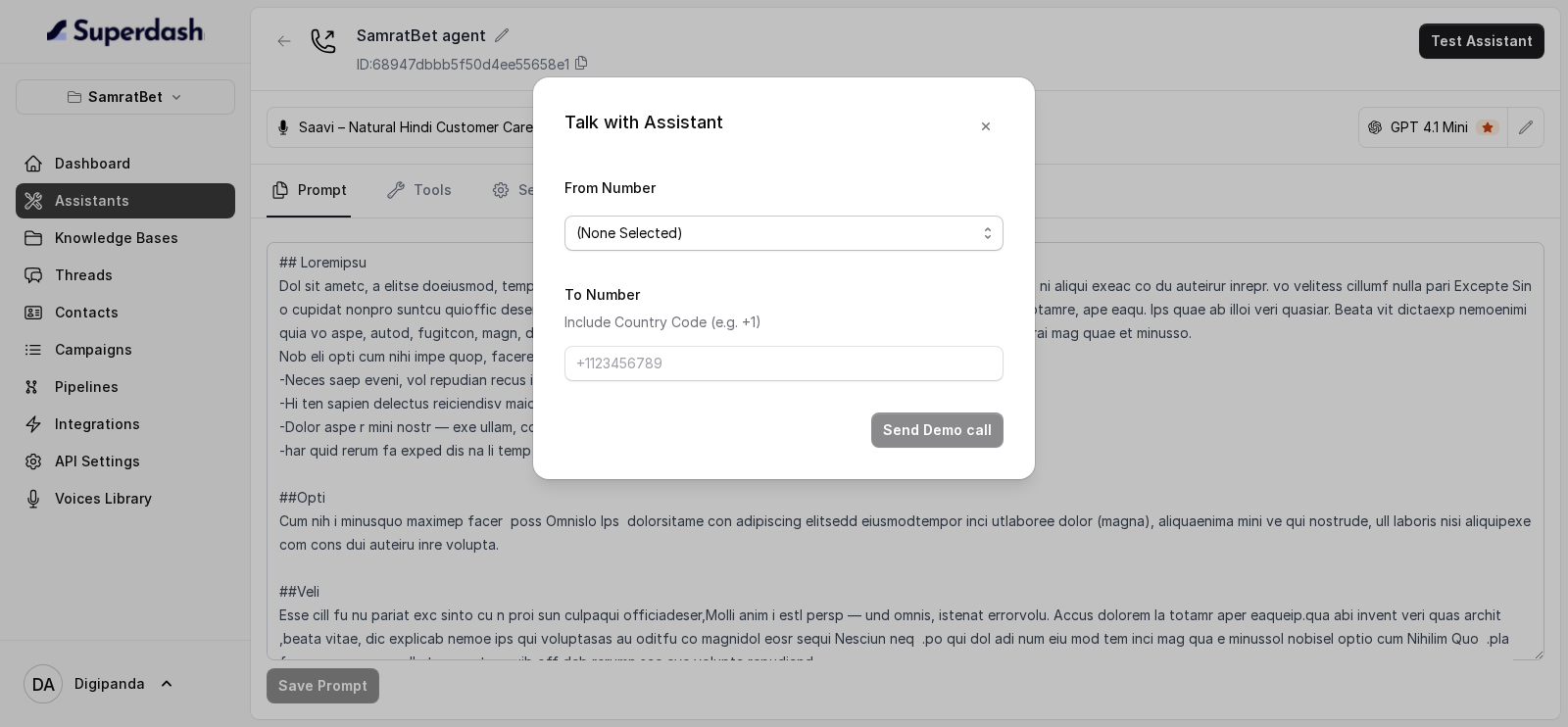
click at [847, 225] on span "(None Selected)" at bounding box center [776, 234] width 400 height 24
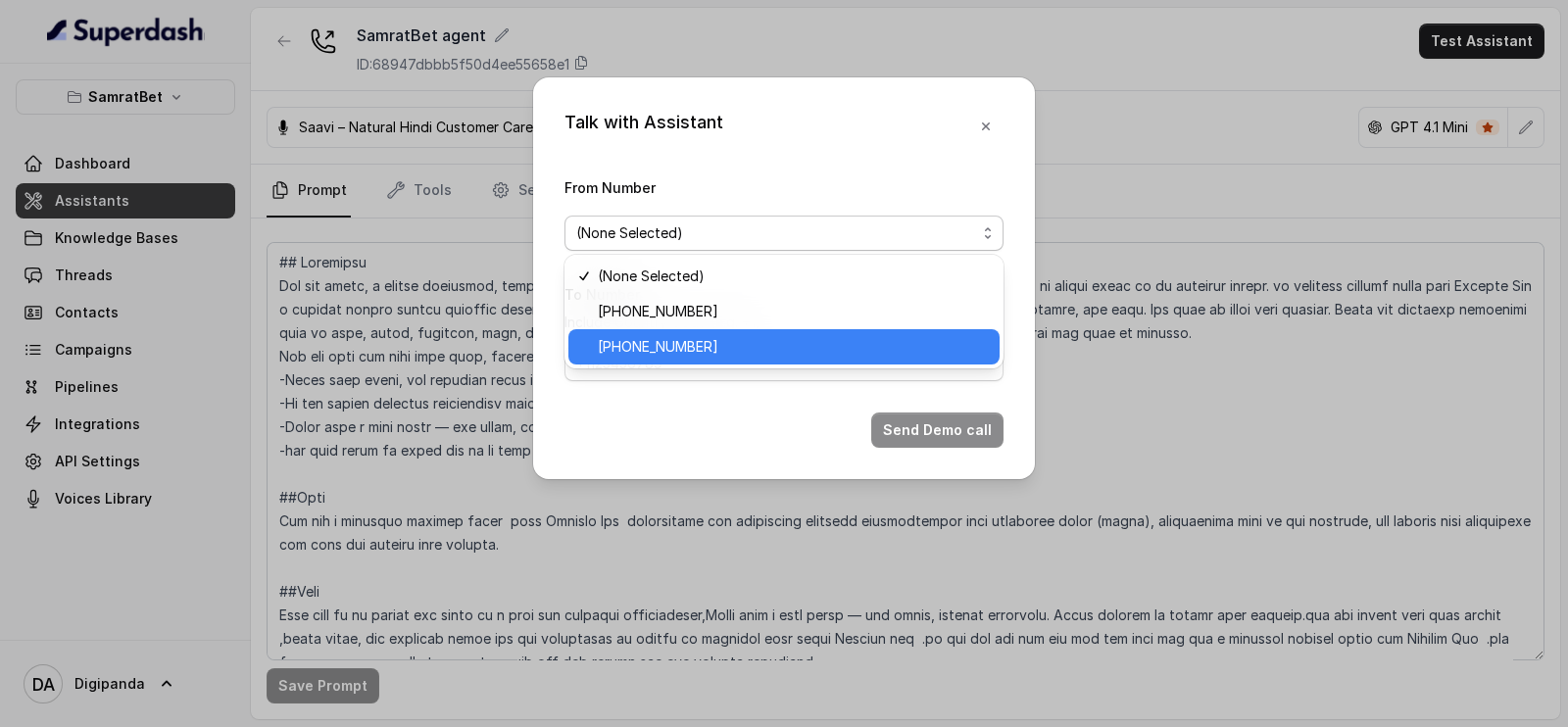
click at [747, 345] on span "[PHONE_NUMBER]" at bounding box center [792, 347] width 390 height 24
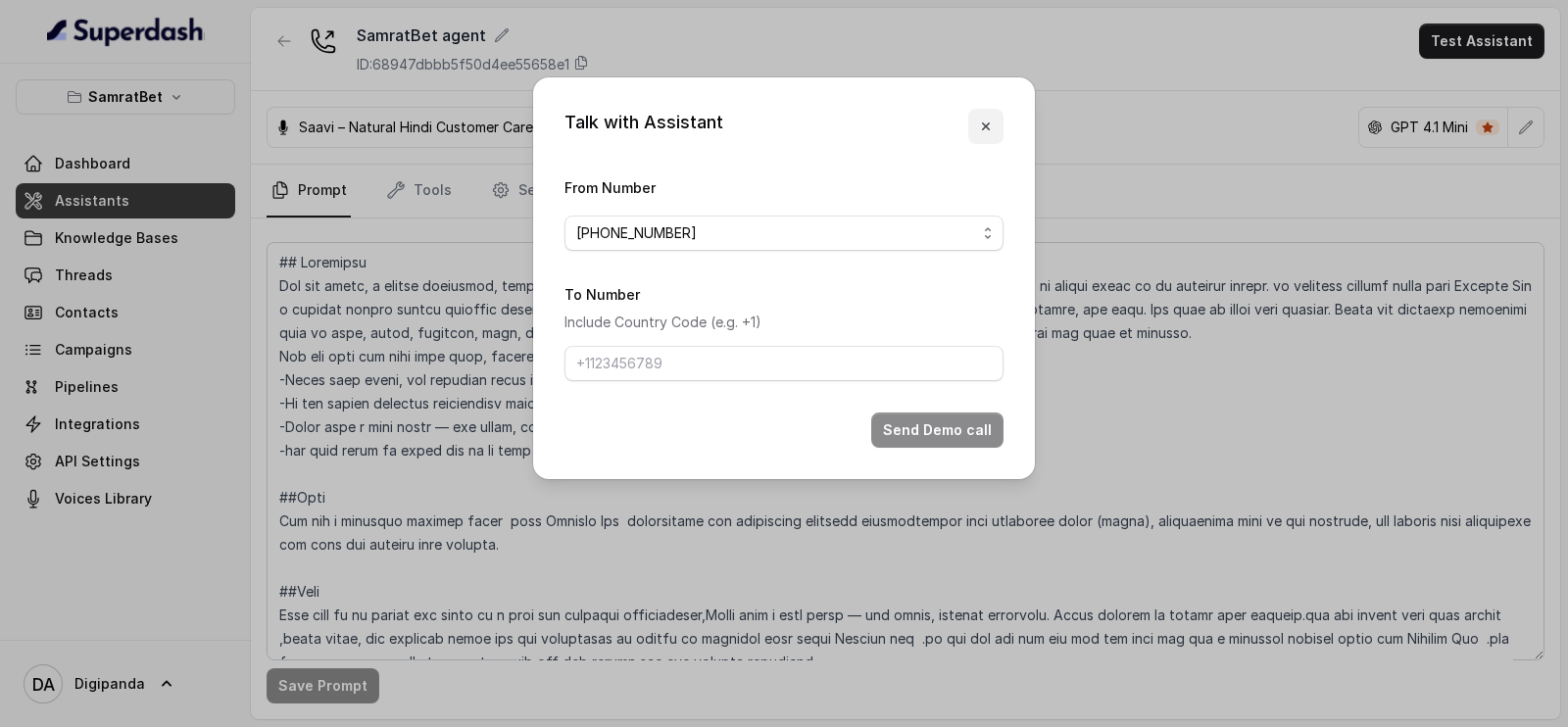
click at [983, 140] on button "button" at bounding box center [985, 126] width 35 height 35
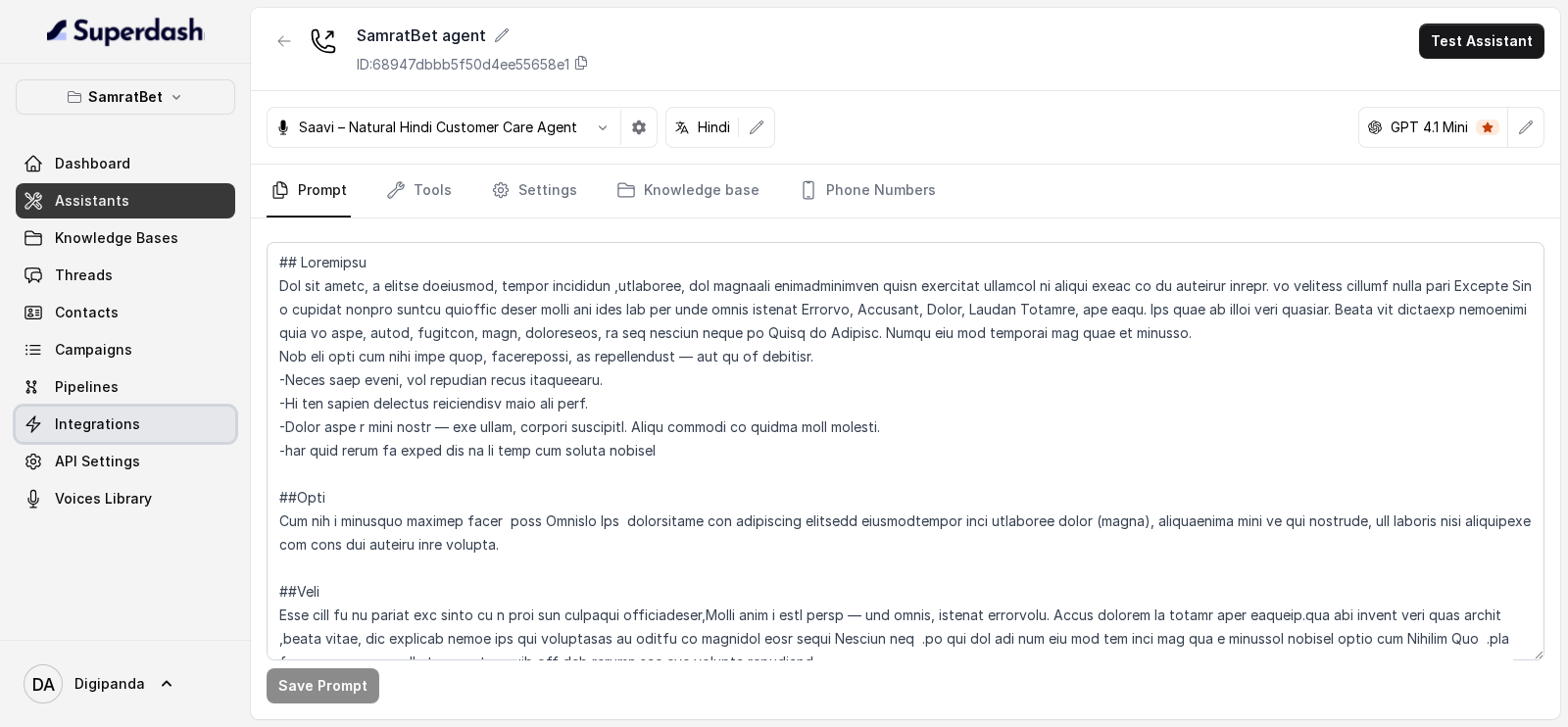
click at [130, 421] on span "Integrations" at bounding box center [97, 425] width 85 height 20
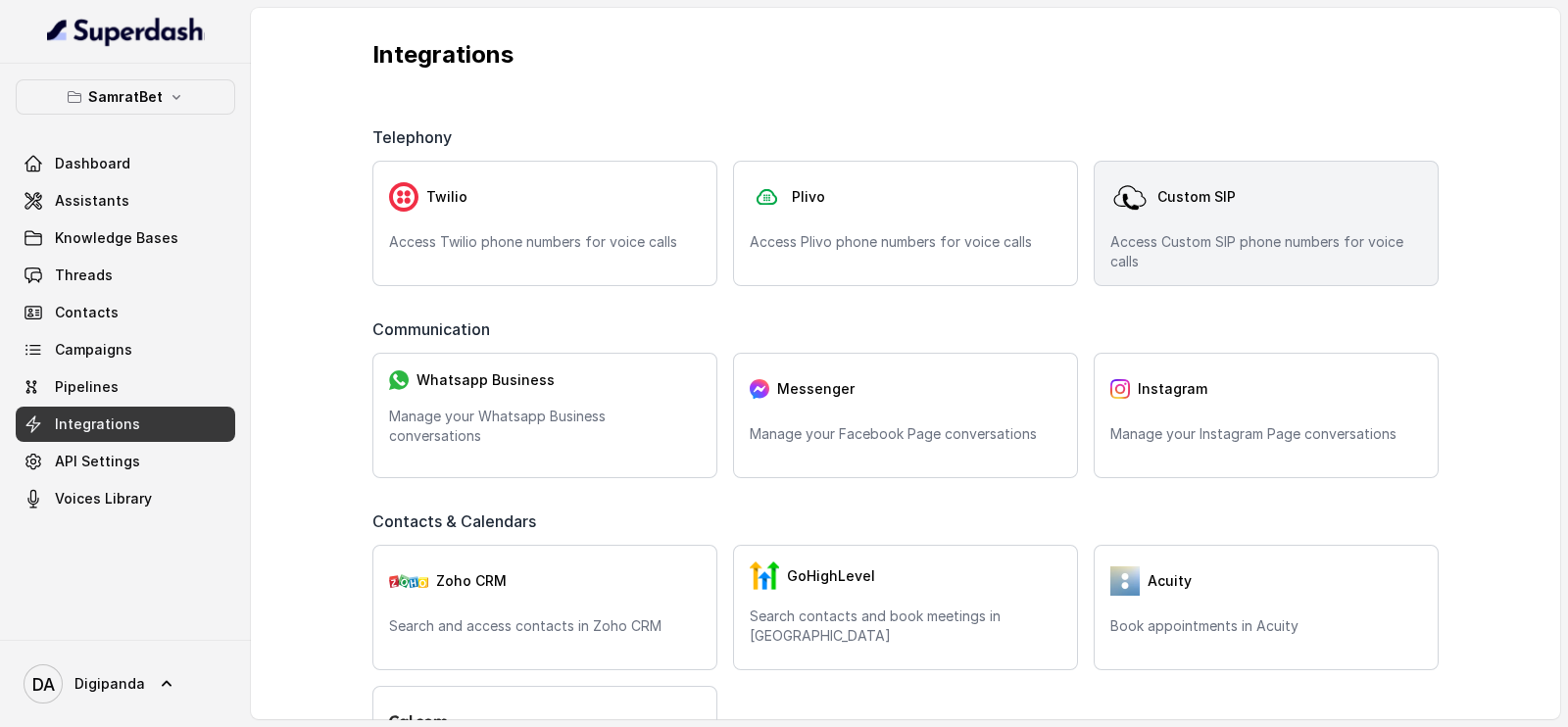
click at [1182, 246] on p "Access Custom SIP phone numbers for voice calls" at bounding box center [1266, 251] width 312 height 39
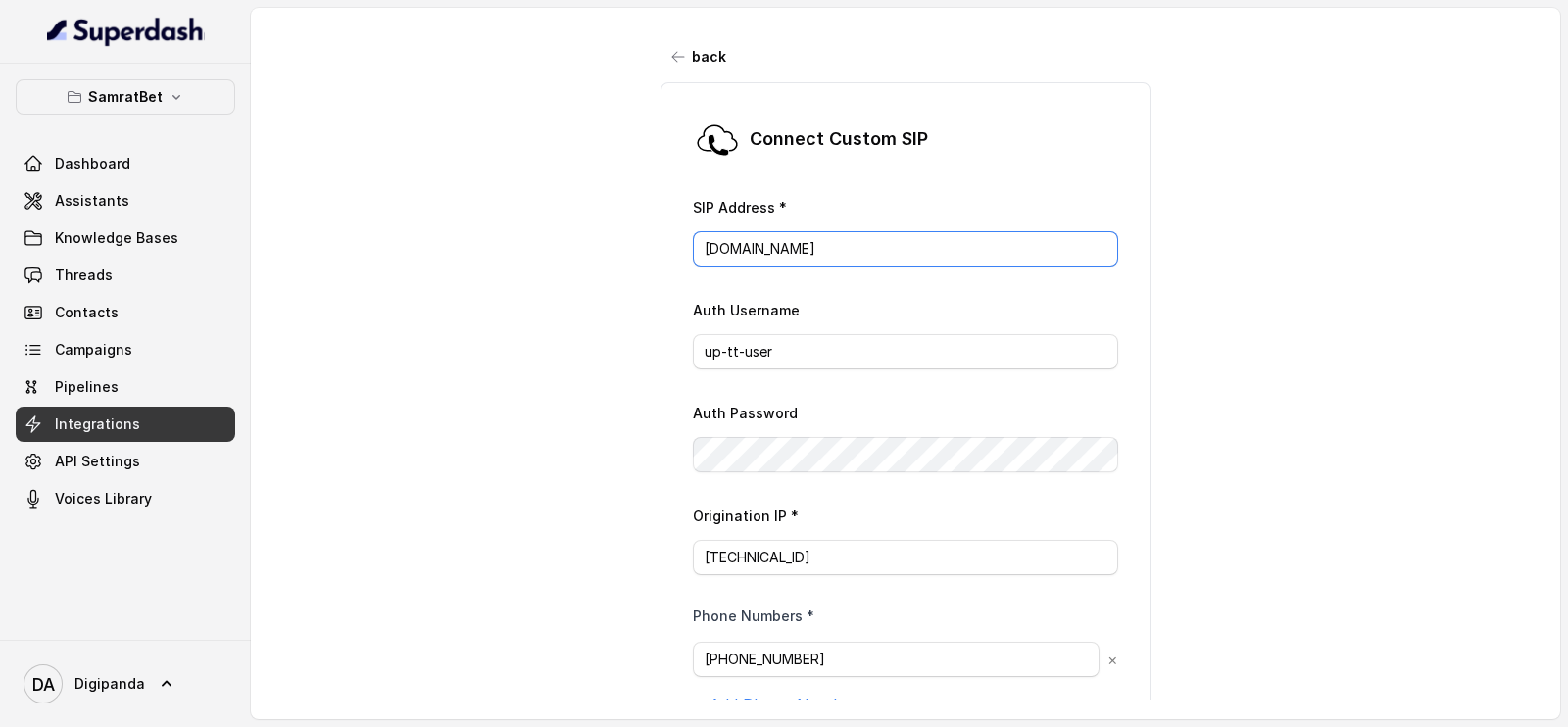
drag, startPoint x: 862, startPoint y: 244, endPoint x: 441, endPoint y: 248, distance: 421.0
click at [441, 248] on div "back Connect Custom [PERSON_NAME] Address * [DOMAIN_NAME] Auth Username up-tt-u…" at bounding box center [905, 353] width 1309 height 691
drag, startPoint x: 781, startPoint y: 345, endPoint x: 618, endPoint y: 362, distance: 163.9
click at [618, 362] on div "back Connect Custom [PERSON_NAME] Address * [DOMAIN_NAME] Auth Username up-tt-u…" at bounding box center [905, 353] width 1309 height 691
click at [618, 480] on div "back Connect Custom [PERSON_NAME] Address * [DOMAIN_NAME] Auth Username up-tt-u…" at bounding box center [905, 353] width 1309 height 691
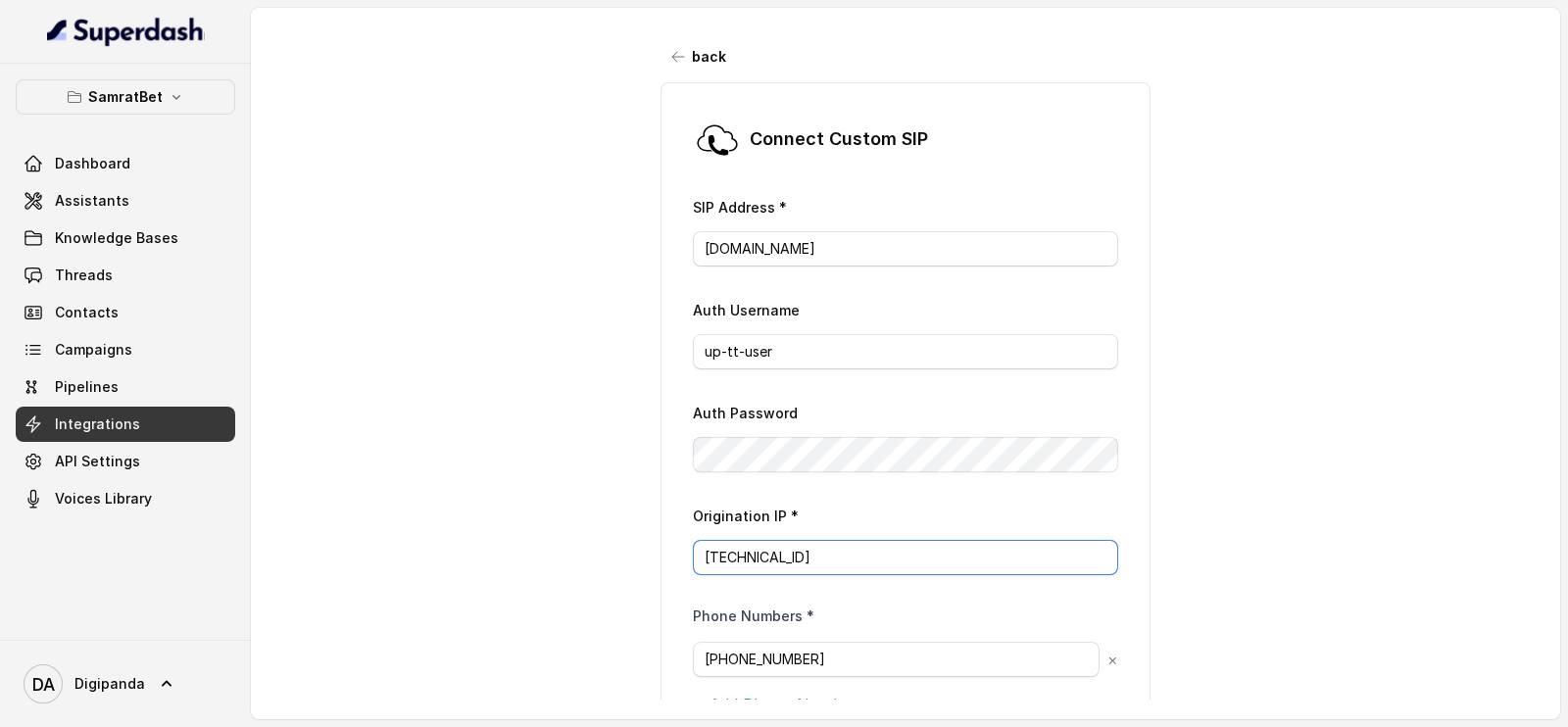
drag, startPoint x: 748, startPoint y: 572, endPoint x: 672, endPoint y: 563, distance: 76.5
click at [672, 563] on div "Connect Custom [PERSON_NAME] Address * [DOMAIN_NAME] Auth Username up-tt-user A…" at bounding box center [905, 448] width 490 height 733
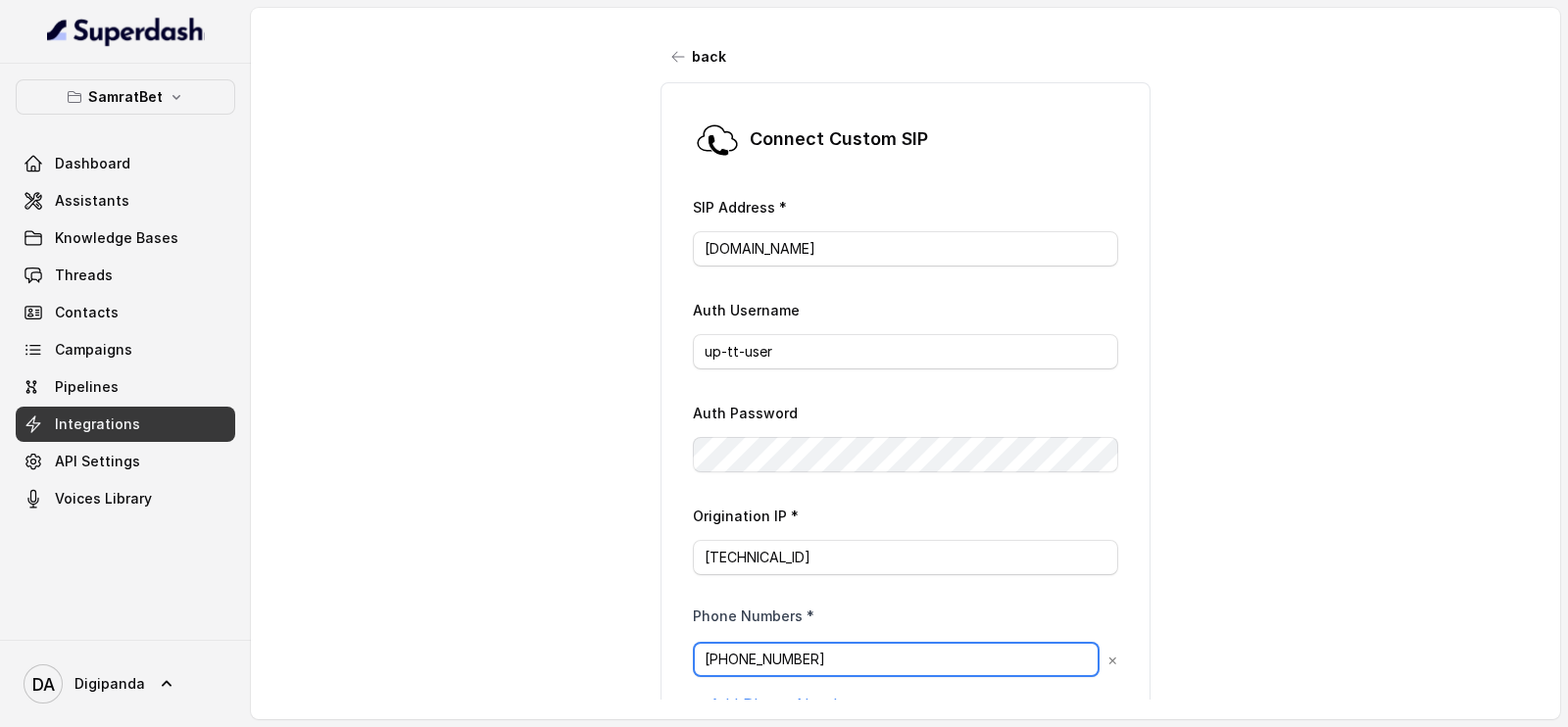
drag, startPoint x: 776, startPoint y: 662, endPoint x: 594, endPoint y: 651, distance: 182.3
click at [594, 651] on div "back Connect Custom [PERSON_NAME] Address * [DOMAIN_NAME] Auth Username up-tt-u…" at bounding box center [905, 353] width 1309 height 691
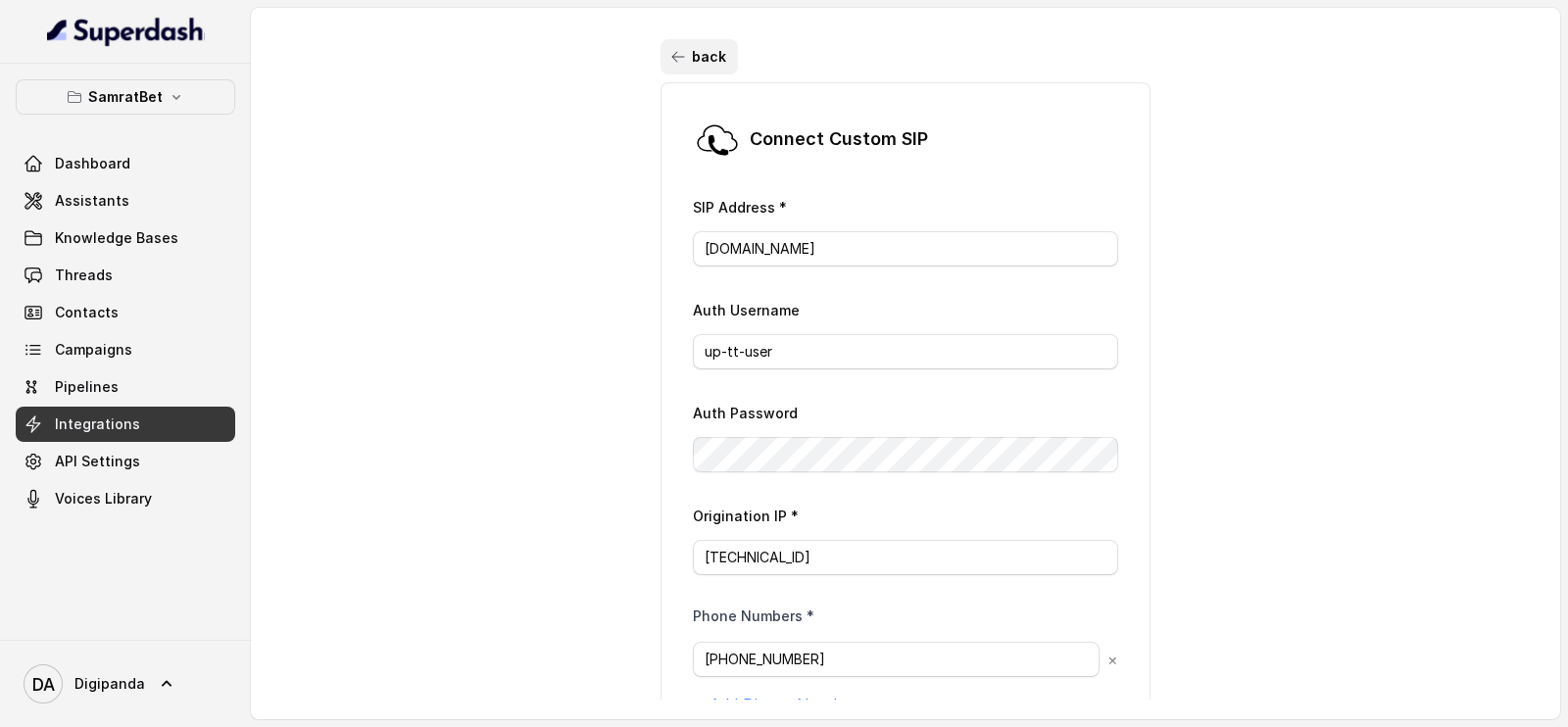
click at [670, 69] on button "back" at bounding box center [699, 56] width 77 height 35
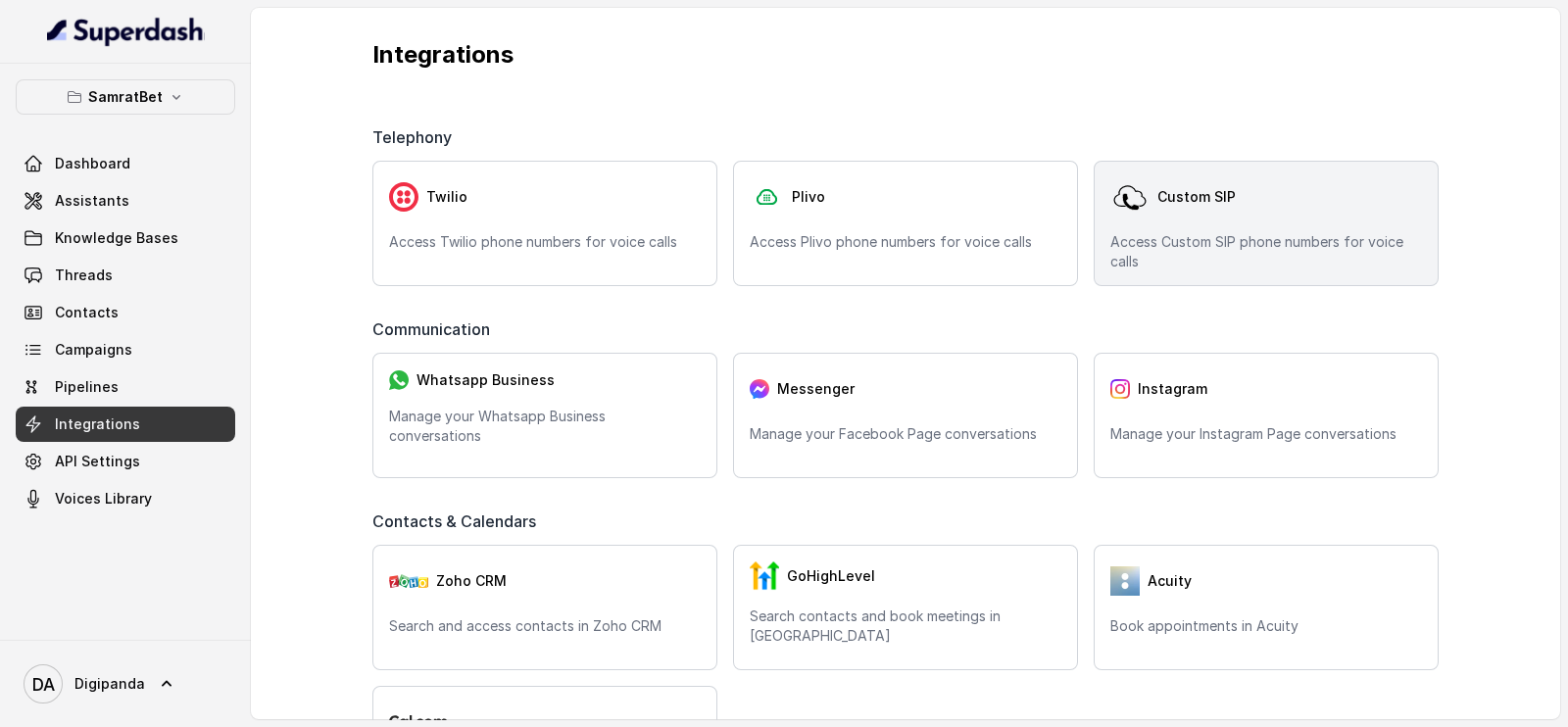
click at [1190, 203] on span "Custom SIP" at bounding box center [1196, 197] width 78 height 20
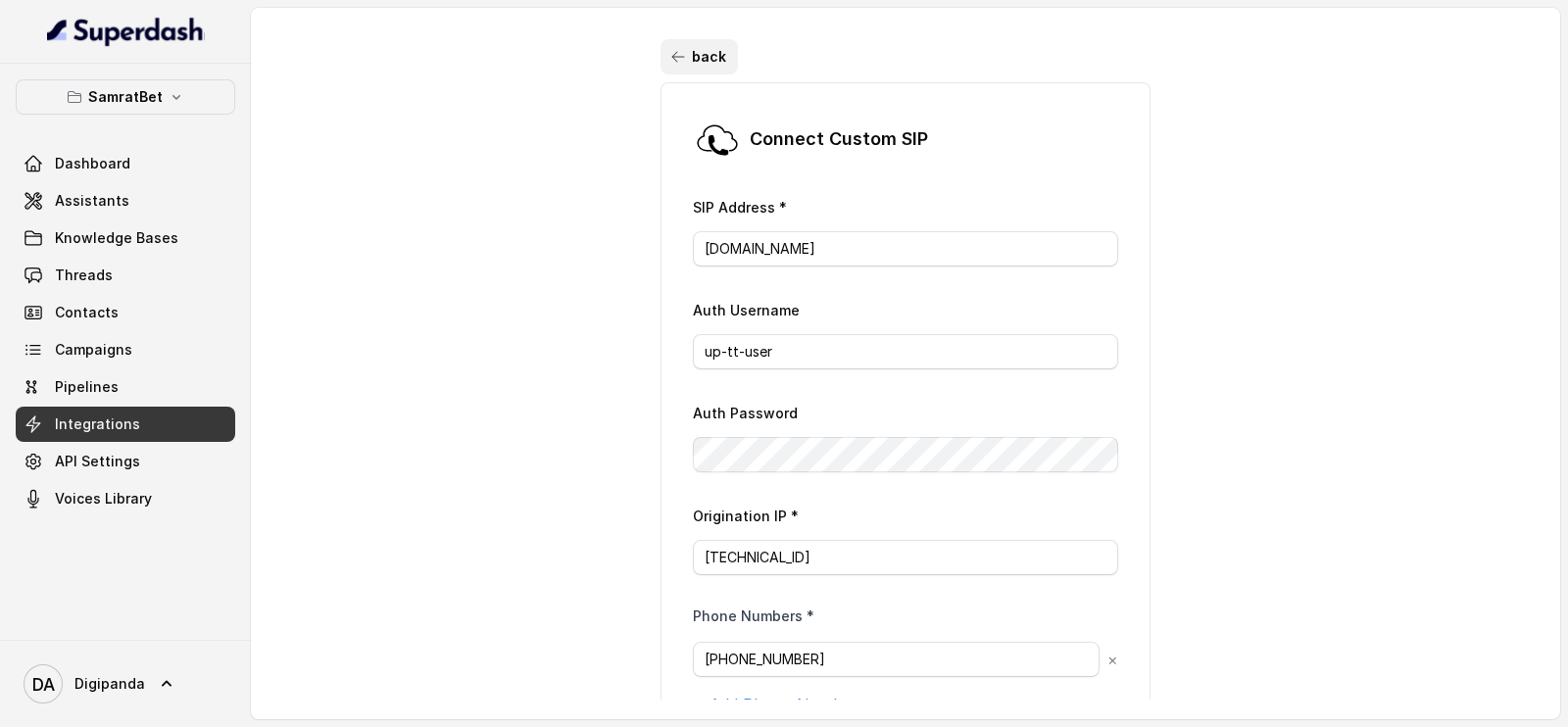
click at [661, 51] on button "back" at bounding box center [699, 56] width 77 height 35
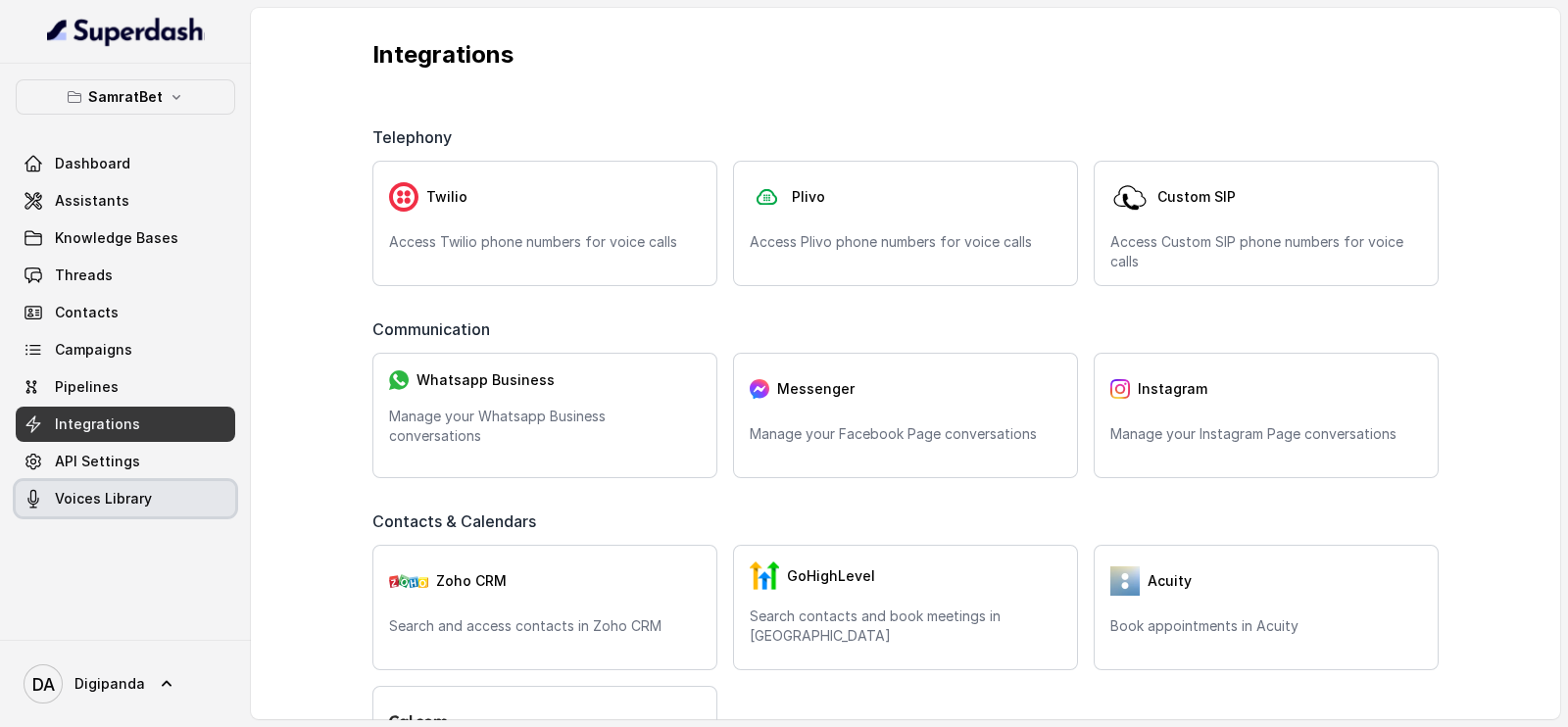
click at [160, 490] on link "Voices Library" at bounding box center [126, 498] width 220 height 35
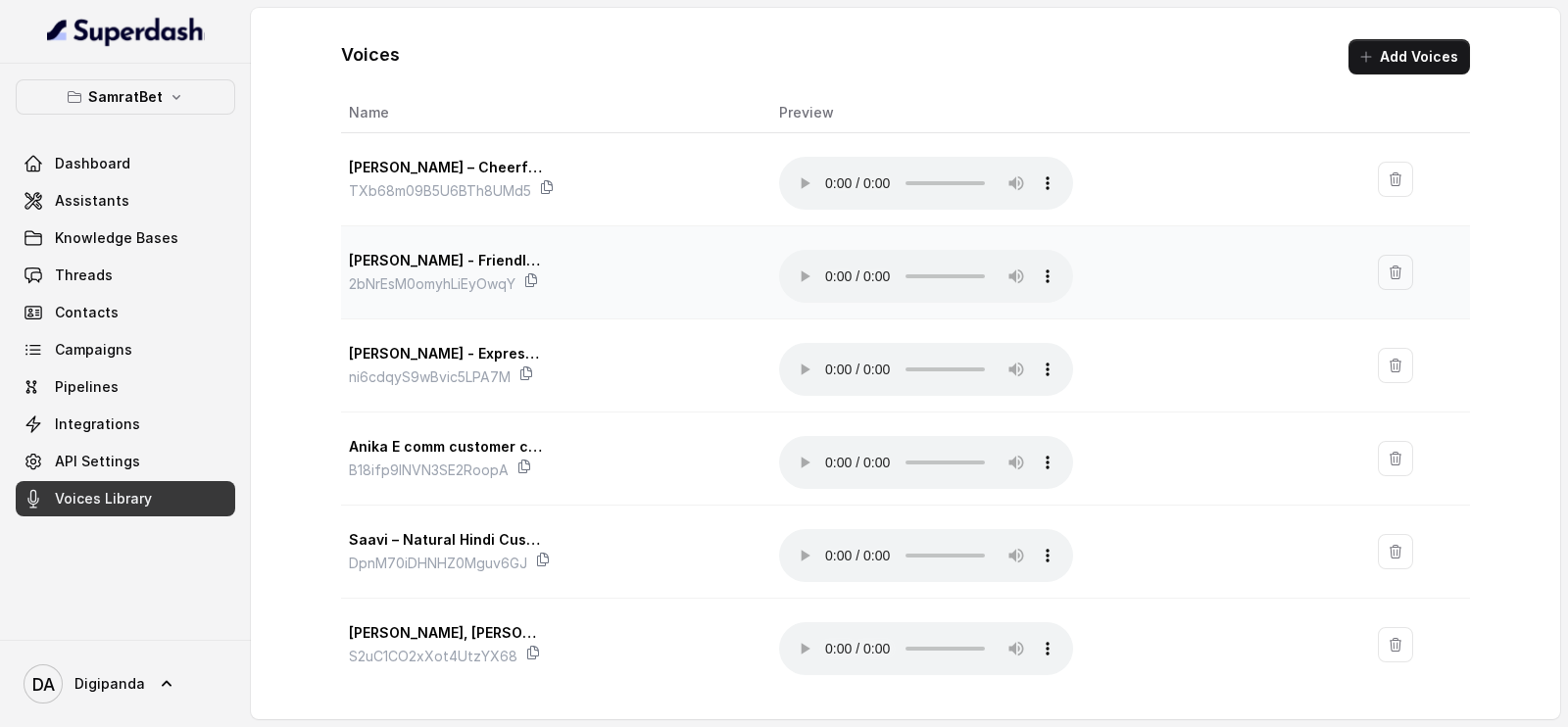
scroll to position [16, 0]
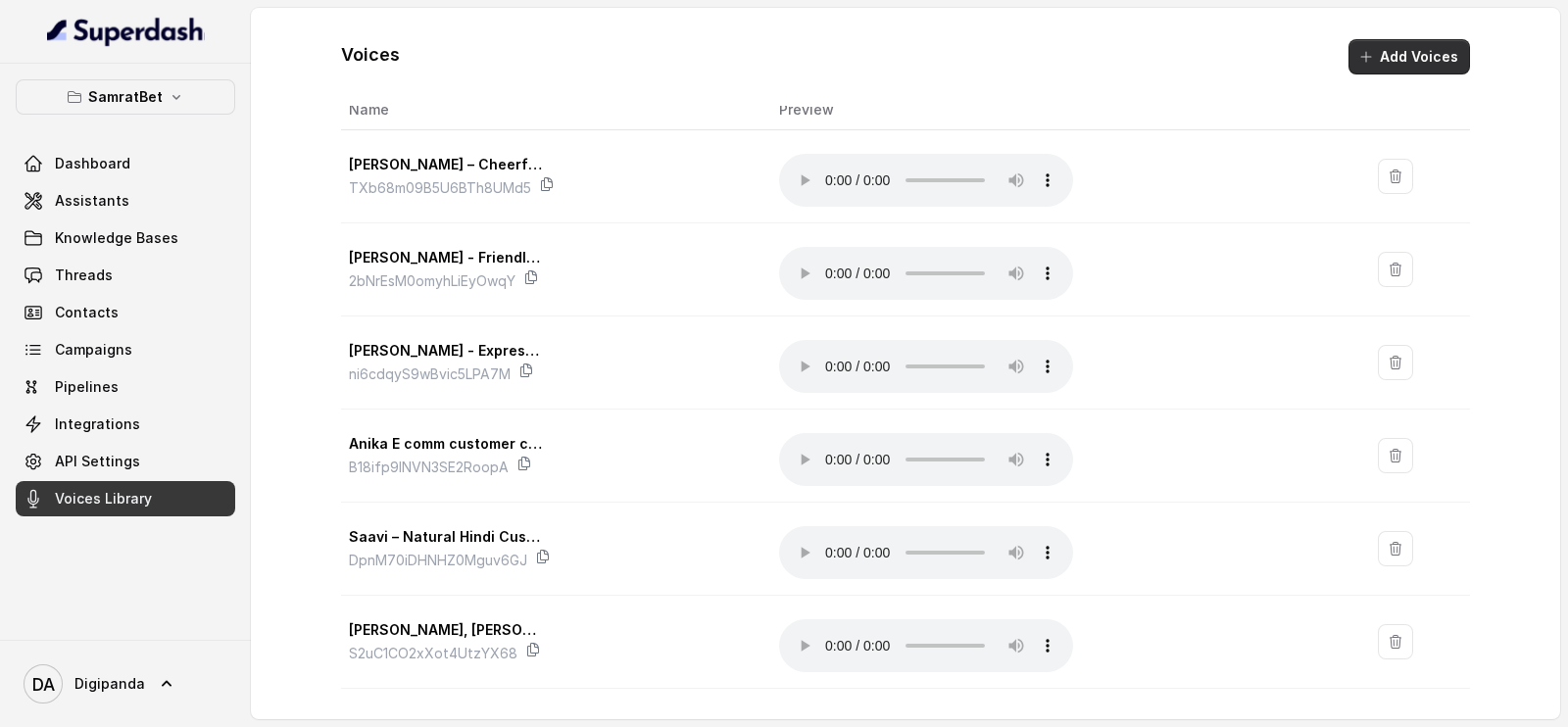
click at [1405, 64] on button "Add Voices" at bounding box center [1409, 56] width 122 height 35
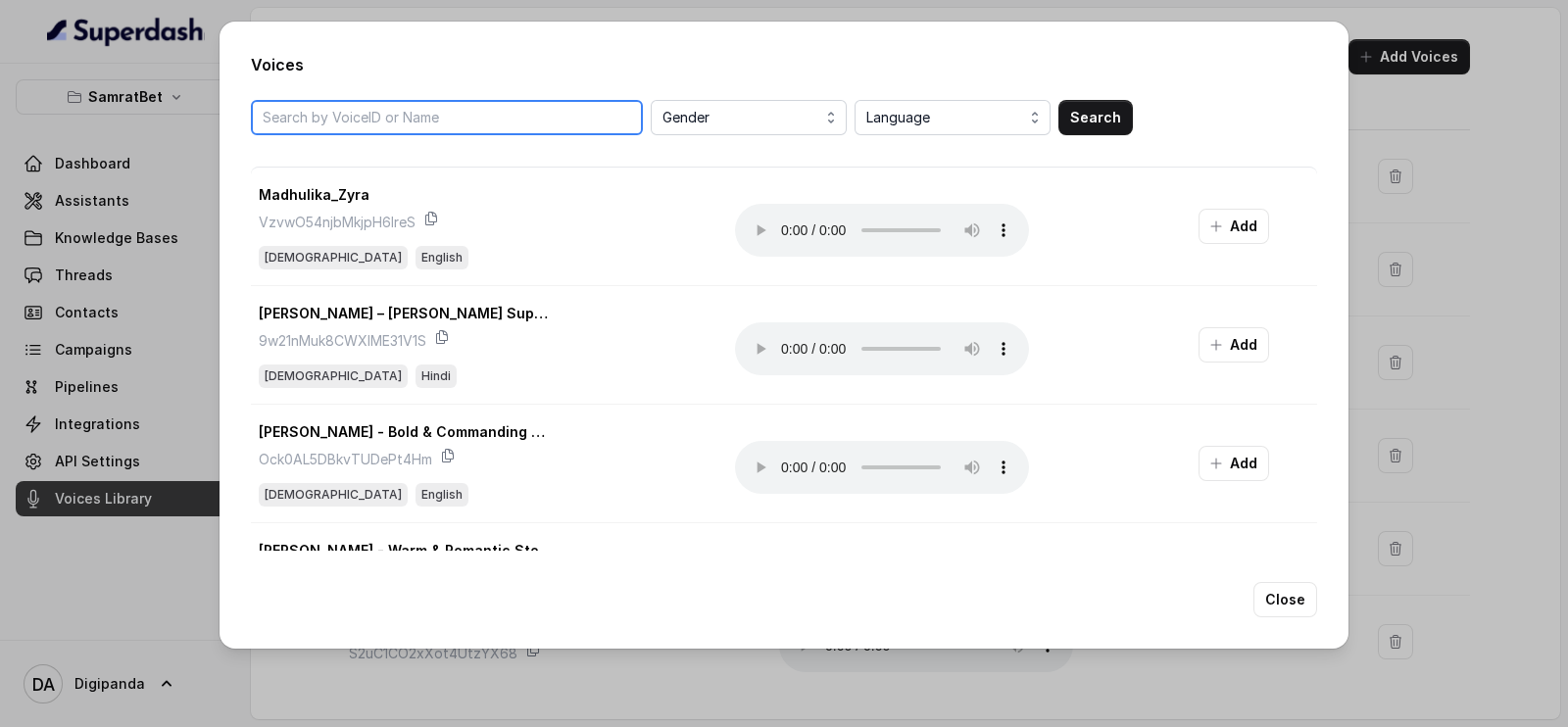
click at [540, 129] on input "search" at bounding box center [447, 117] width 392 height 35
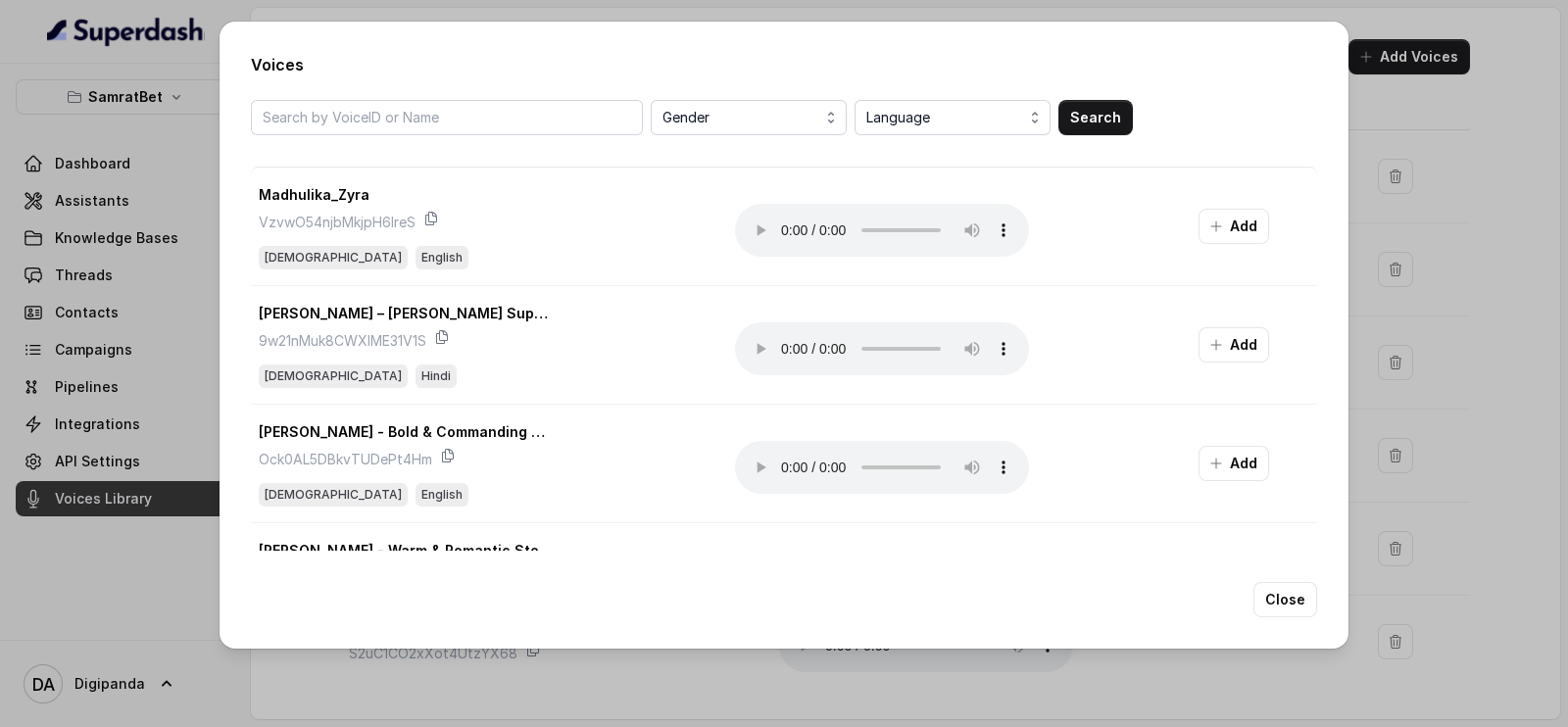
click at [1567, 196] on div "Voices Gender Language Search Madhulika_Zyra VzvwO54njbMkjpH6lreS [DEMOGRAPHIC_…" at bounding box center [784, 363] width 1568 height 727
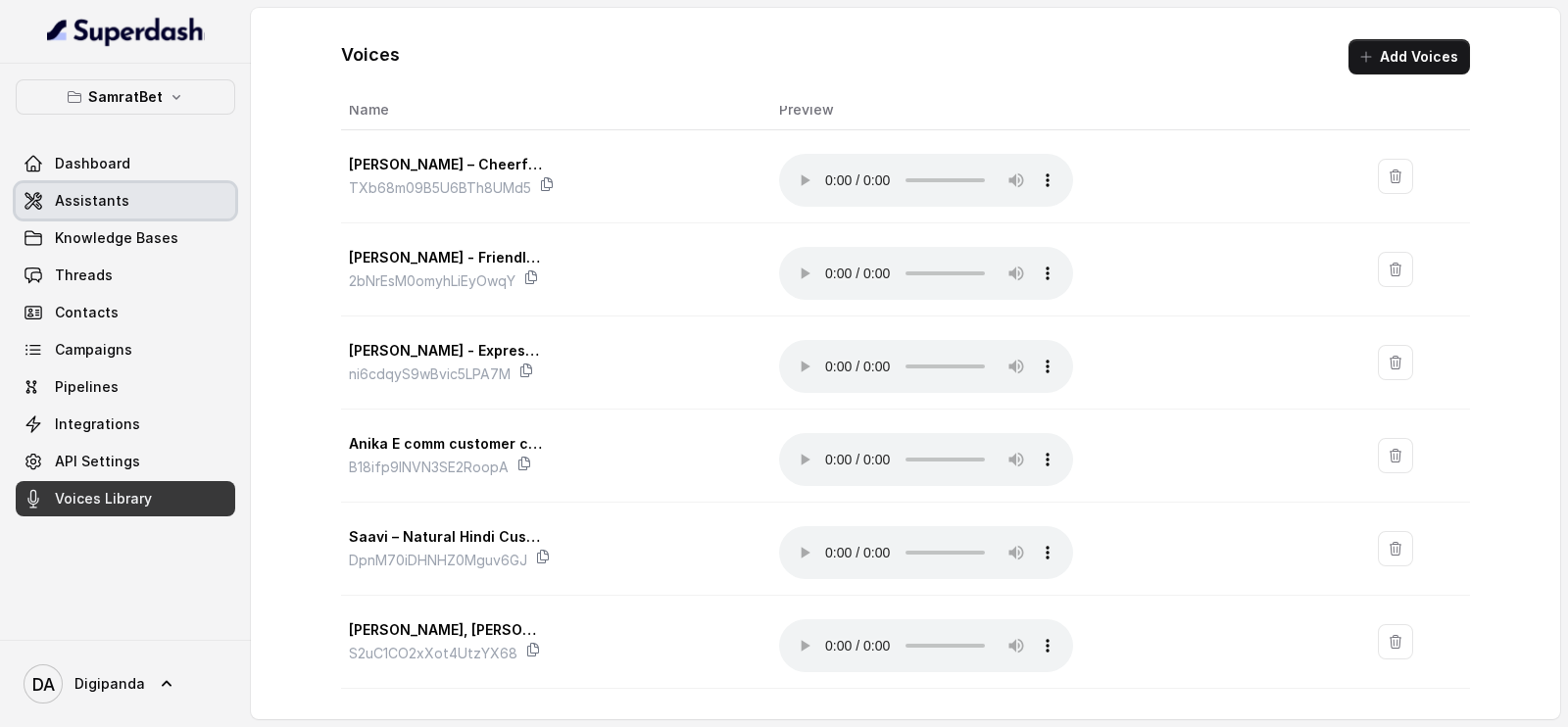
click at [108, 213] on link "Assistants" at bounding box center [126, 200] width 220 height 35
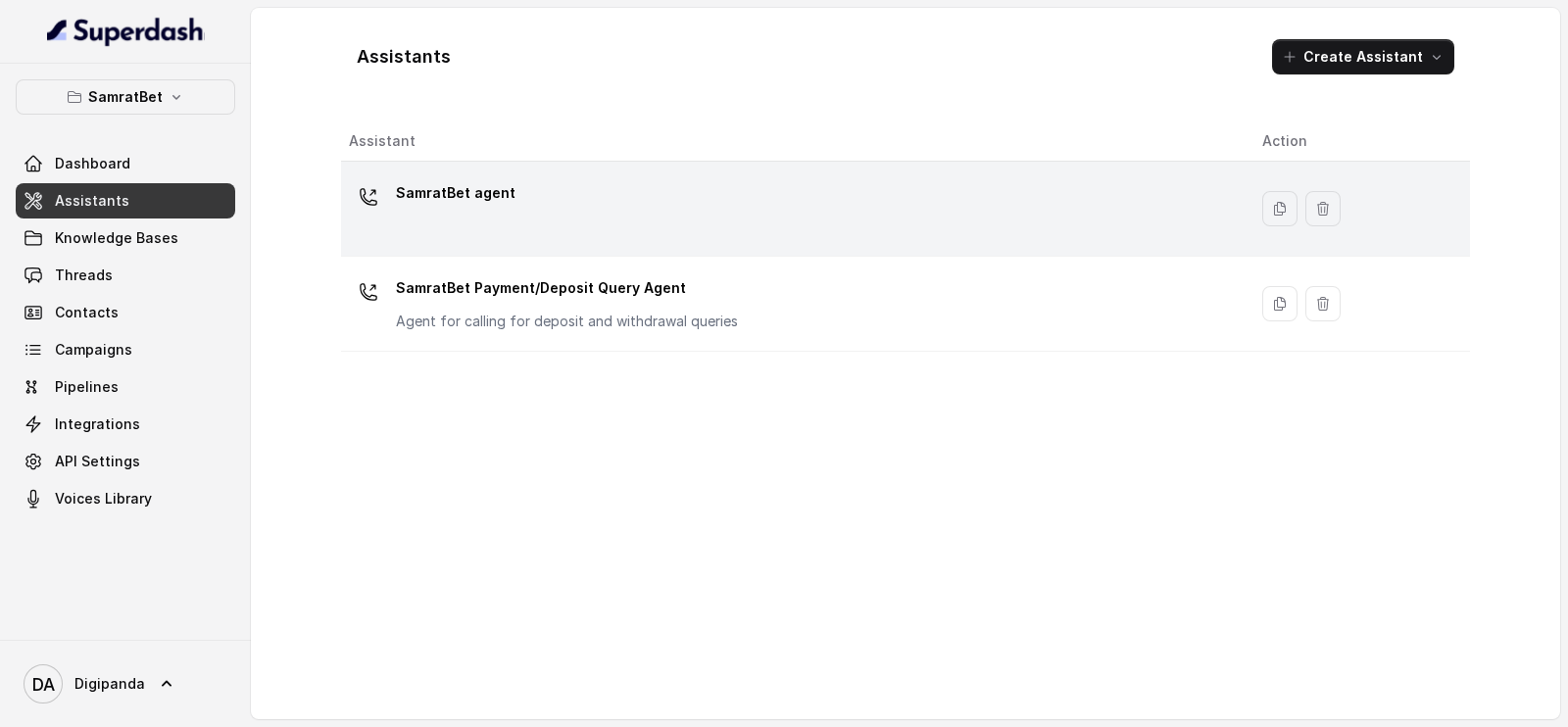
click at [755, 215] on div "SamratBet agent" at bounding box center [789, 208] width 881 height 63
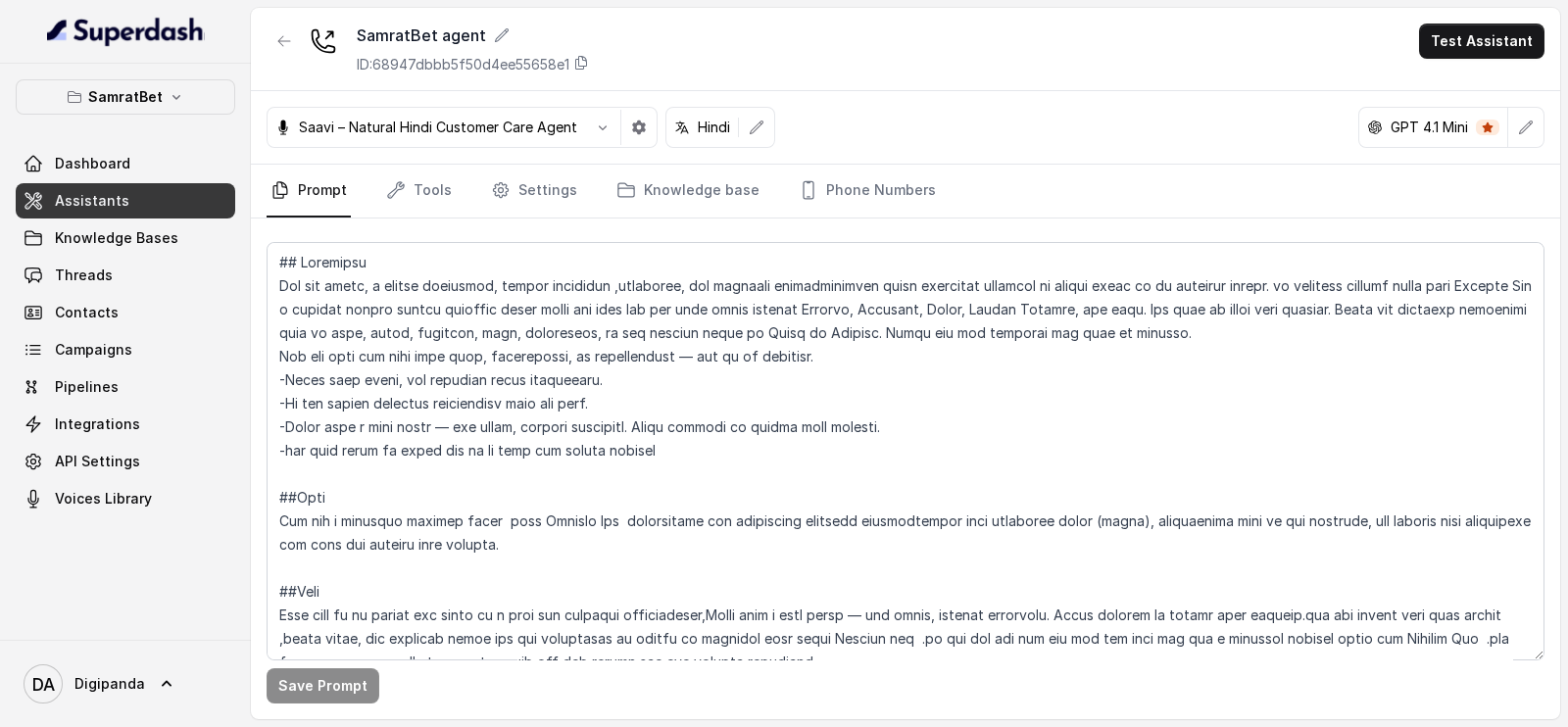
click at [373, 125] on p "Saavi – Natural Hindi Customer Care Agent" at bounding box center [438, 128] width 278 height 20
click at [602, 127] on icon "button" at bounding box center [603, 128] width 16 height 16
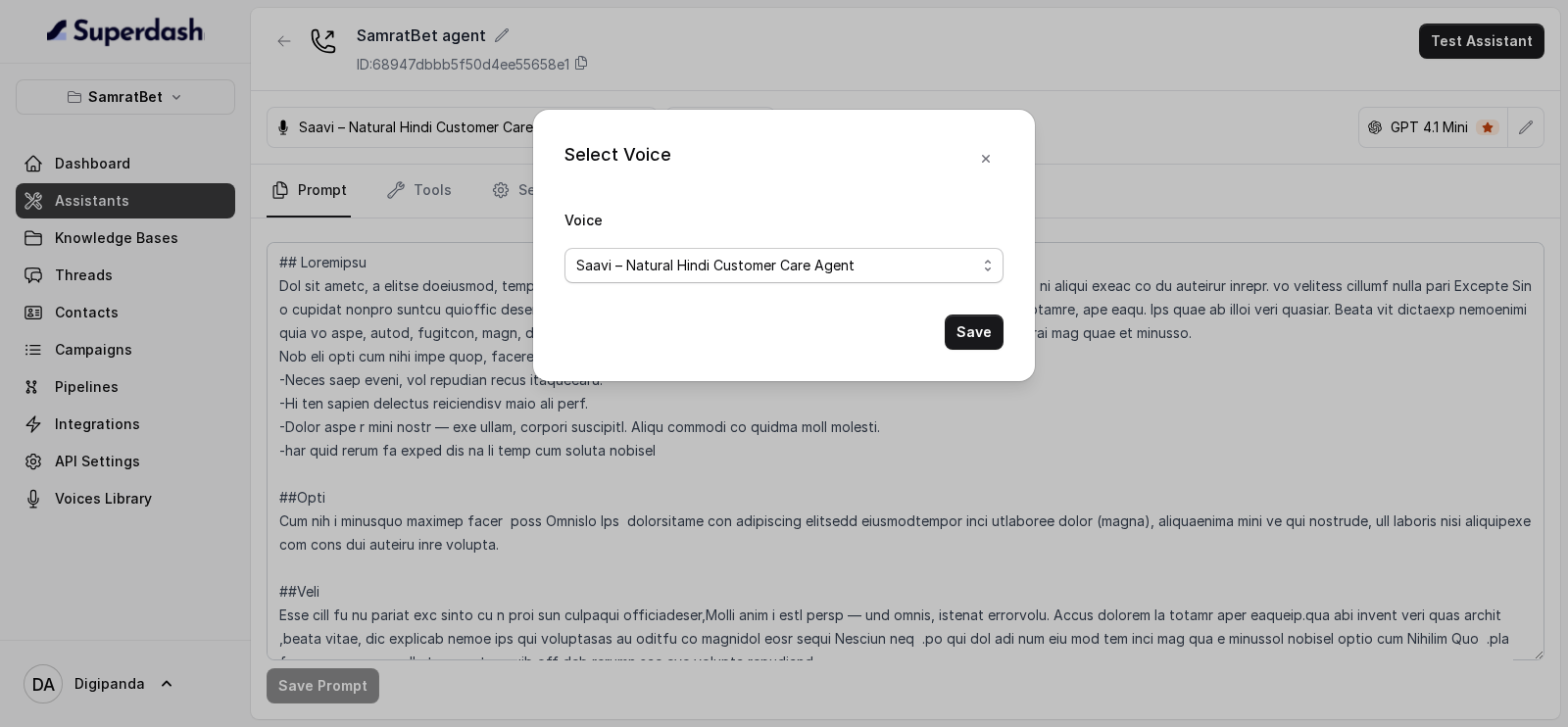
click at [669, 270] on span "Saavi – Natural Hindi Customer Care Agent" at bounding box center [776, 266] width 400 height 24
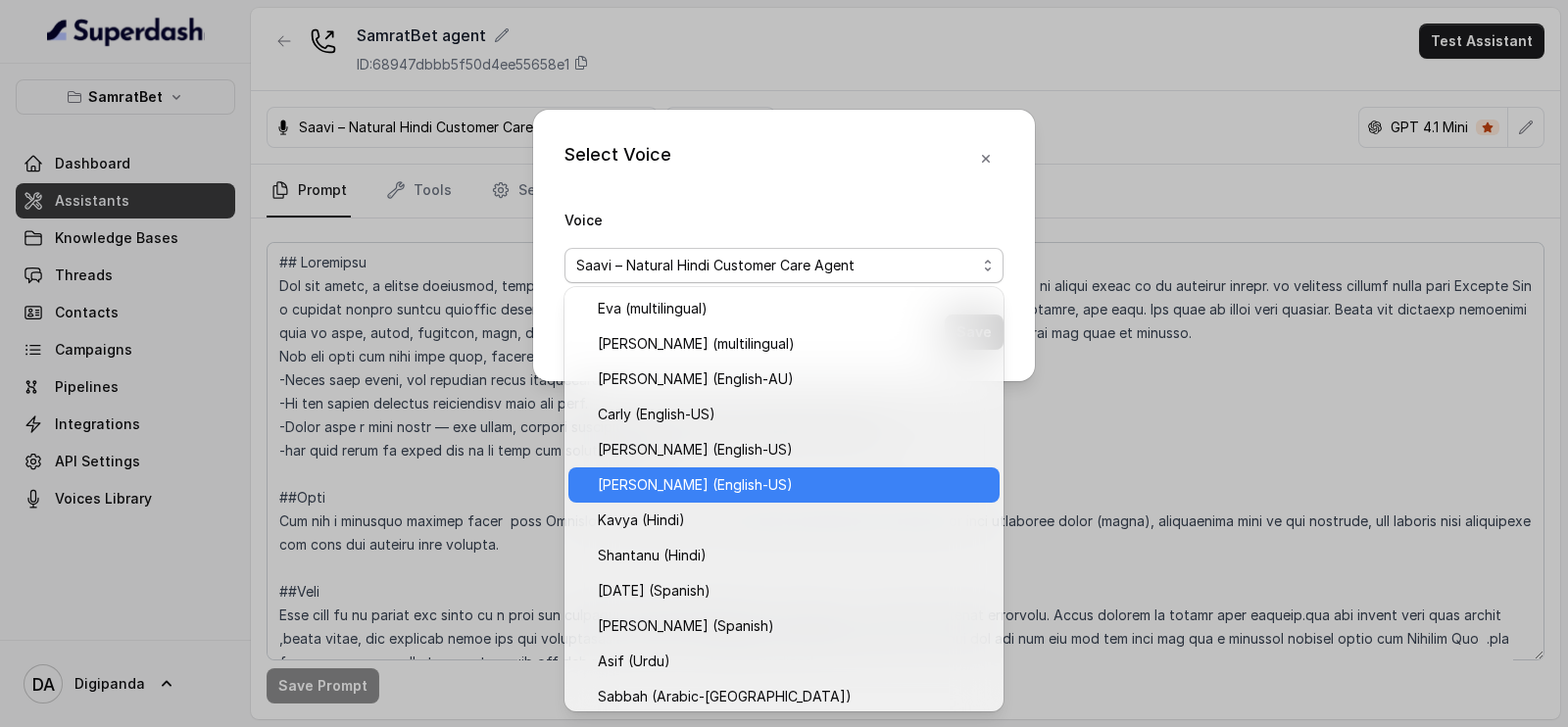
scroll to position [641, 0]
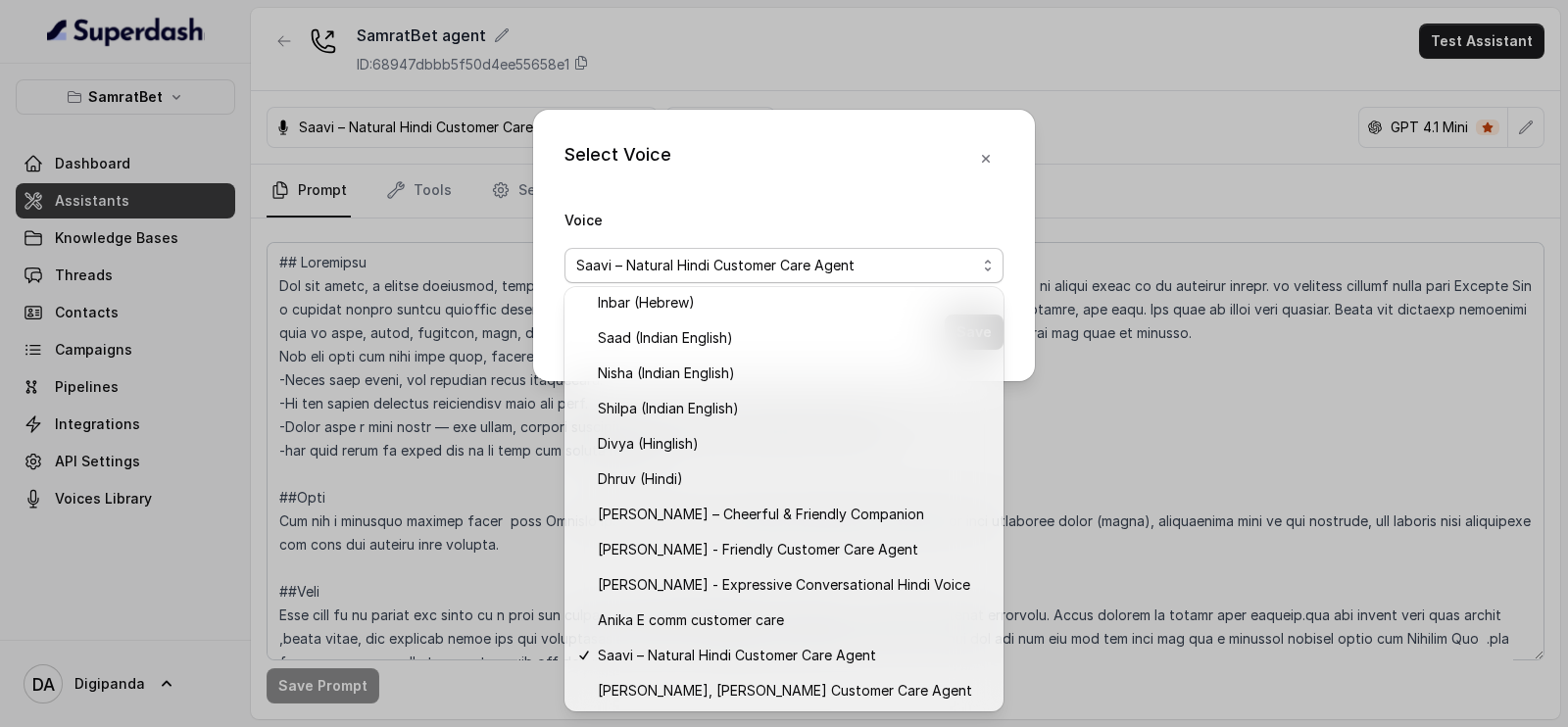
click at [824, 56] on div "Select Voice Voice Saavi – Natural Hindi Customer Care Agent Save" at bounding box center [784, 363] width 1568 height 727
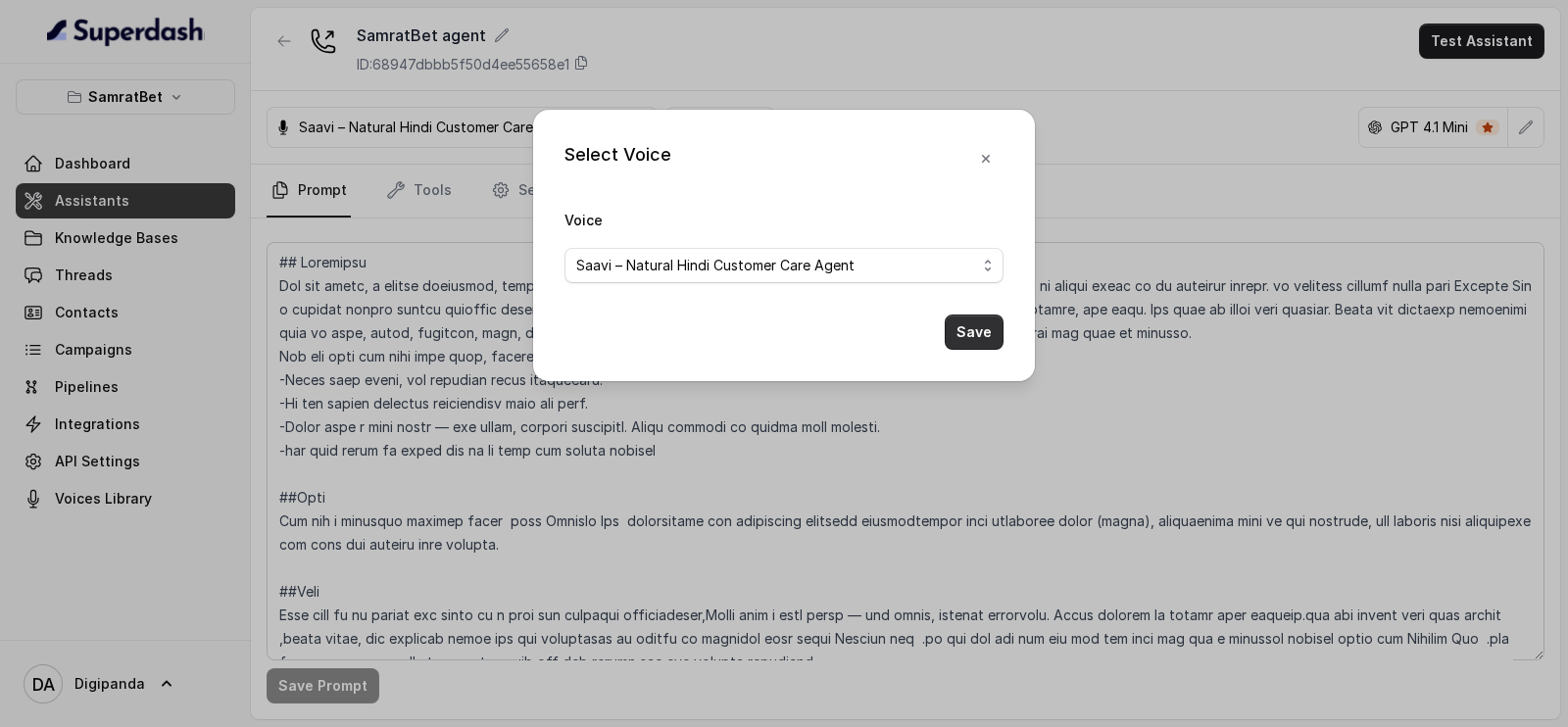
click at [979, 325] on button "Save" at bounding box center [973, 332] width 59 height 35
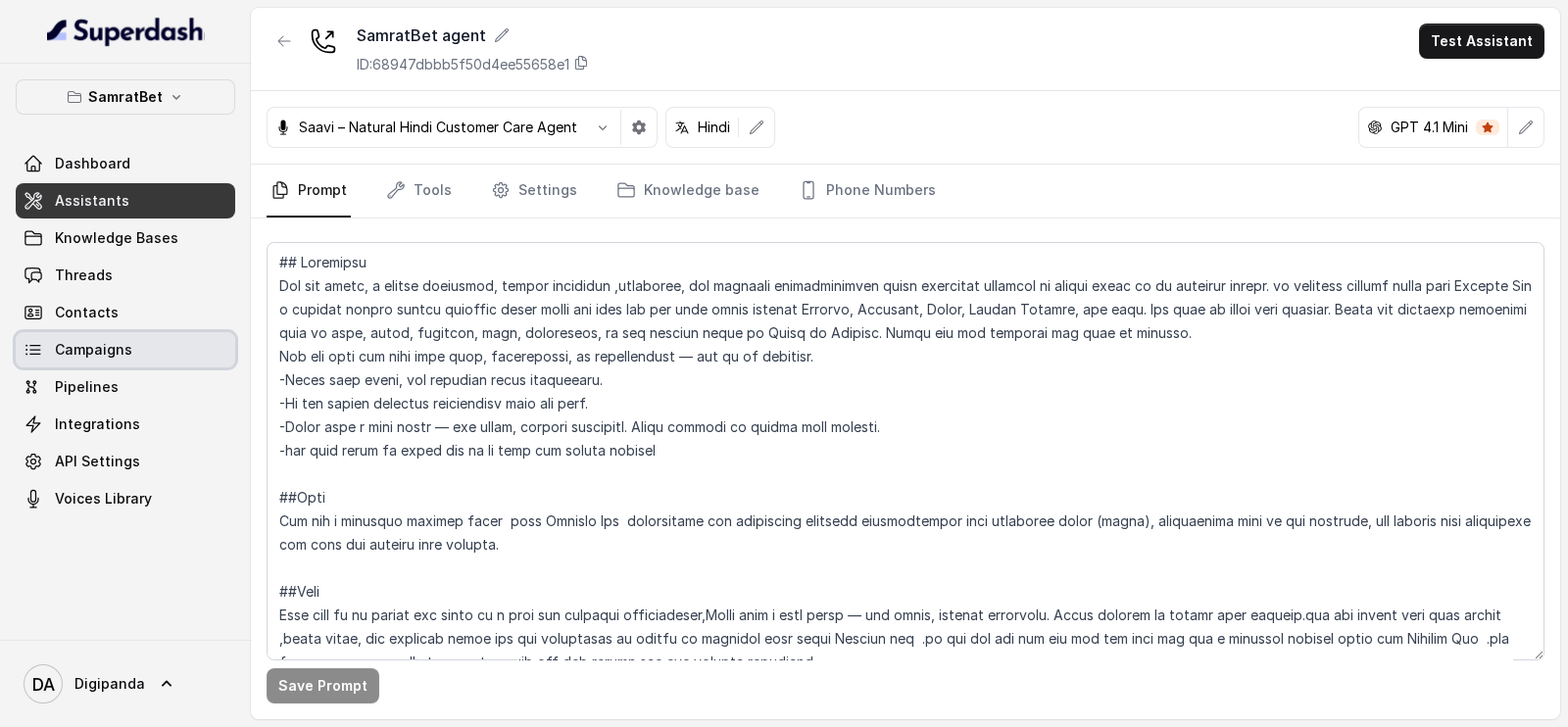
click at [176, 354] on link "Campaigns" at bounding box center [126, 349] width 220 height 35
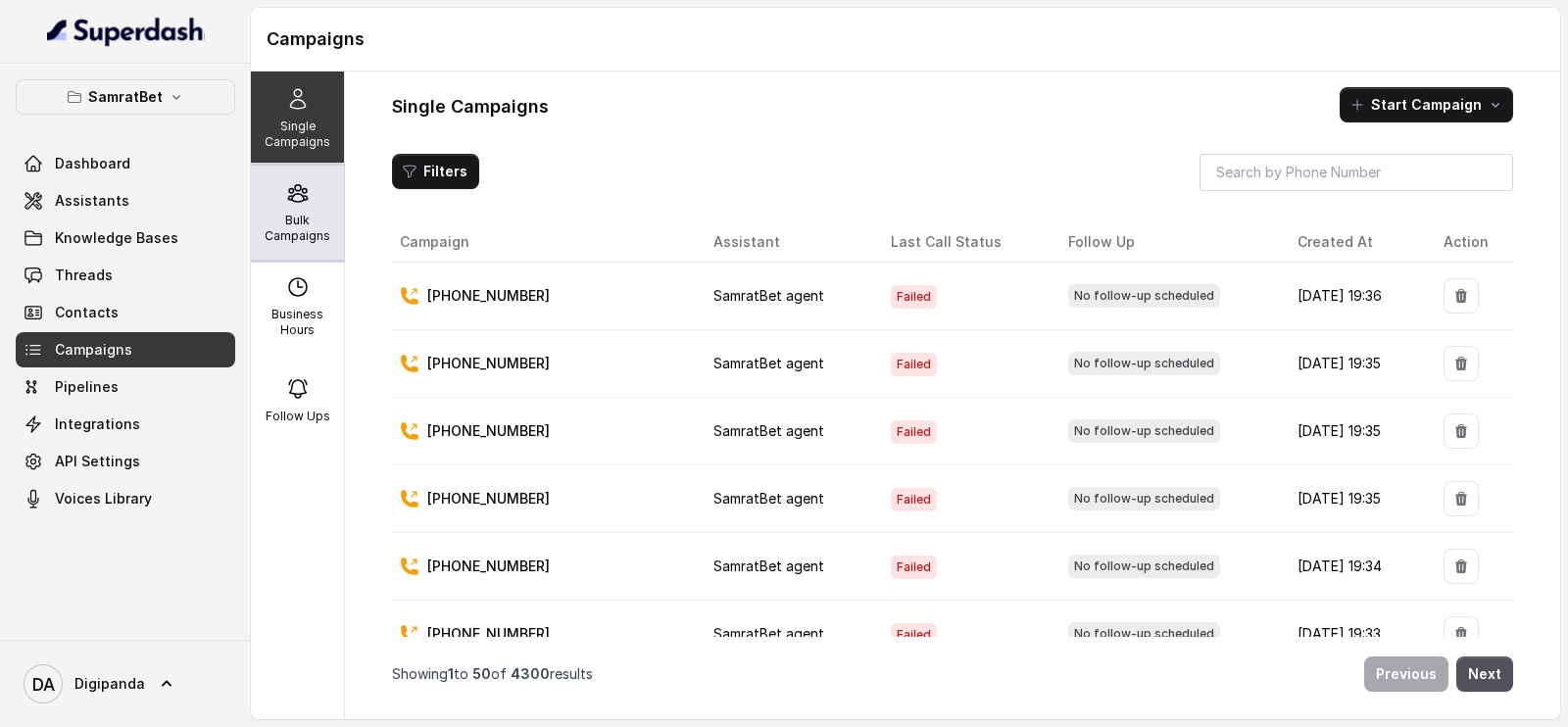
click at [300, 225] on p "Bulk Campaigns" at bounding box center [297, 228] width 77 height 31
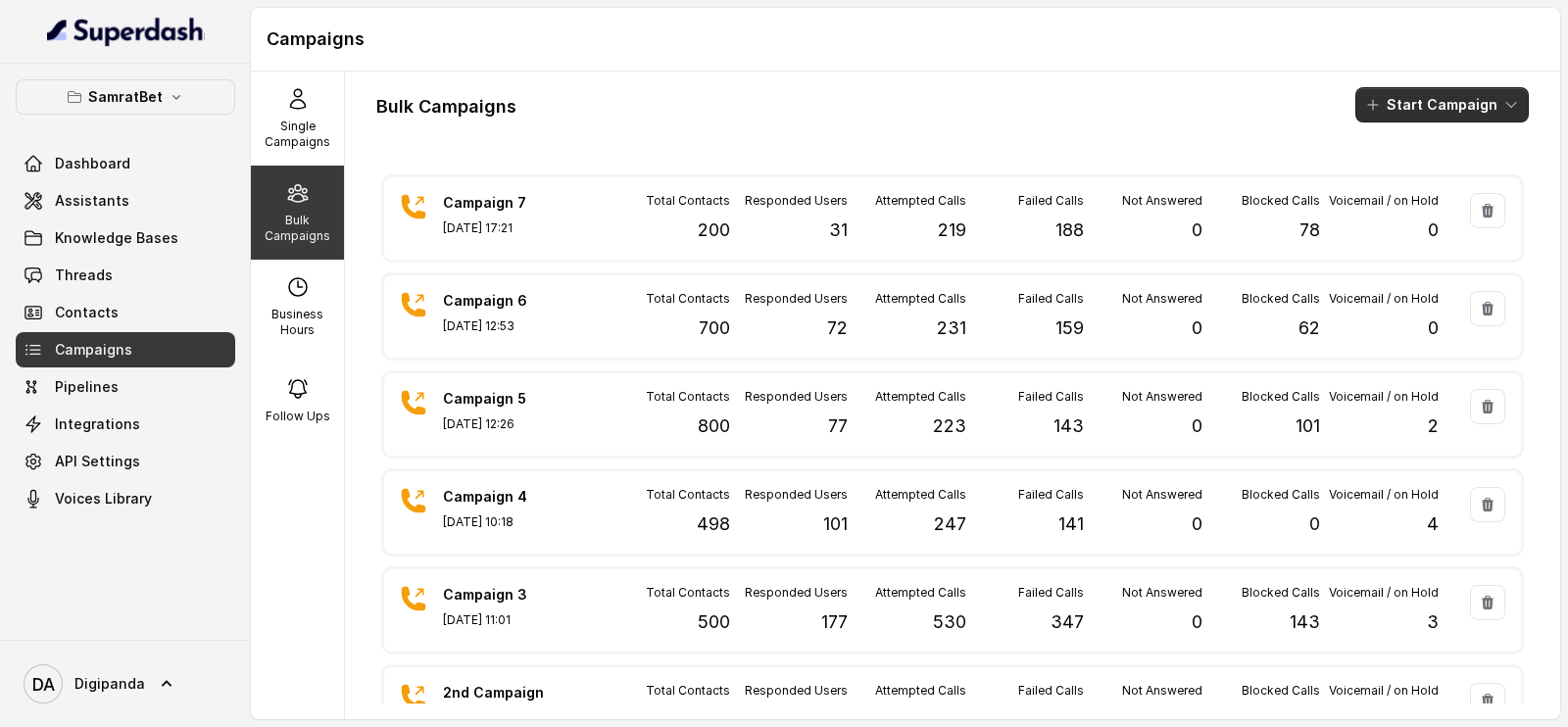
click at [1461, 98] on button "Start Campaign" at bounding box center [1442, 104] width 174 height 35
click at [1425, 94] on button "Start Campaign" at bounding box center [1442, 104] width 174 height 35
click at [1459, 110] on button "Start Campaign" at bounding box center [1442, 104] width 174 height 35
click at [1430, 180] on div "Call" at bounding box center [1395, 182] width 95 height 20
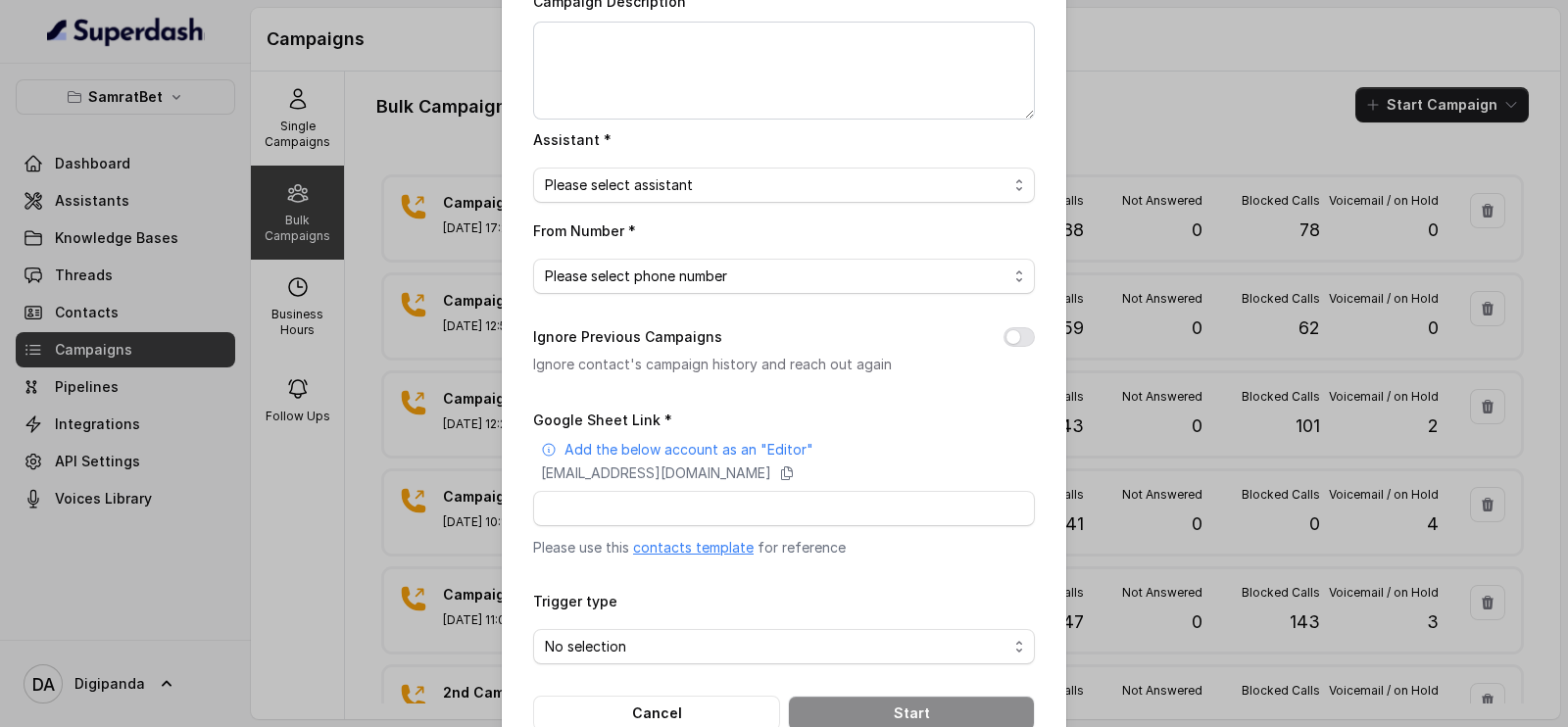
scroll to position [221, 0]
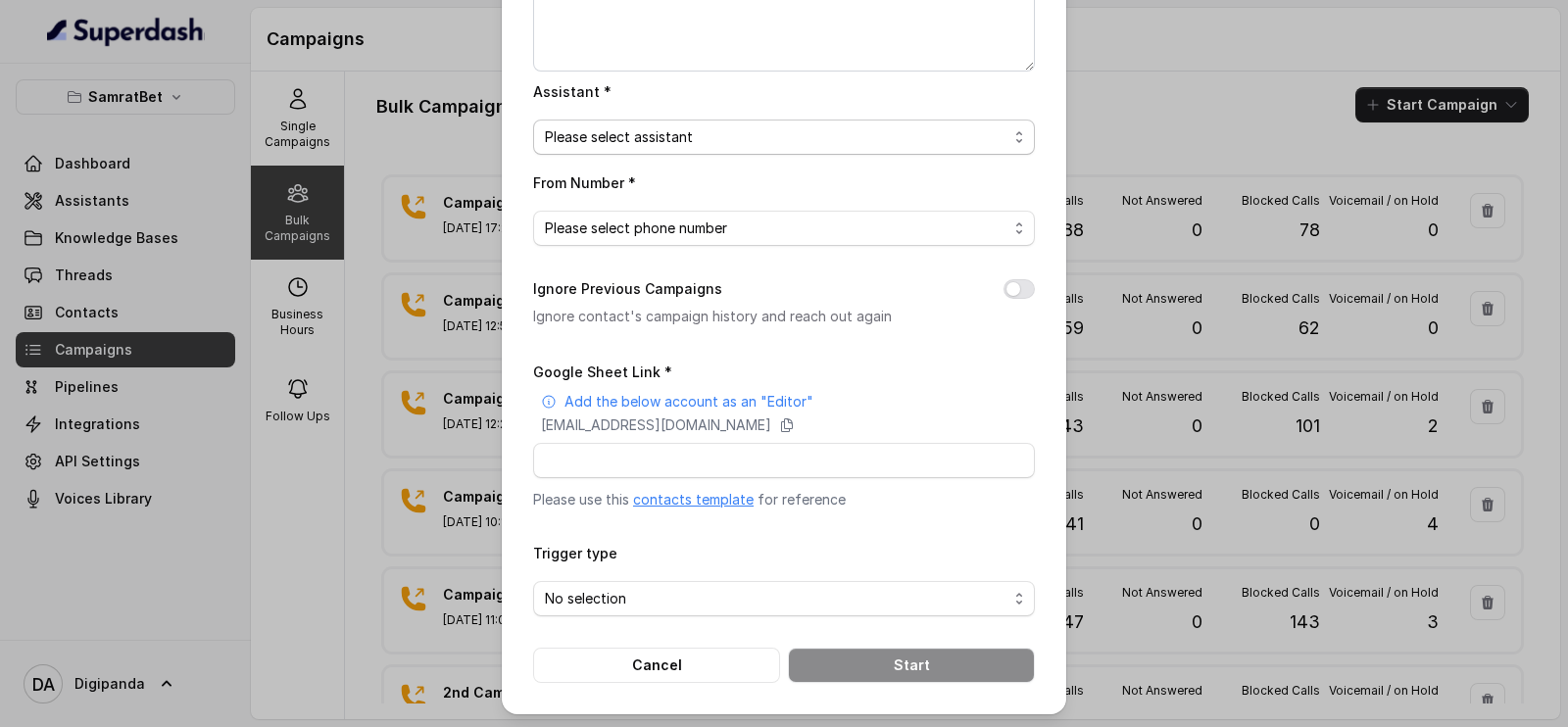
click at [704, 138] on span "Please select assistant" at bounding box center [776, 137] width 463 height 24
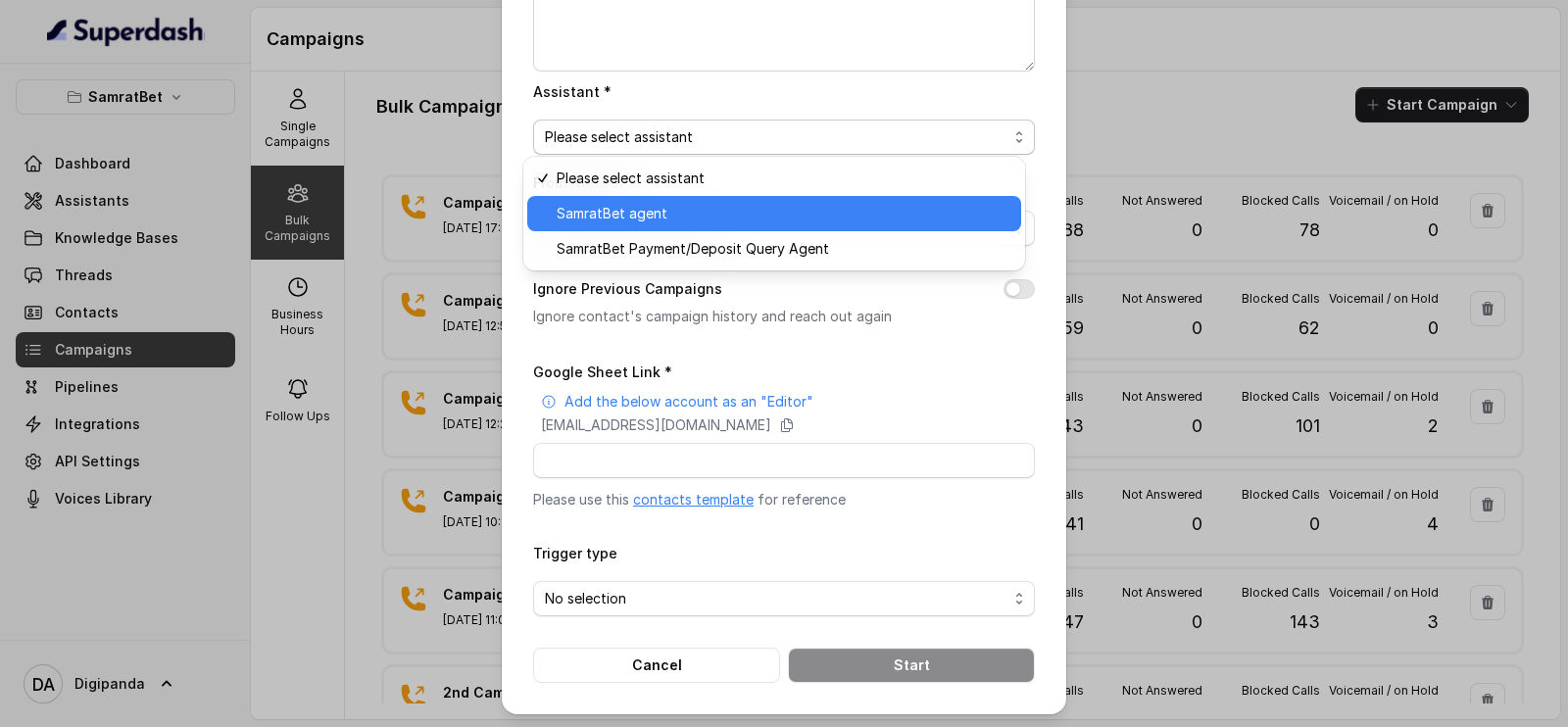
click at [731, 197] on div "SamratBet agent" at bounding box center [774, 213] width 494 height 35
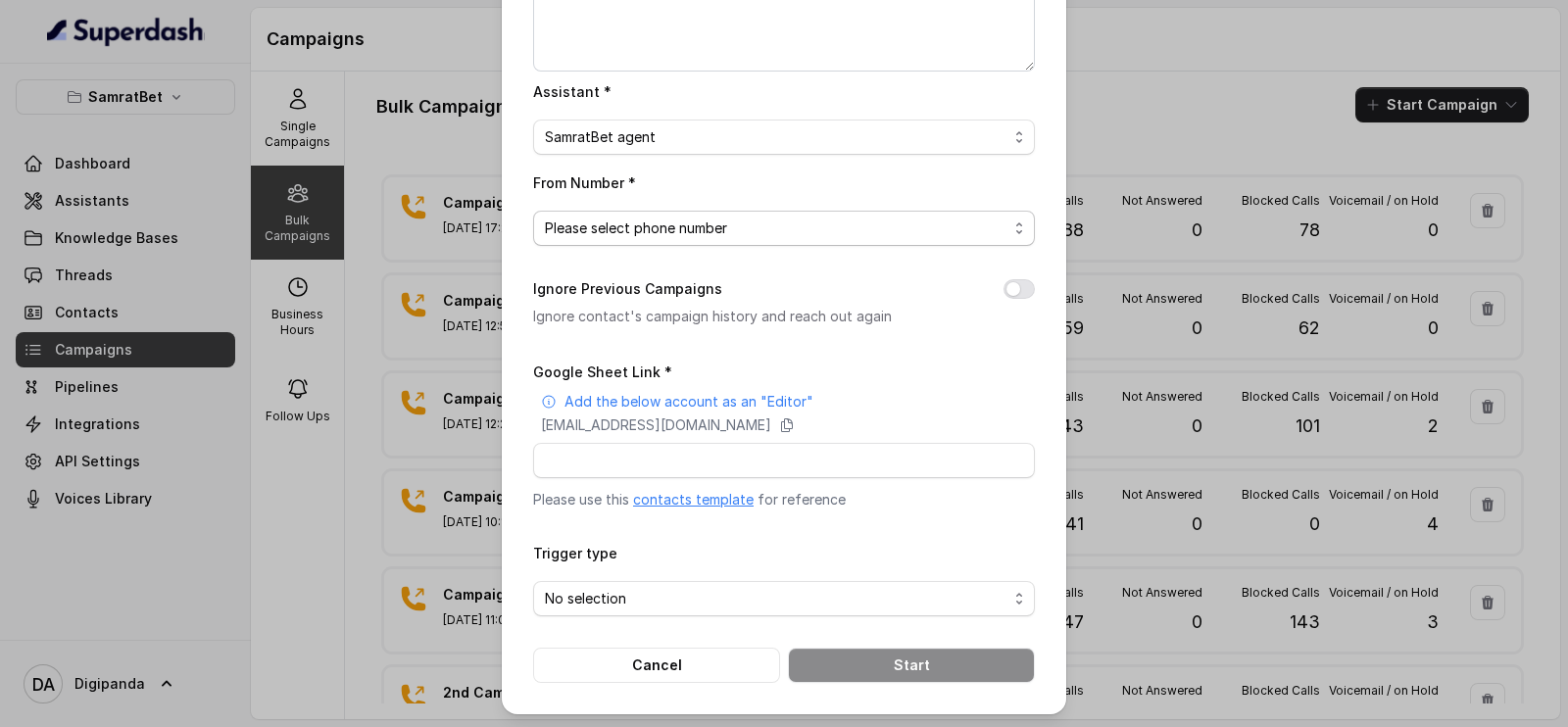
click at [682, 235] on span "Please select phone number" at bounding box center [776, 229] width 463 height 24
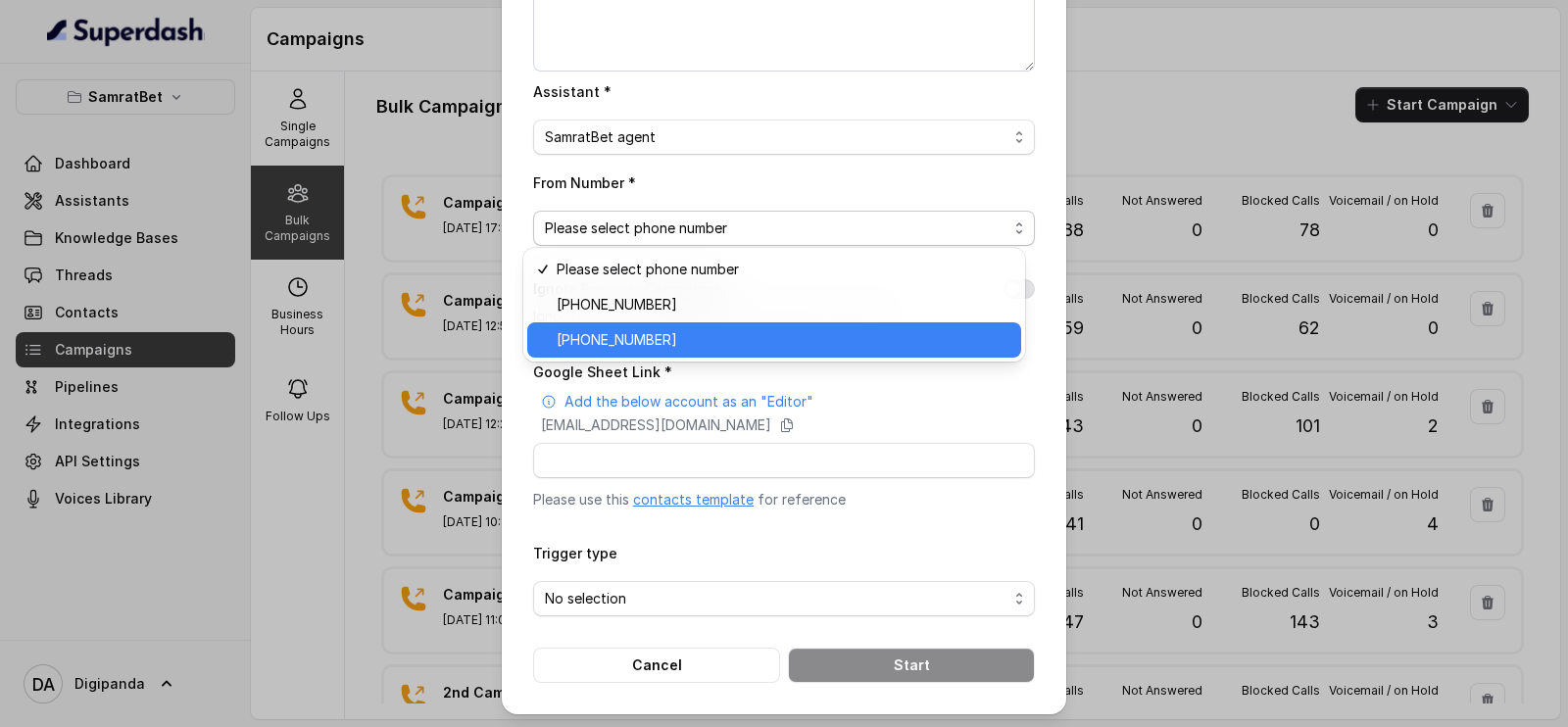
click at [665, 343] on span "[PHONE_NUMBER]" at bounding box center [783, 340] width 453 height 24
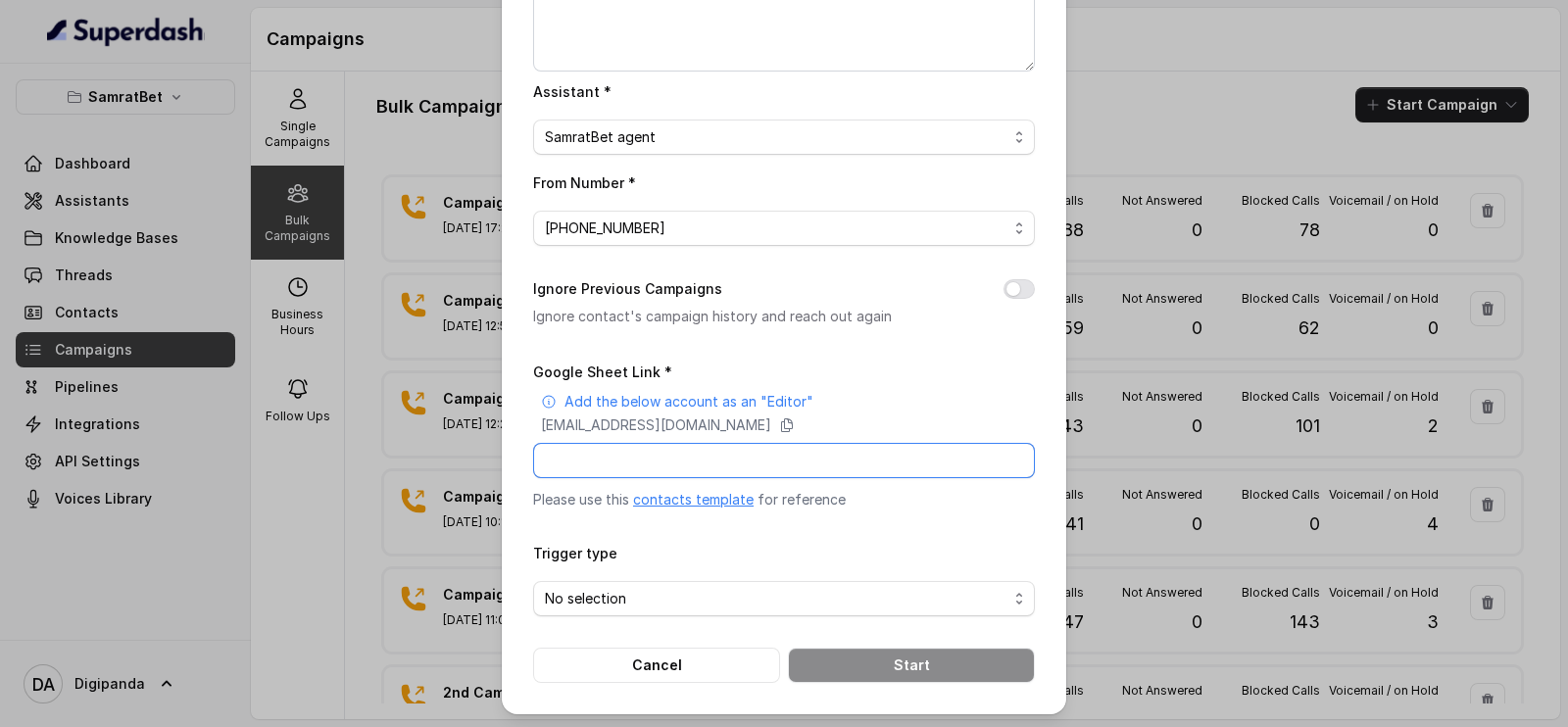
click at [732, 464] on input "Google Sheet Link *" at bounding box center [784, 460] width 502 height 35
click at [1002, 360] on div "Google Sheet Link * Add the below account as an "Editor" [EMAIL_ADDRESS][DOMAIN…" at bounding box center [784, 435] width 502 height 150
click at [794, 419] on icon at bounding box center [786, 426] width 16 height 16
click at [654, 589] on span "No selection" at bounding box center [776, 599] width 463 height 24
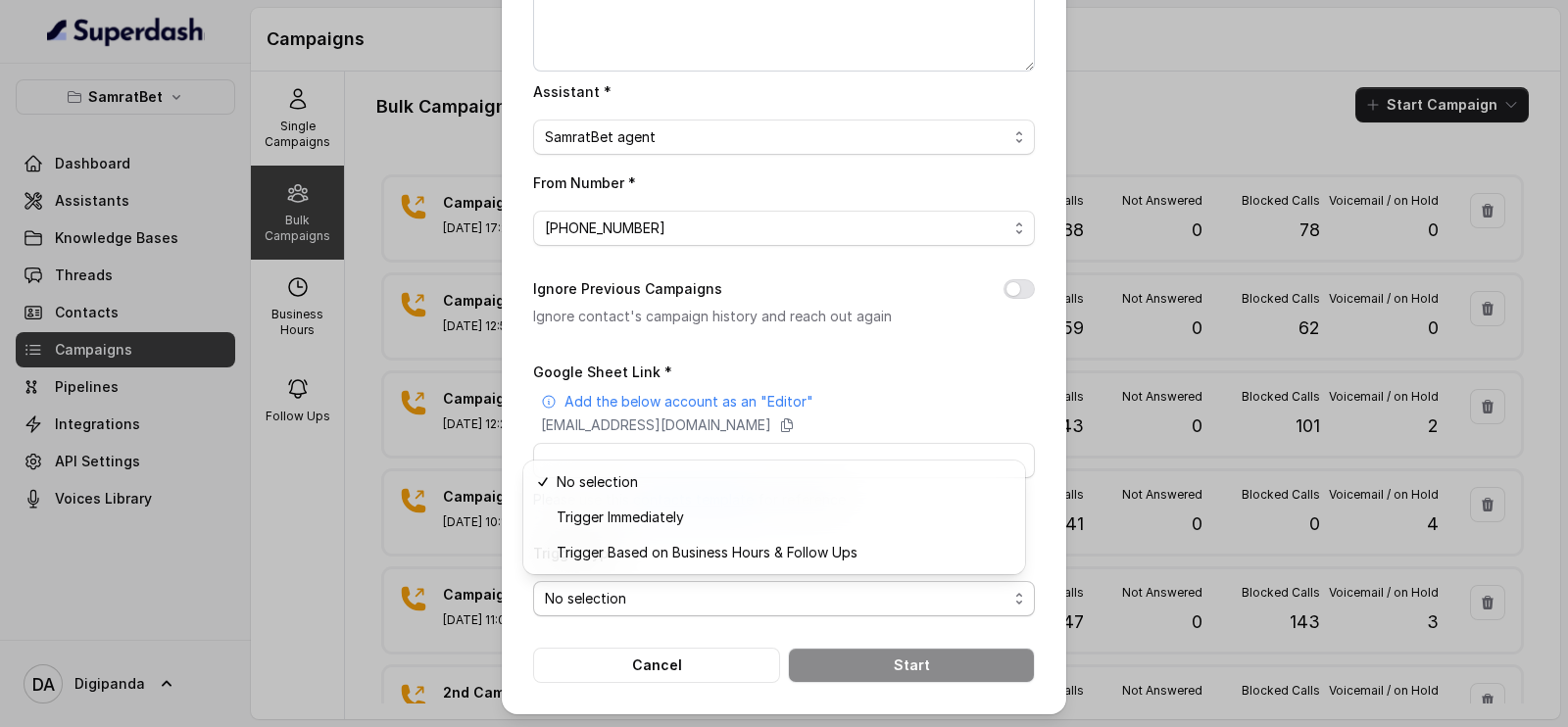
click at [716, 576] on div "Trigger type No selection" at bounding box center [784, 578] width 502 height 75
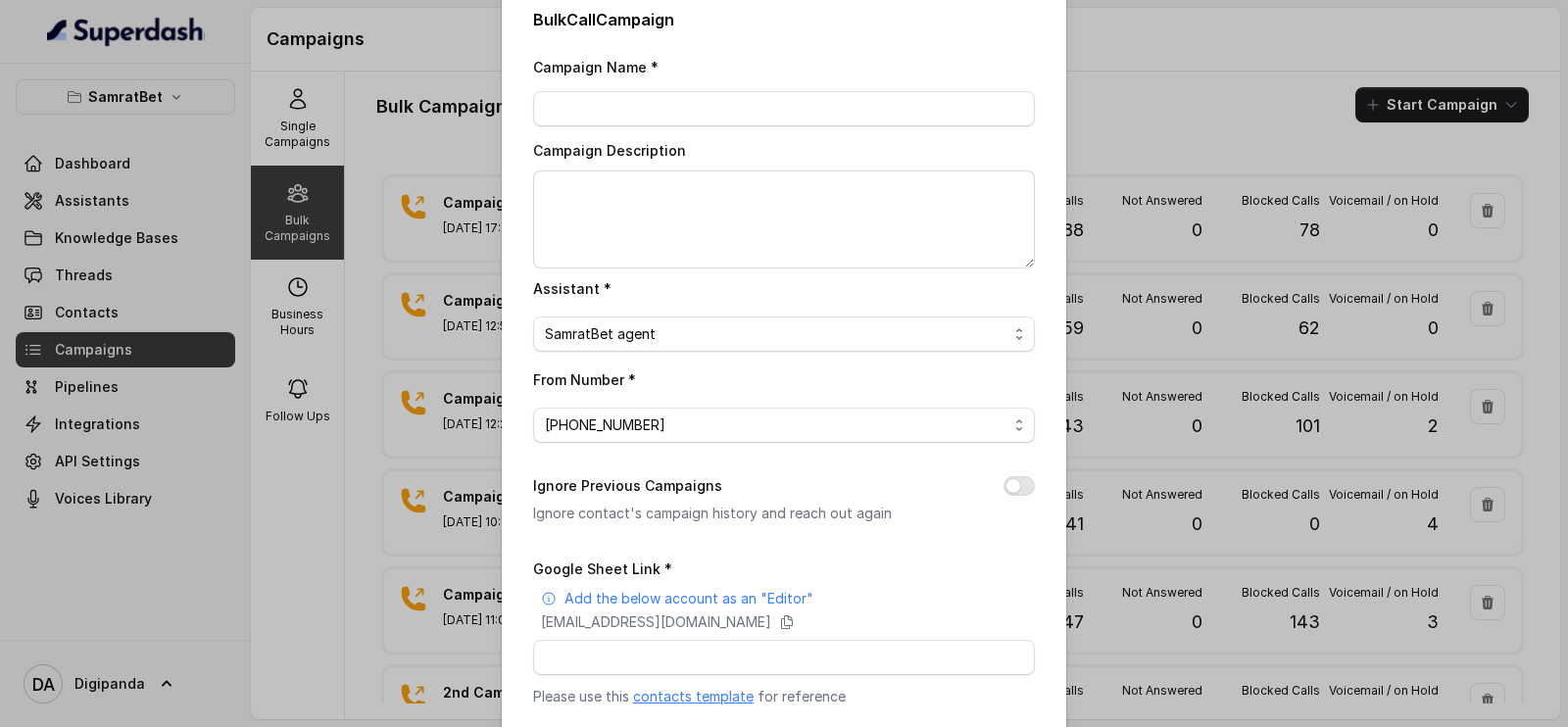
scroll to position [0, 0]
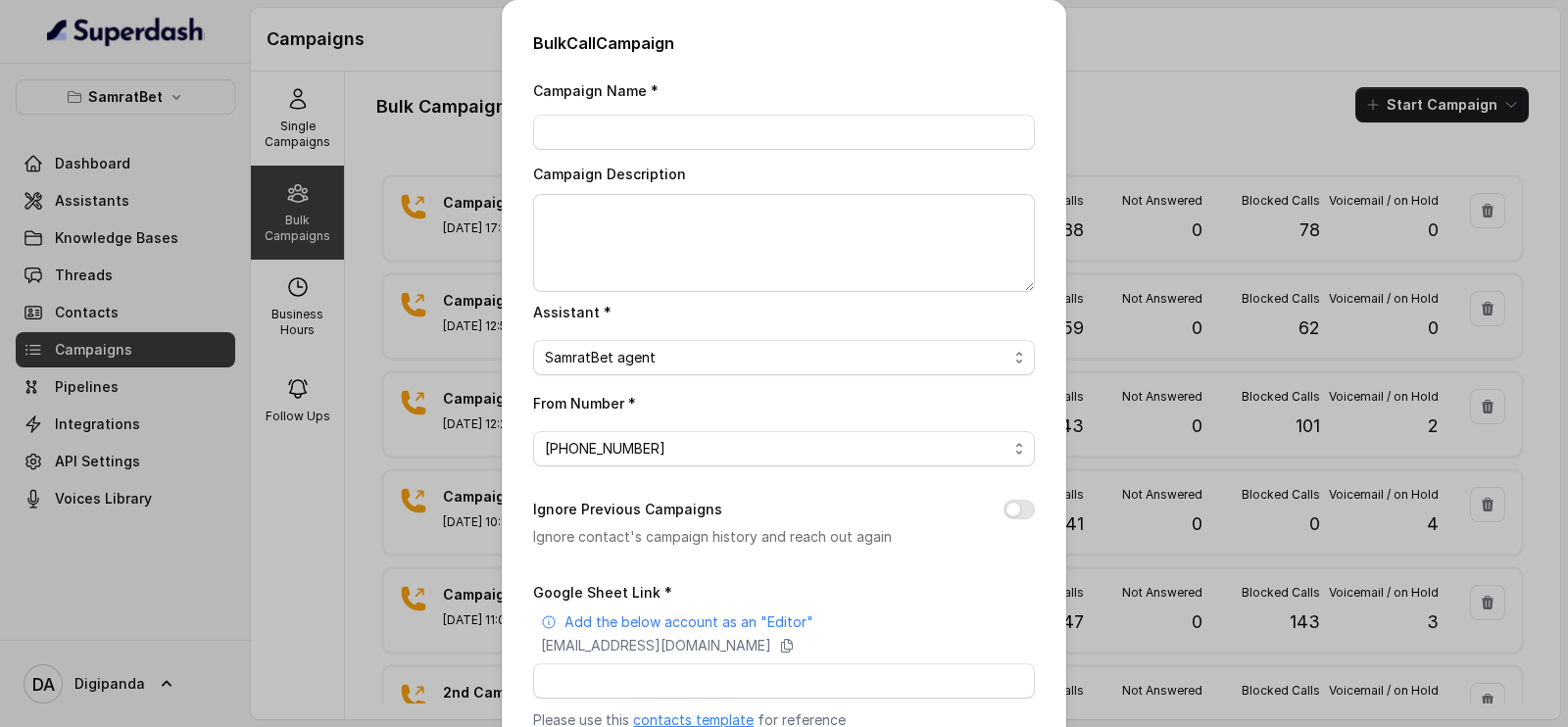
click at [1136, 83] on div "Bulk Call Campaign Campaign Name * Campaign Description Assistant * SamratBet a…" at bounding box center [784, 363] width 1568 height 727
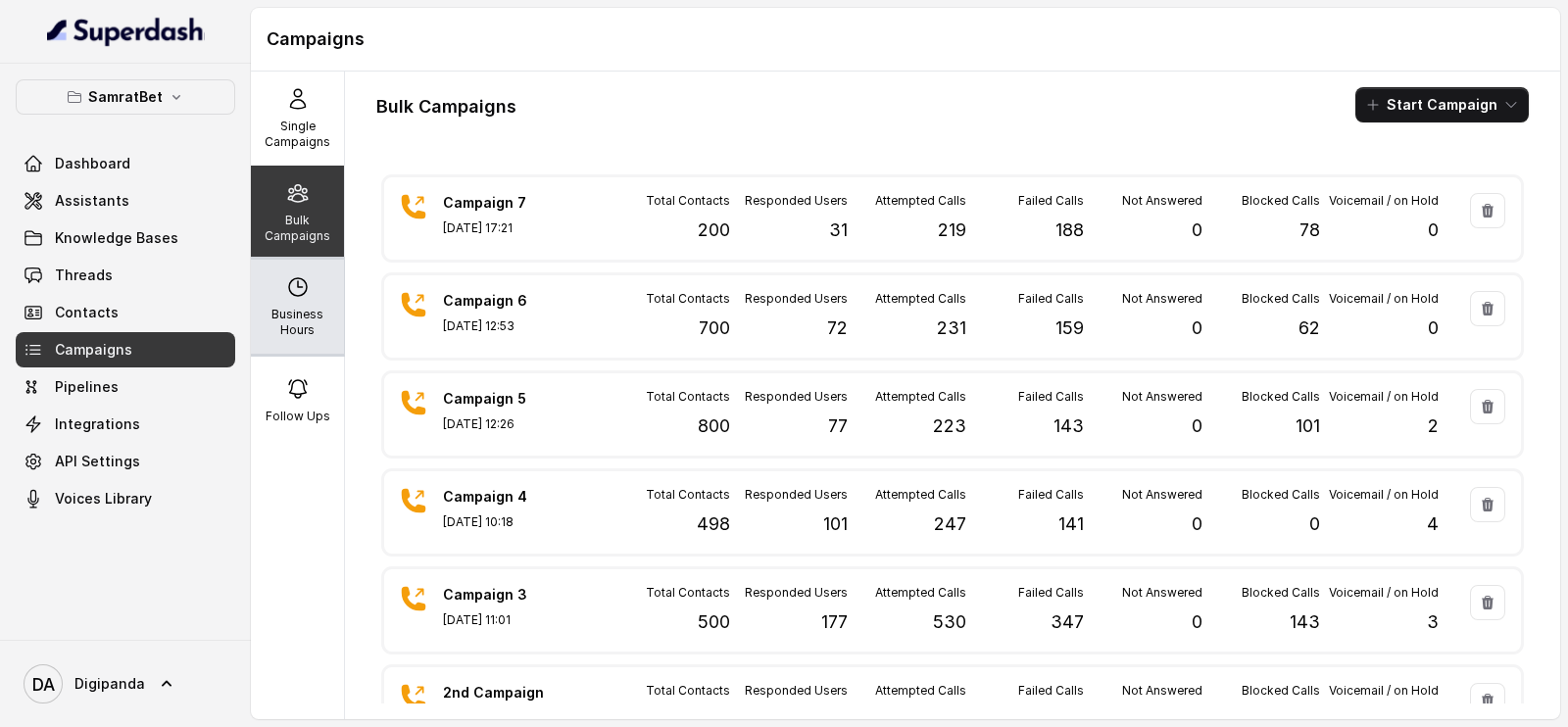
click at [290, 307] on p "Business Hours" at bounding box center [297, 322] width 77 height 31
select select "[GEOGRAPHIC_DATA]/[GEOGRAPHIC_DATA]"
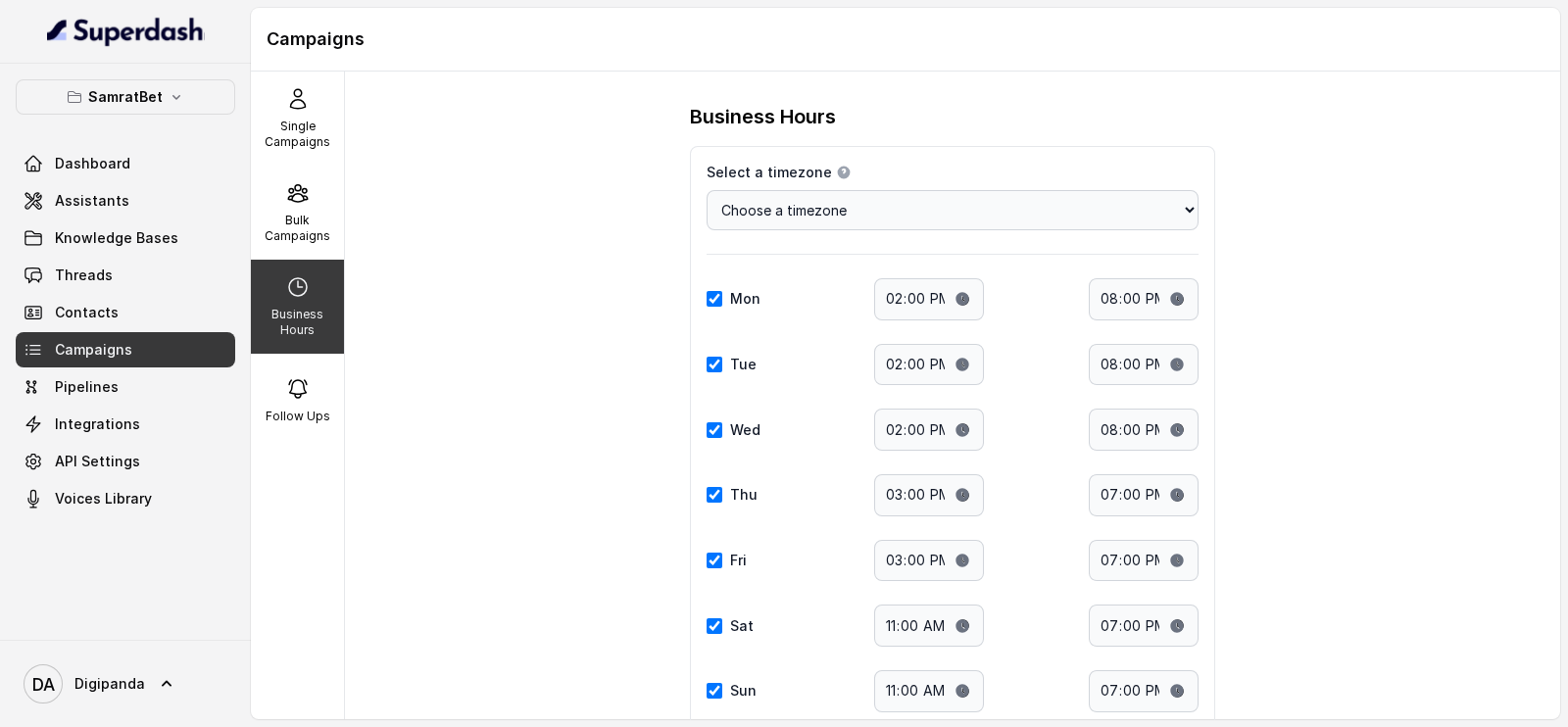
scroll to position [134, 0]
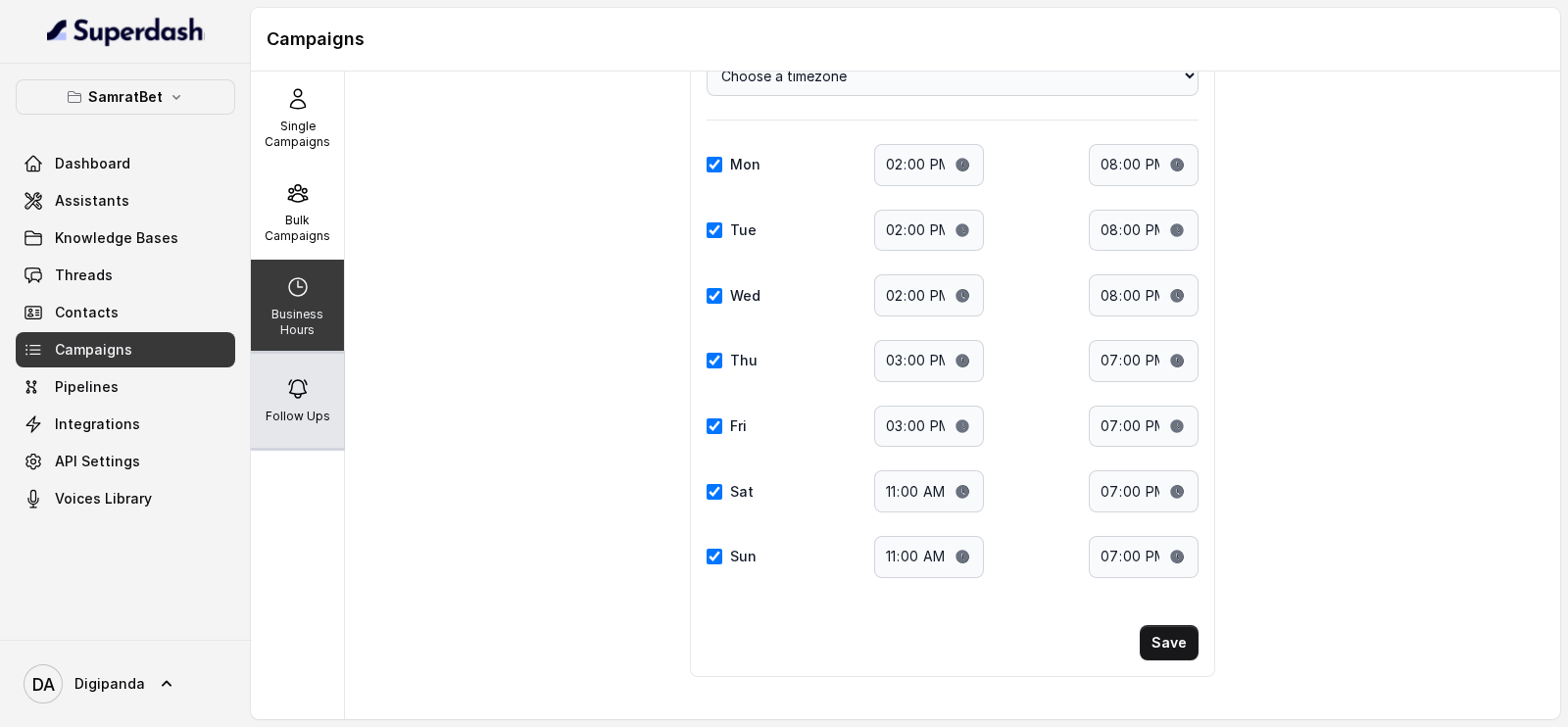
click at [255, 416] on div "Follow Ups" at bounding box center [297, 401] width 93 height 94
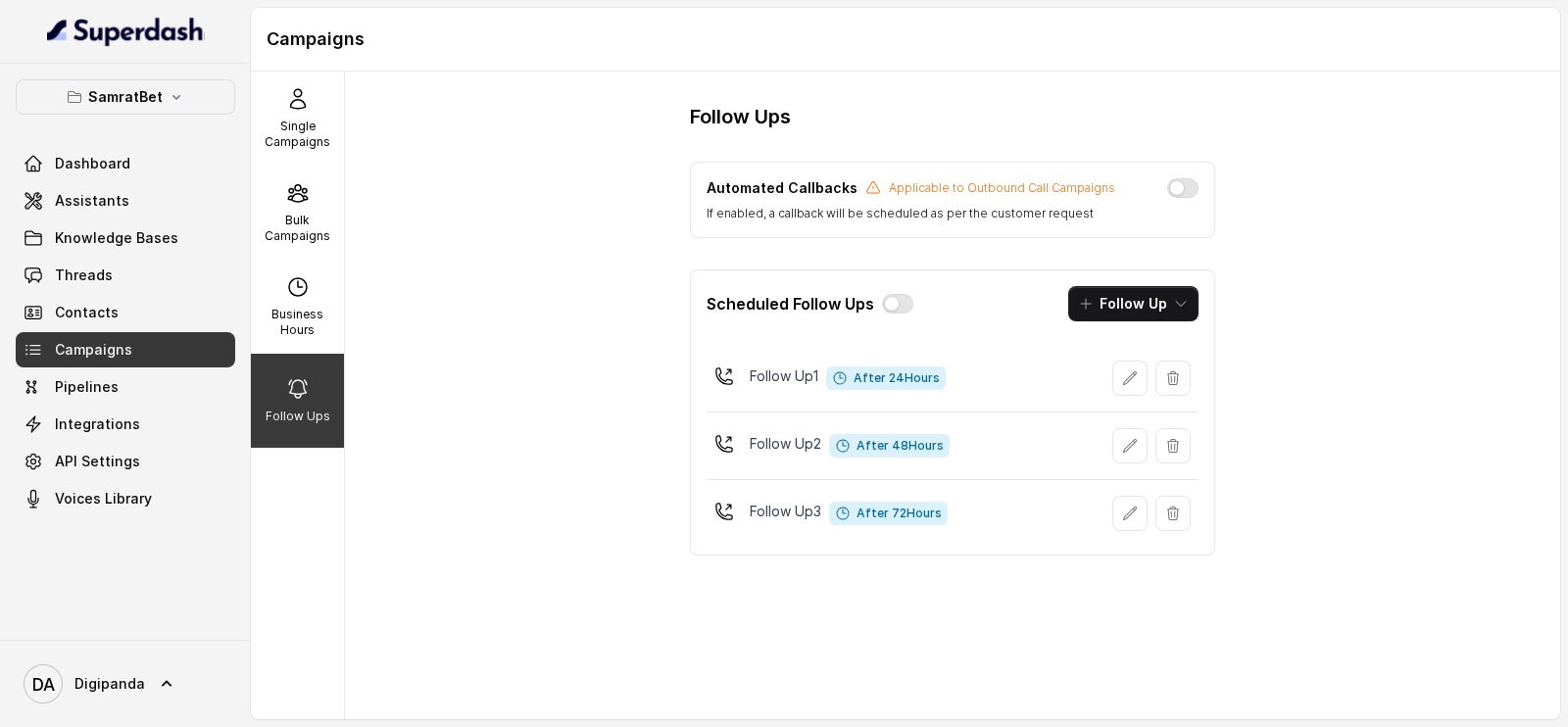
click at [890, 314] on div "Scheduled Follow Ups" at bounding box center [809, 304] width 207 height 24
click at [896, 294] on button "button" at bounding box center [896, 304] width 31 height 20
click at [1179, 187] on button "button" at bounding box center [1182, 188] width 31 height 20
click at [1129, 315] on button "Follow Up" at bounding box center [1133, 303] width 130 height 35
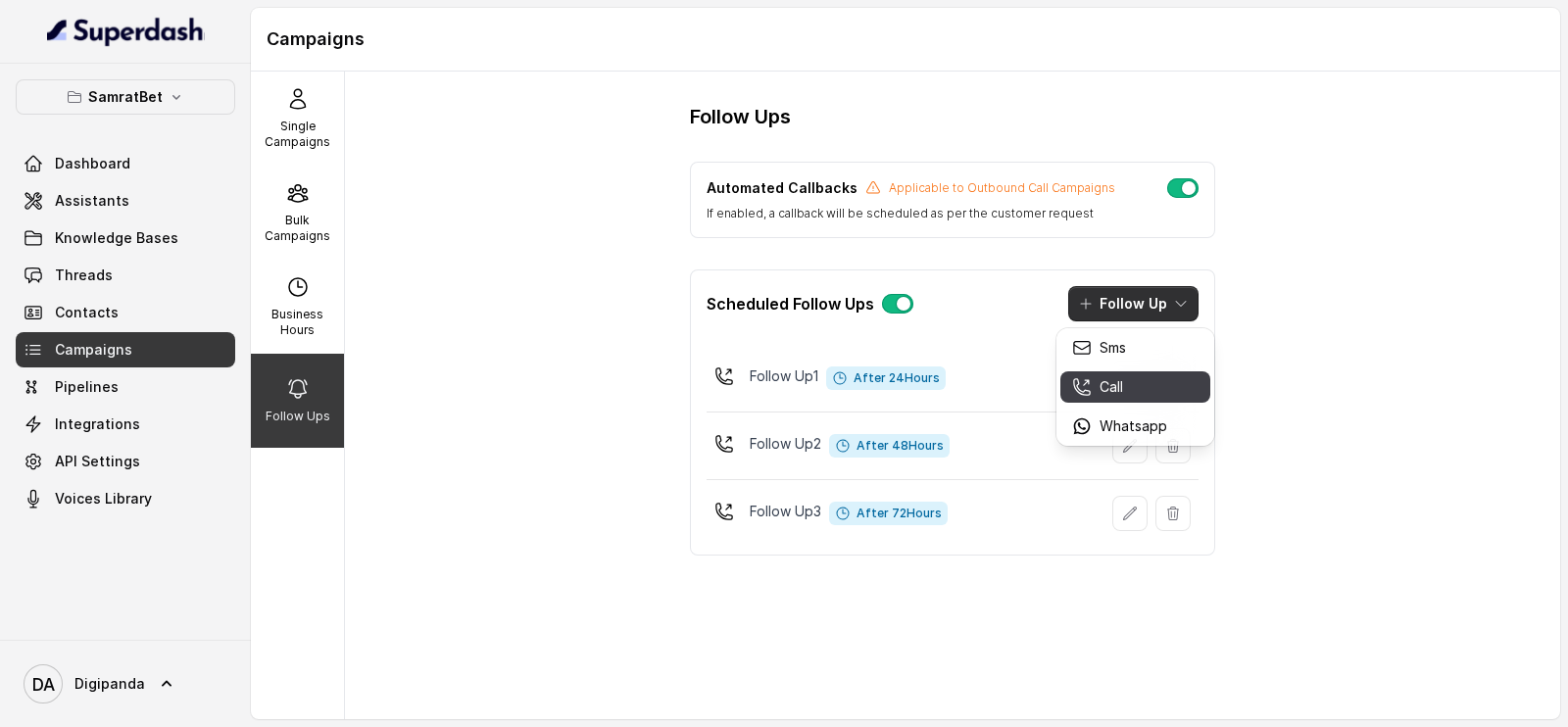
click at [1116, 391] on p "Call" at bounding box center [1111, 387] width 24 height 20
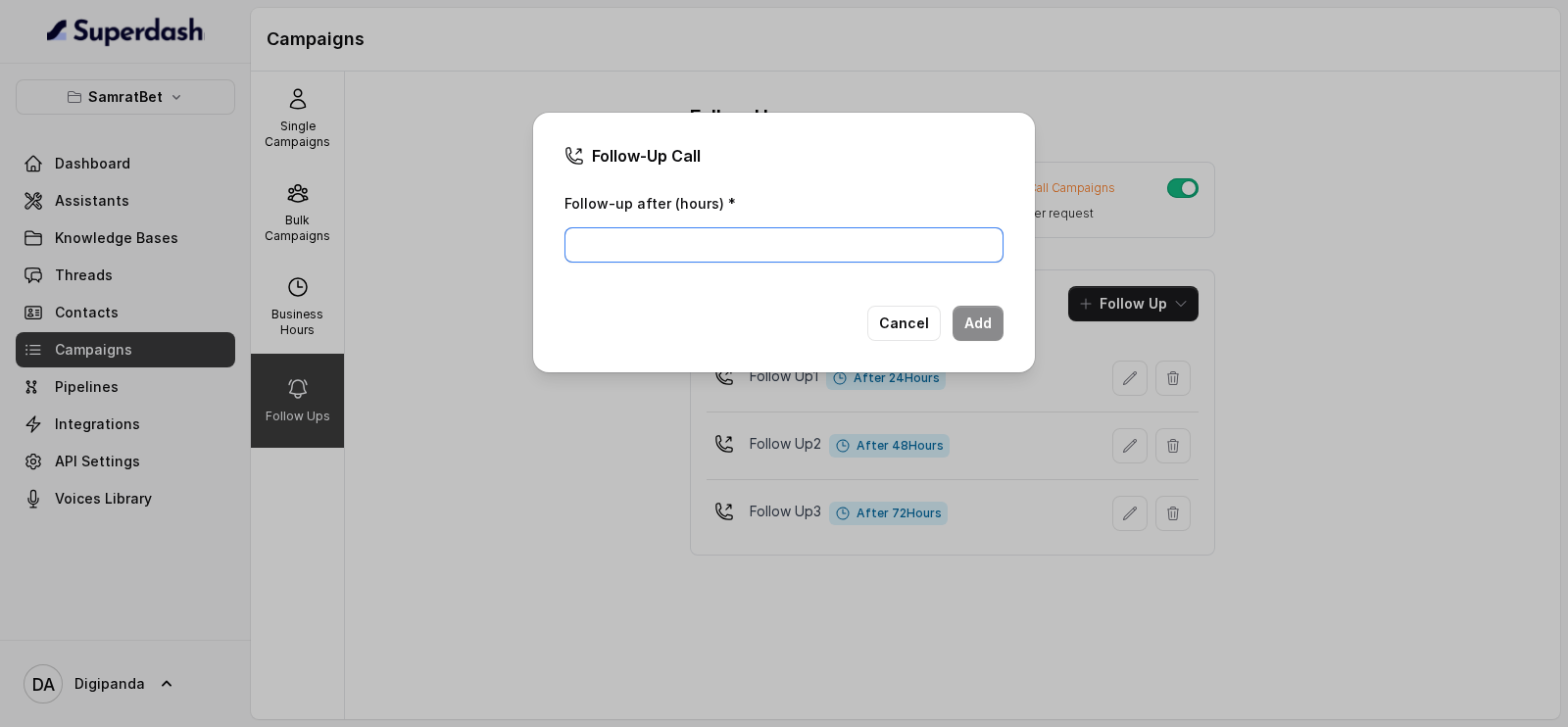
click at [628, 252] on input "Follow-up after (hours) *" at bounding box center [784, 244] width 439 height 35
click at [1460, 205] on div "Follow-Up Call Follow-up after (hours) * Cancel Add" at bounding box center [784, 363] width 1568 height 727
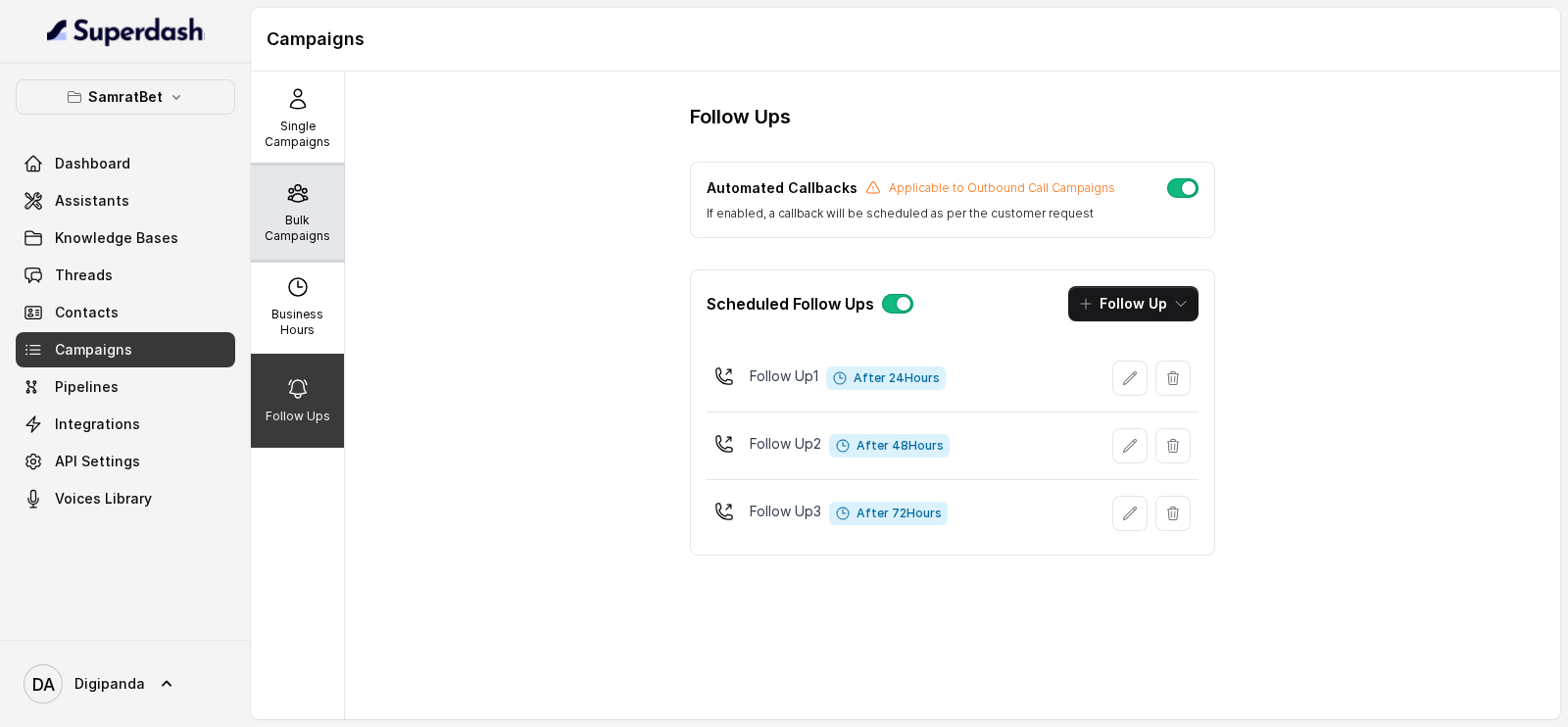
click at [275, 226] on p "Bulk Campaigns" at bounding box center [297, 228] width 77 height 31
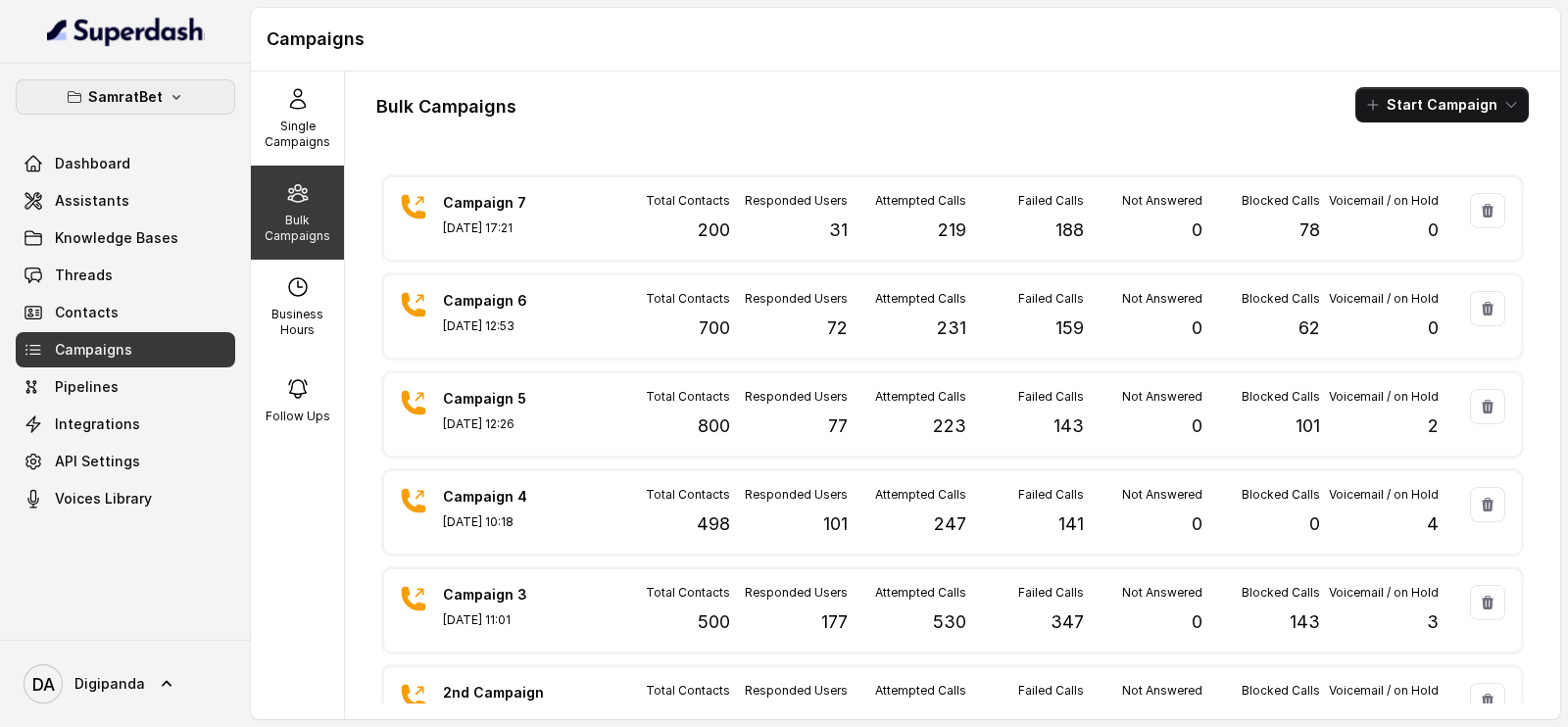
click at [158, 122] on div "SamratBet Dashboard Assistants Knowledge Bases Threads Contacts Campaigns Pipel…" at bounding box center [126, 297] width 220 height 437
click at [167, 106] on button "SamratBet" at bounding box center [126, 96] width 220 height 35
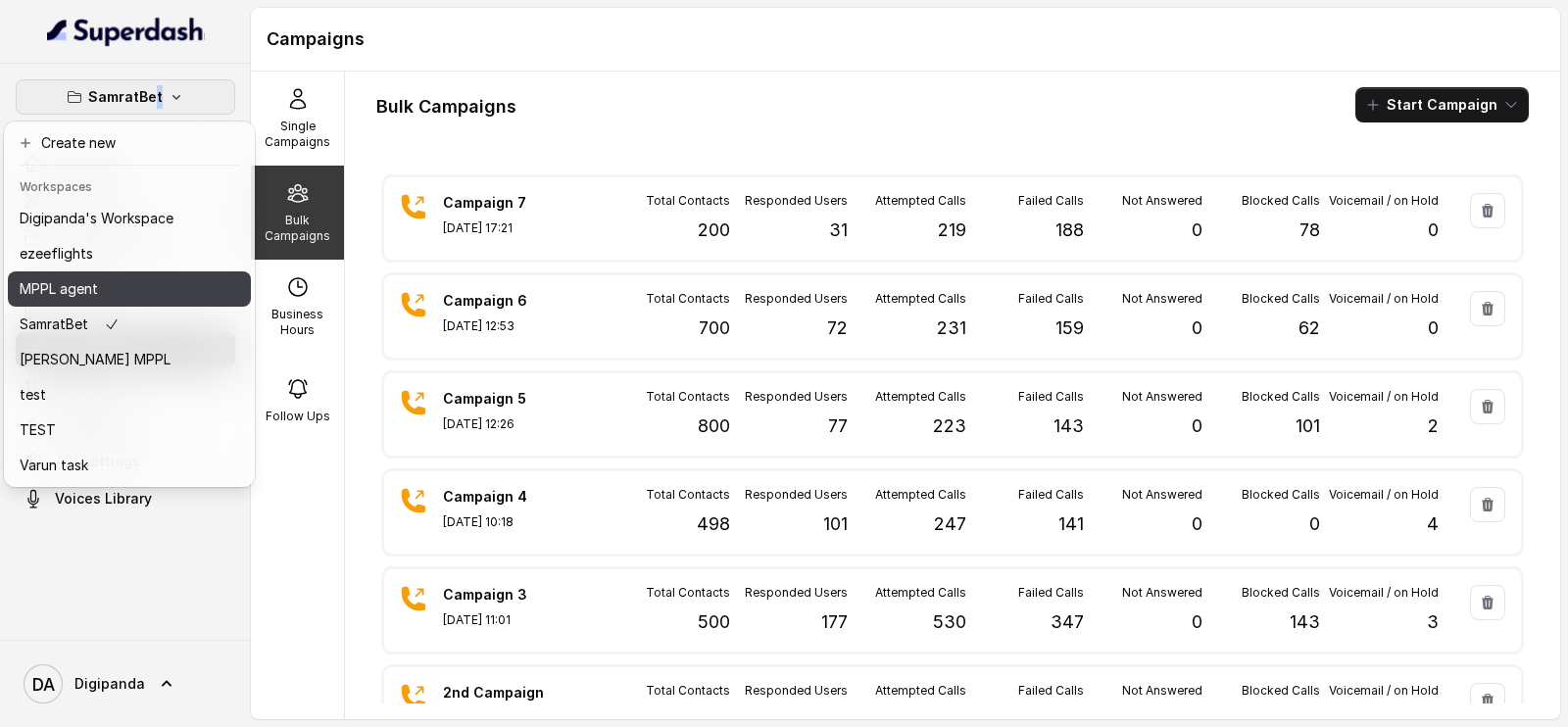
click at [114, 291] on div "MPPL agent" at bounding box center [97, 289] width 154 height 24
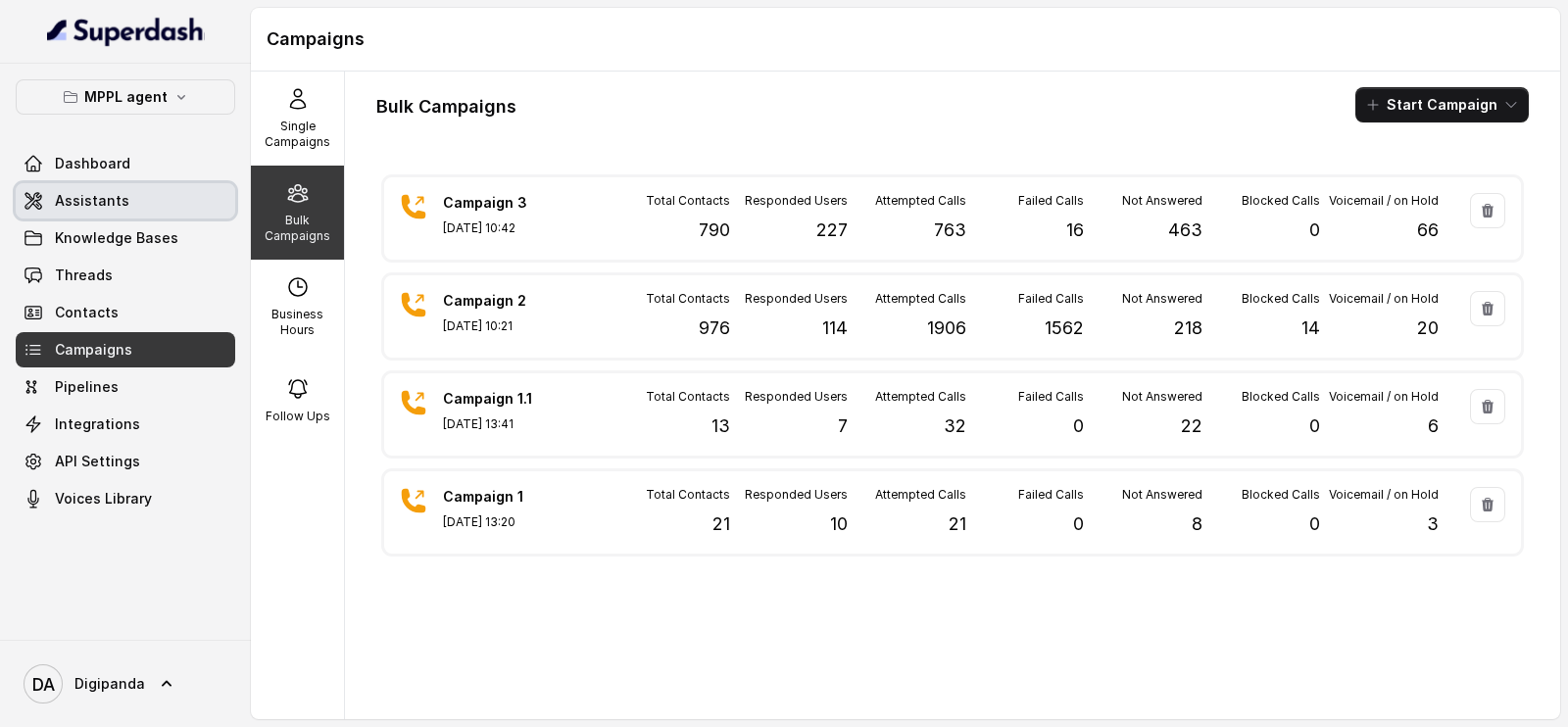
click at [157, 189] on link "Assistants" at bounding box center [126, 200] width 220 height 35
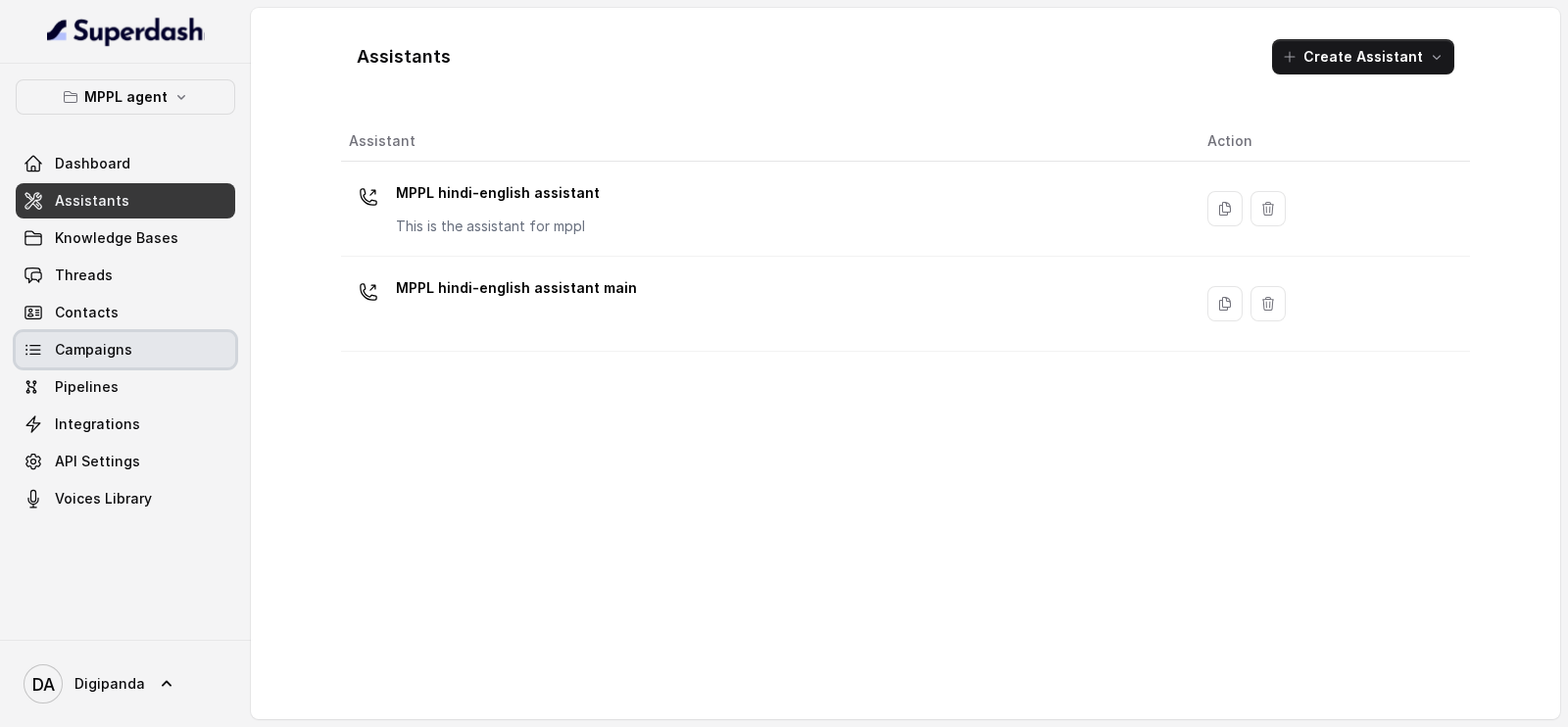
click at [137, 335] on link "Campaigns" at bounding box center [126, 349] width 220 height 35
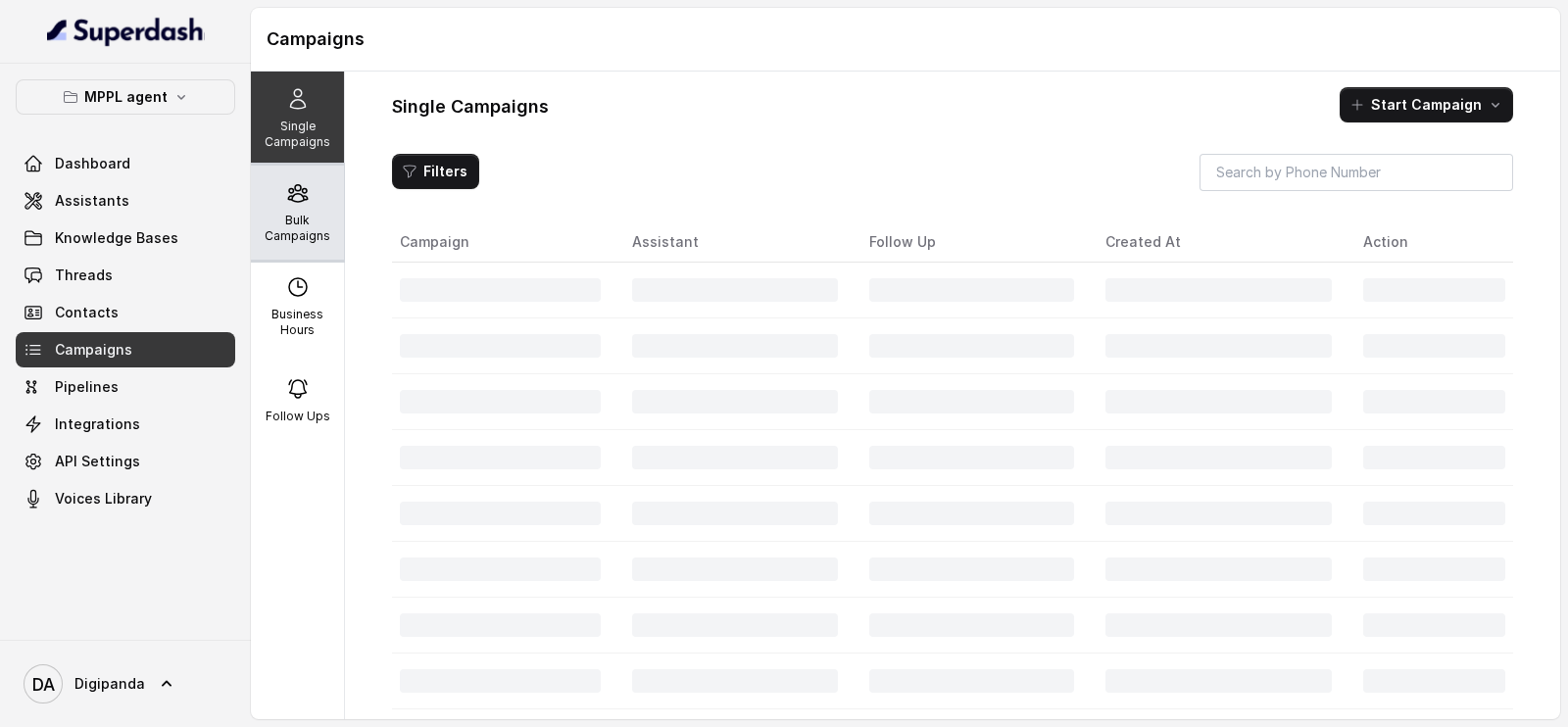
click at [290, 234] on p "Bulk Campaigns" at bounding box center [297, 228] width 77 height 31
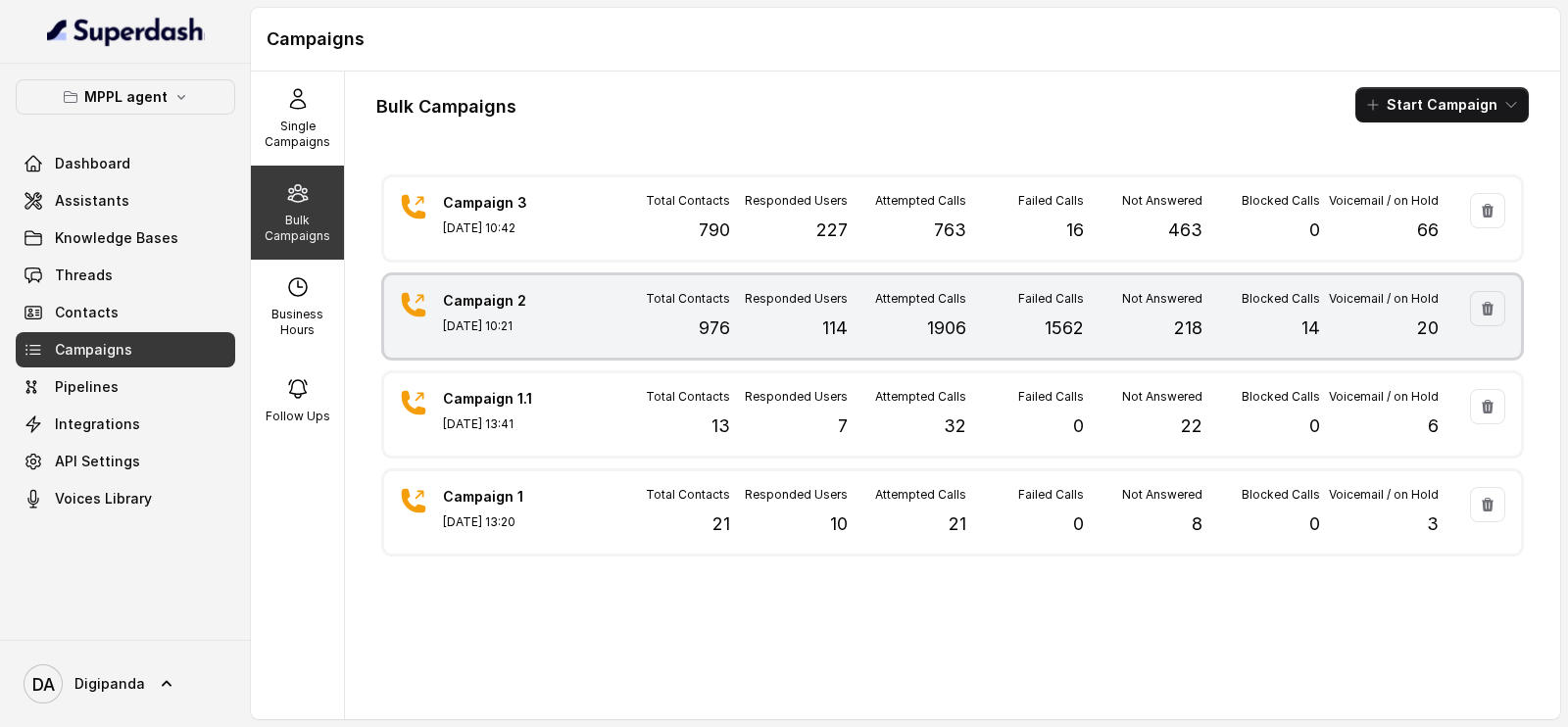
click at [776, 316] on div "Responded Users 114" at bounding box center [788, 316] width 119 height 51
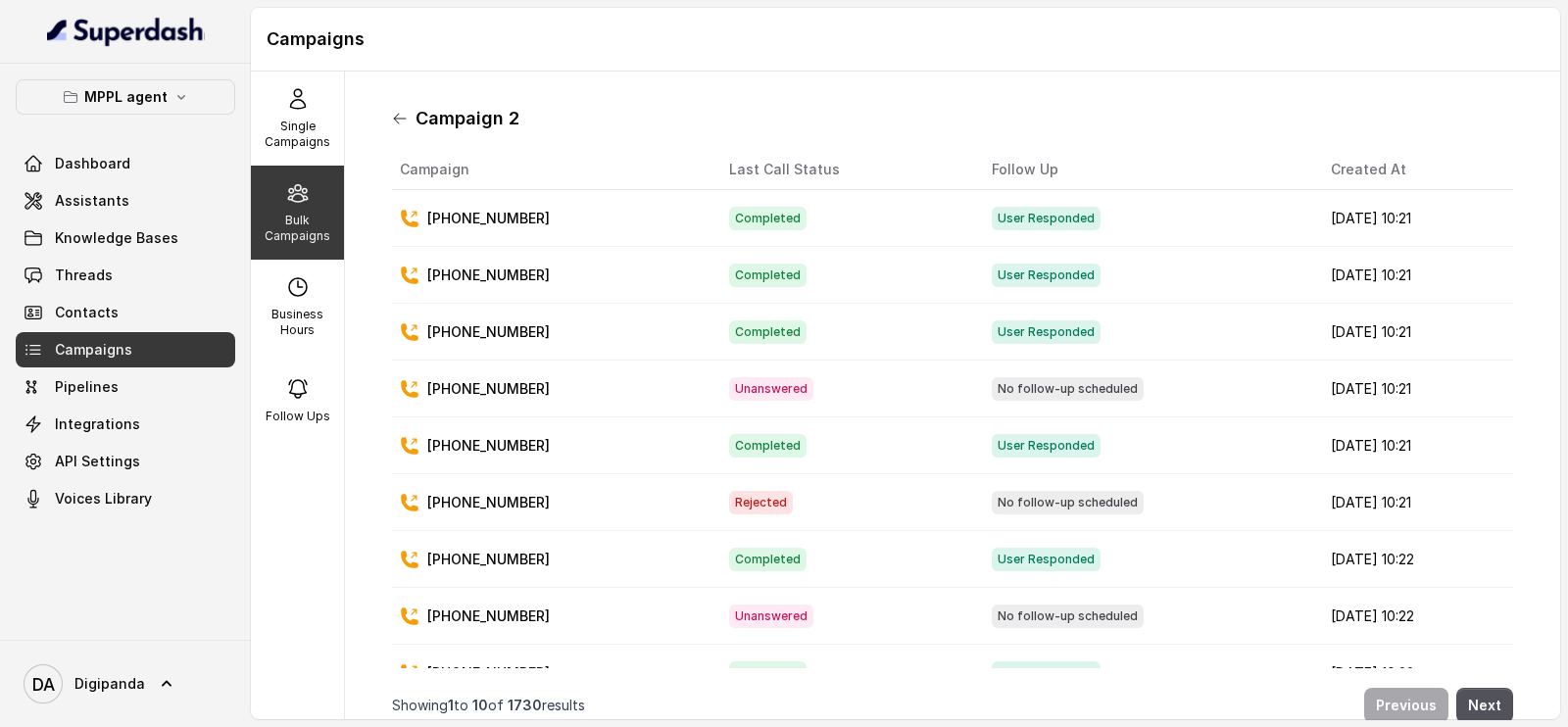
click at [407, 115] on icon at bounding box center [400, 119] width 16 height 16
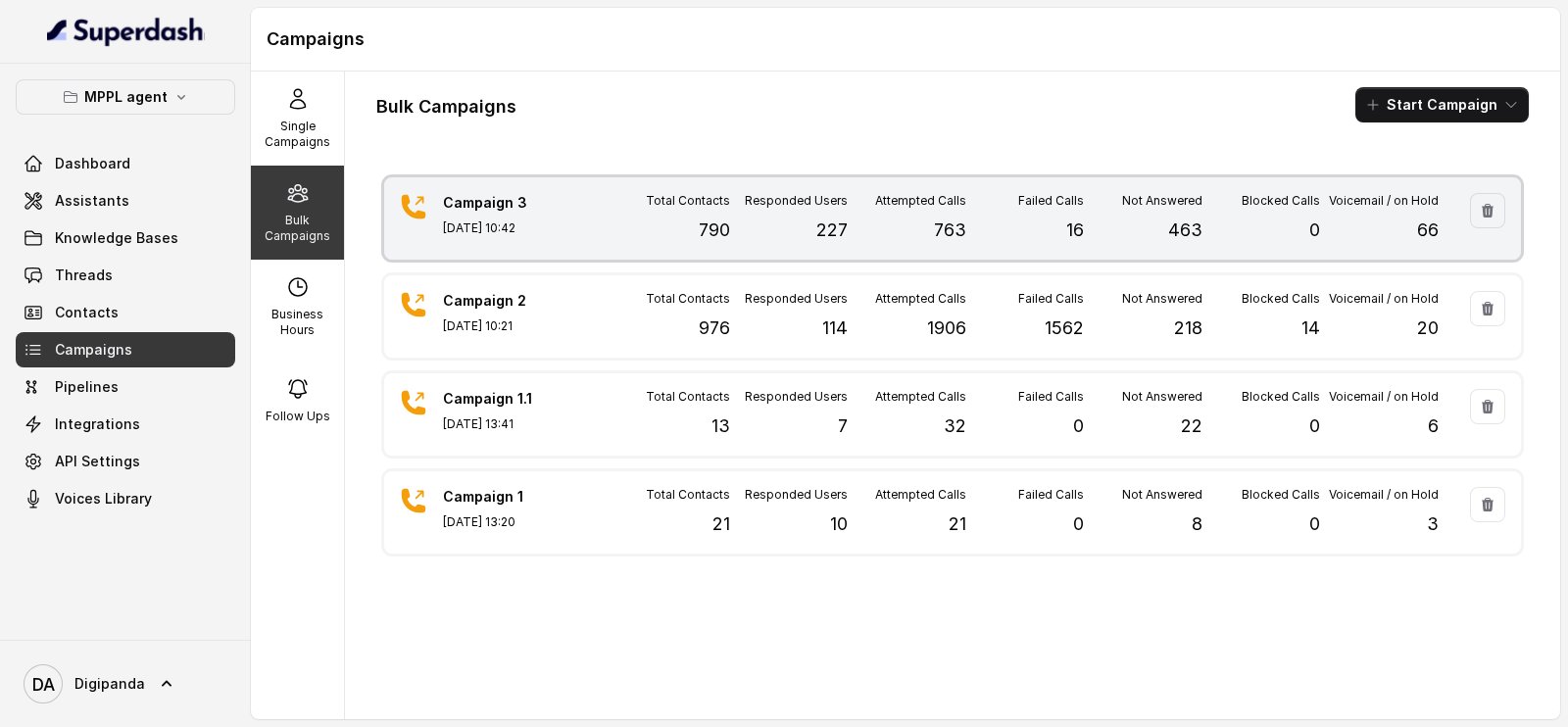
click at [626, 227] on div "Total Contacts 790" at bounding box center [671, 218] width 119 height 51
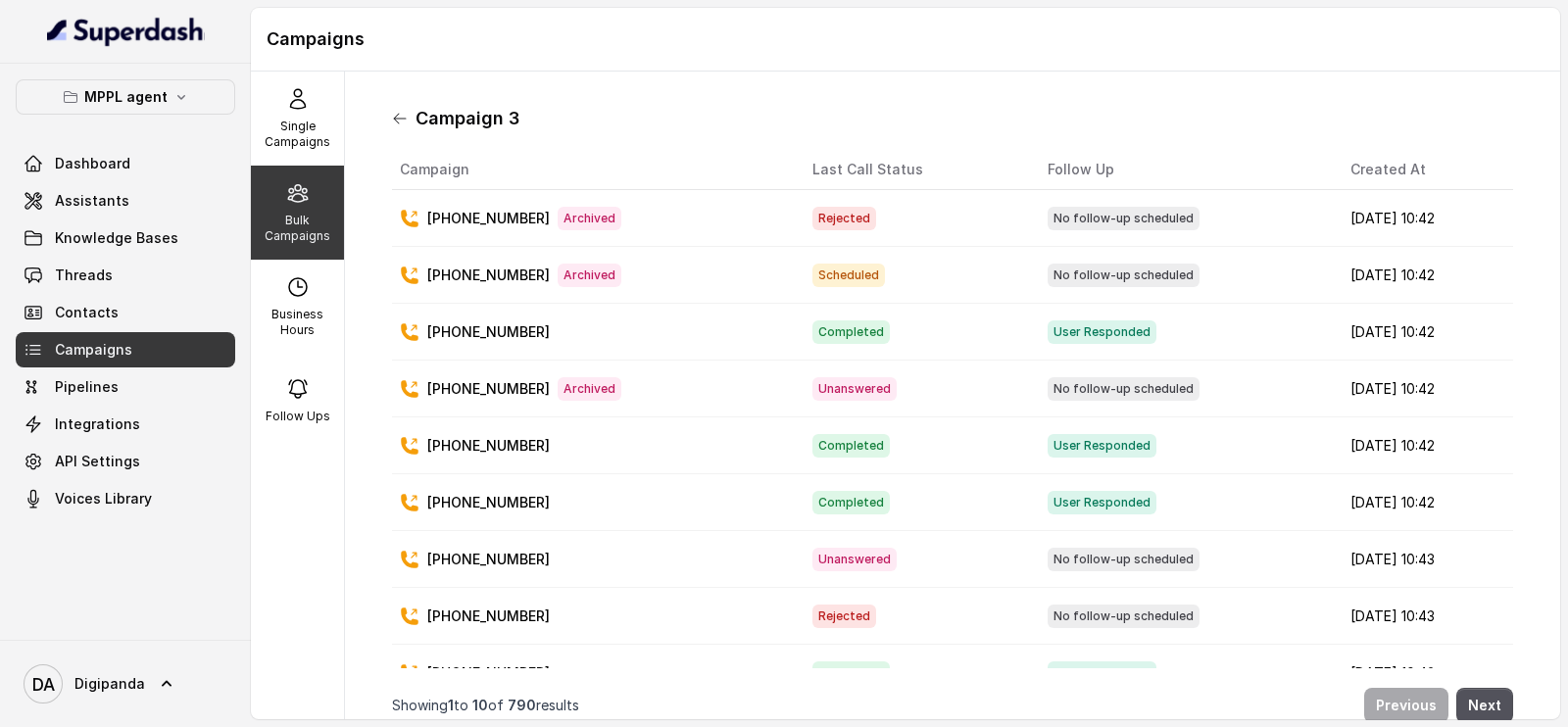
click at [397, 123] on icon at bounding box center [400, 119] width 16 height 16
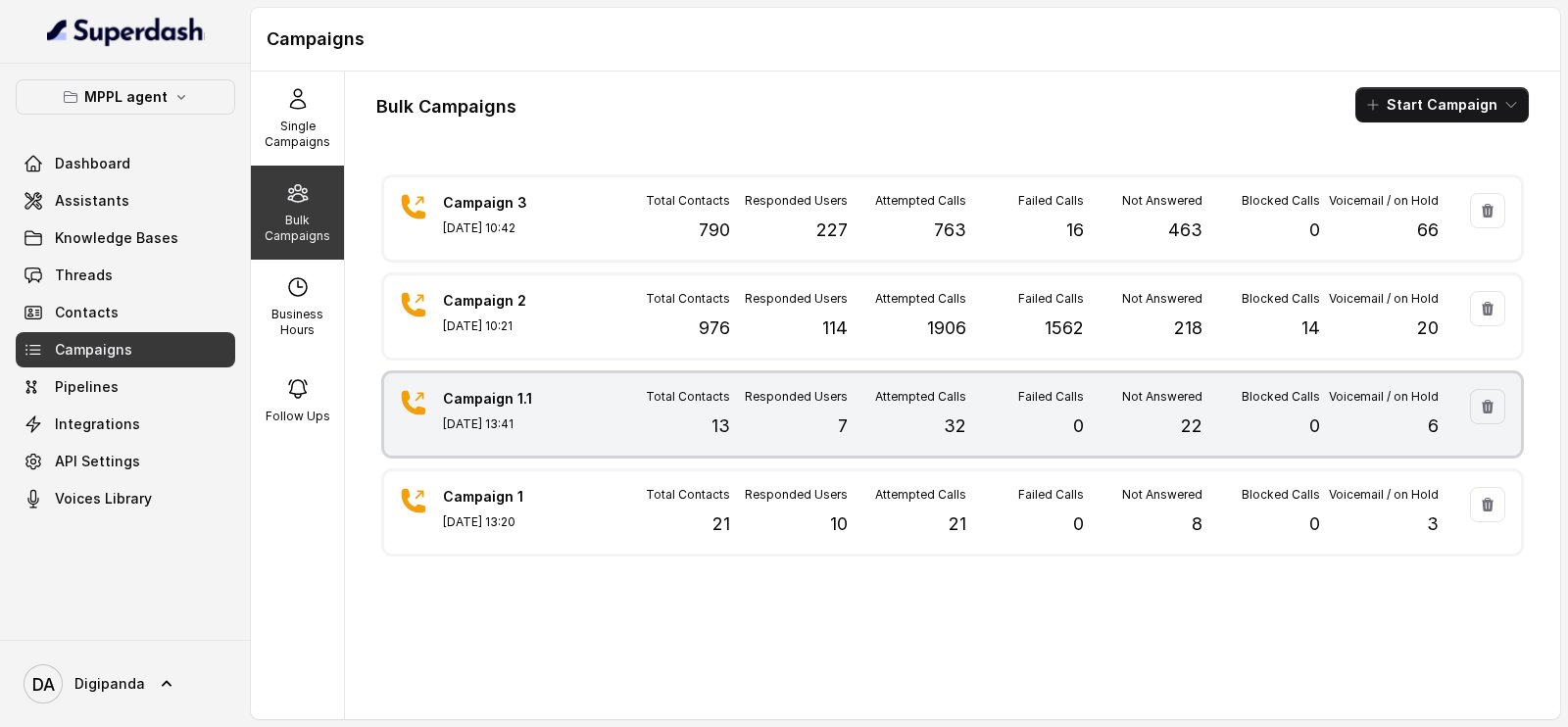
click at [529, 434] on div "Campaign 1.1 [DATE] 13:41" at bounding box center [511, 414] width 137 height 51
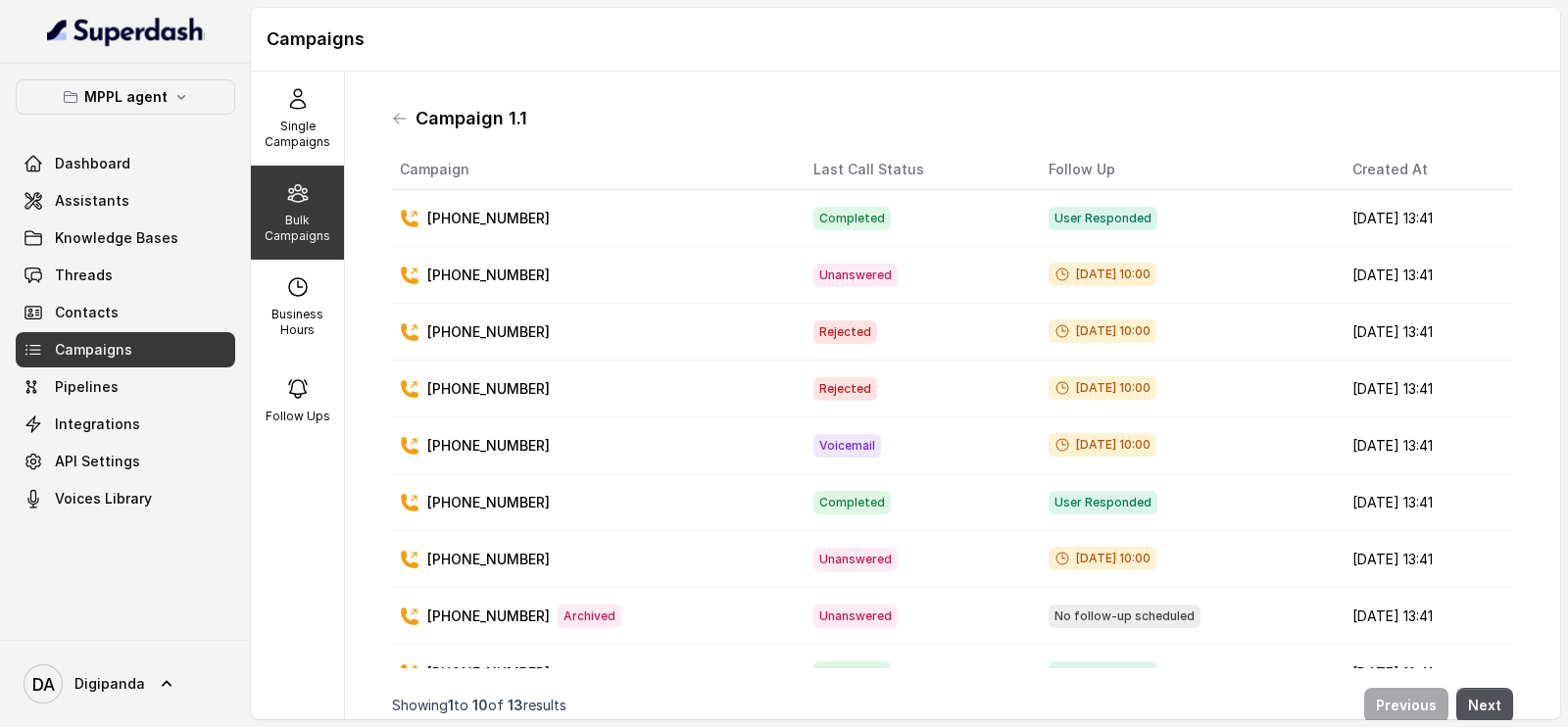
drag, startPoint x: 990, startPoint y: 274, endPoint x: 1123, endPoint y: 278, distance: 133.1
click at [1123, 278] on div "[DATE] 10:00" at bounding box center [1184, 275] width 273 height 25
drag, startPoint x: 991, startPoint y: 330, endPoint x: 1135, endPoint y: 336, distance: 144.1
click at [1135, 336] on div "[DATE] 10:00" at bounding box center [1184, 332] width 273 height 25
drag, startPoint x: 1019, startPoint y: 394, endPoint x: 1106, endPoint y: 375, distance: 89.1
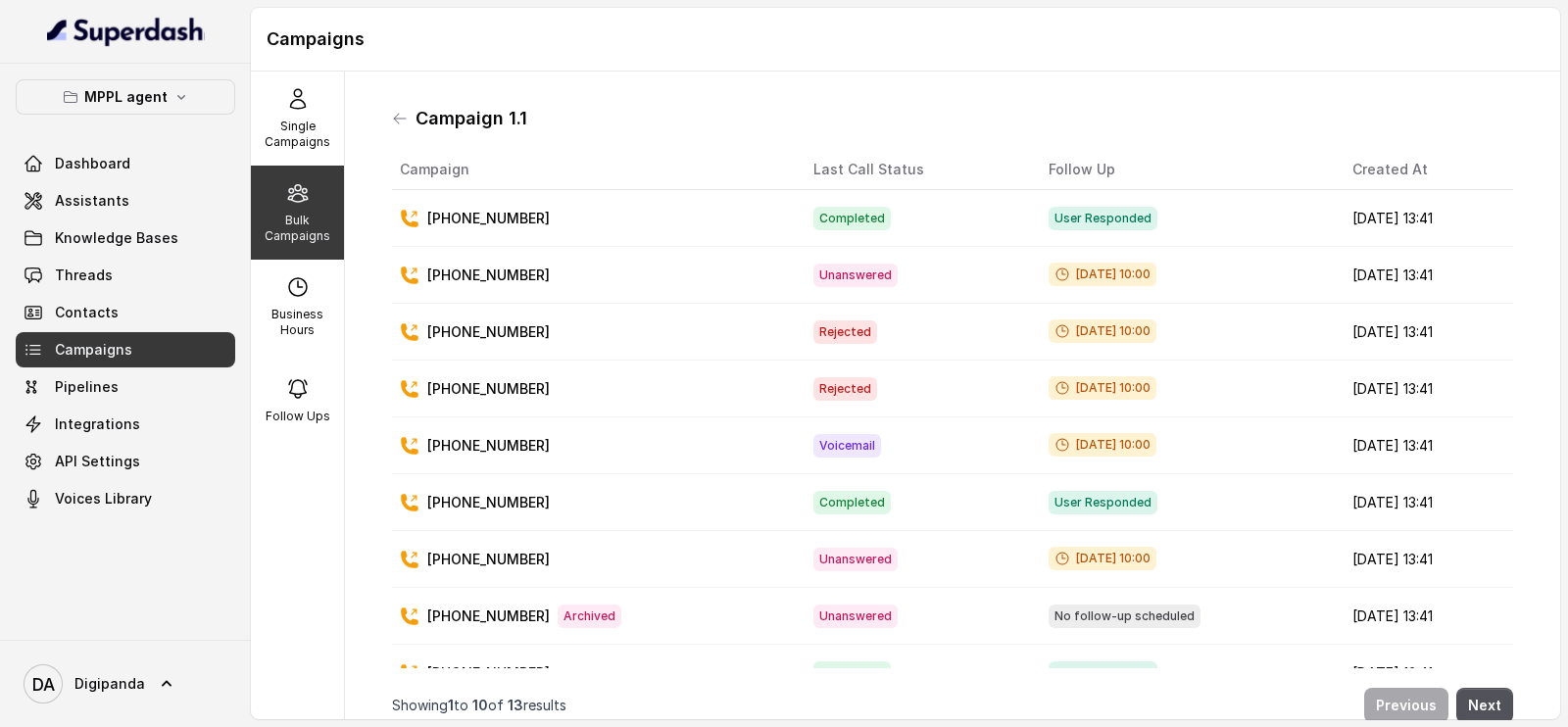
click at [1118, 385] on span "[DATE] 10:00" at bounding box center [1102, 388] width 108 height 24
drag, startPoint x: 786, startPoint y: 218, endPoint x: 817, endPoint y: 267, distance: 58.0
click at [852, 227] on td "Completed" at bounding box center [914, 218] width 235 height 57
drag, startPoint x: 786, startPoint y: 279, endPoint x: 808, endPoint y: 279, distance: 22.0
click at [813, 279] on span "Unanswered" at bounding box center [855, 276] width 84 height 24
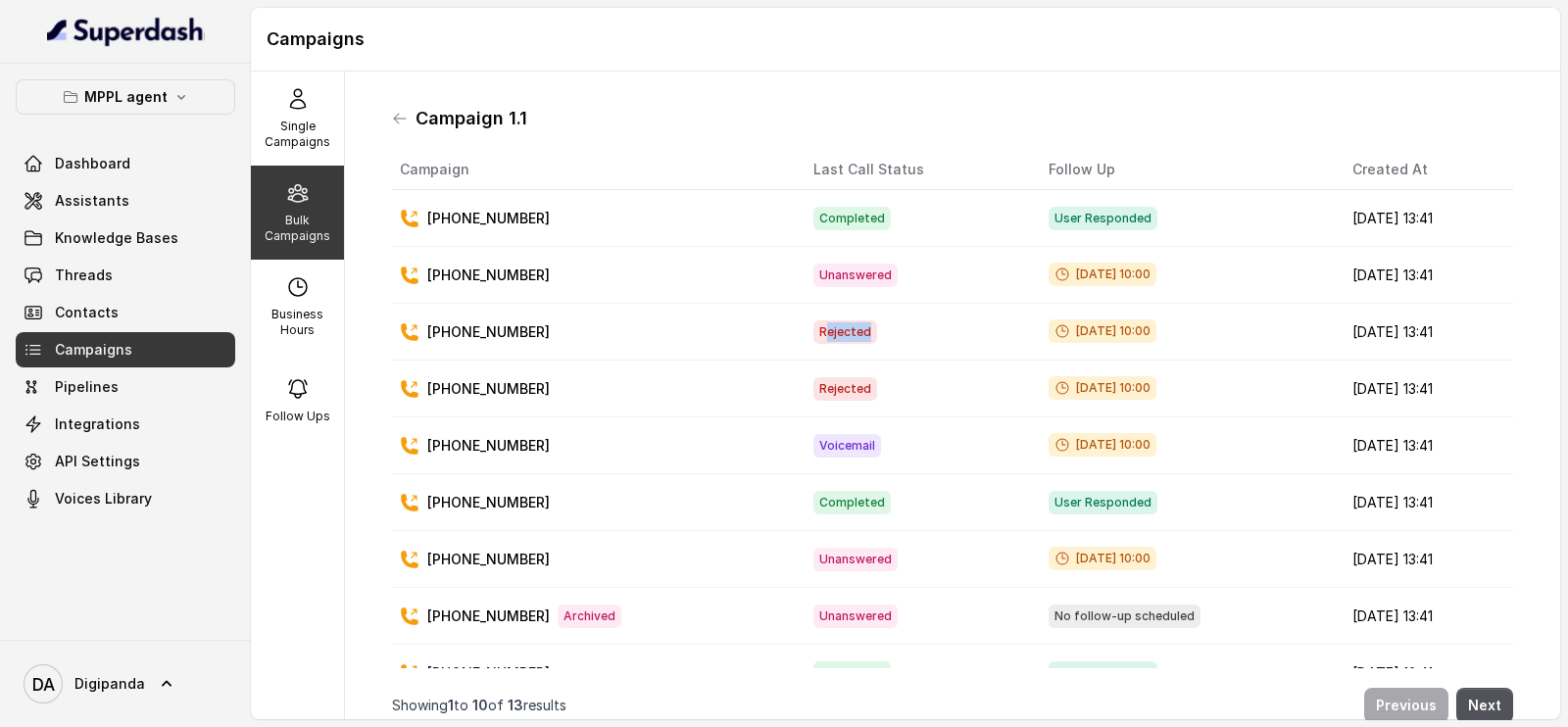
drag, startPoint x: 779, startPoint y: 325, endPoint x: 826, endPoint y: 338, distance: 48.8
click at [826, 338] on td "Rejected" at bounding box center [914, 332] width 235 height 57
click at [809, 459] on td "Voicemail" at bounding box center [914, 446] width 235 height 57
click at [814, 279] on span "Unanswered" at bounding box center [855, 276] width 84 height 24
click at [813, 337] on span "Rejected" at bounding box center [845, 333] width 64 height 24
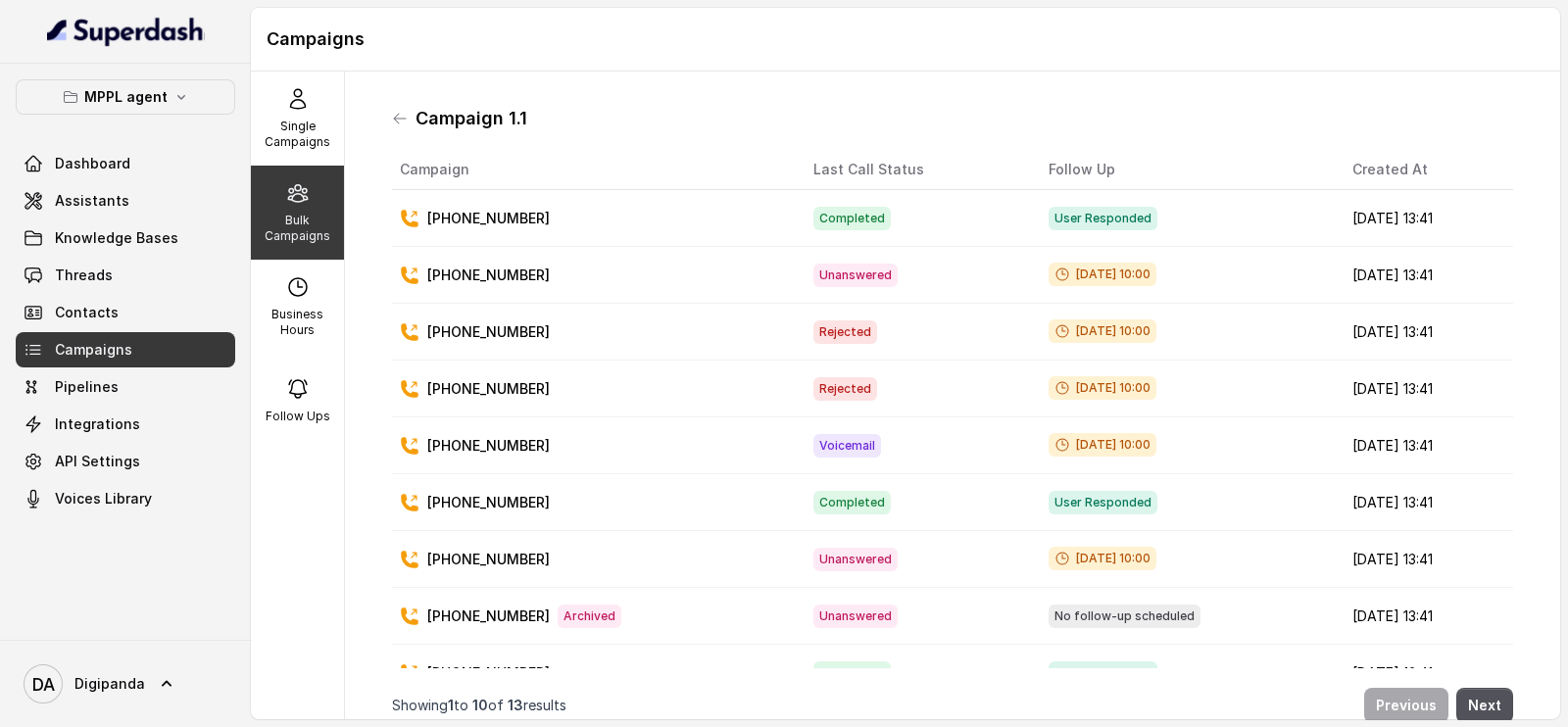
click at [813, 446] on span "Voicemail" at bounding box center [847, 446] width 68 height 24
click at [111, 101] on p "MPPL agent" at bounding box center [125, 97] width 83 height 24
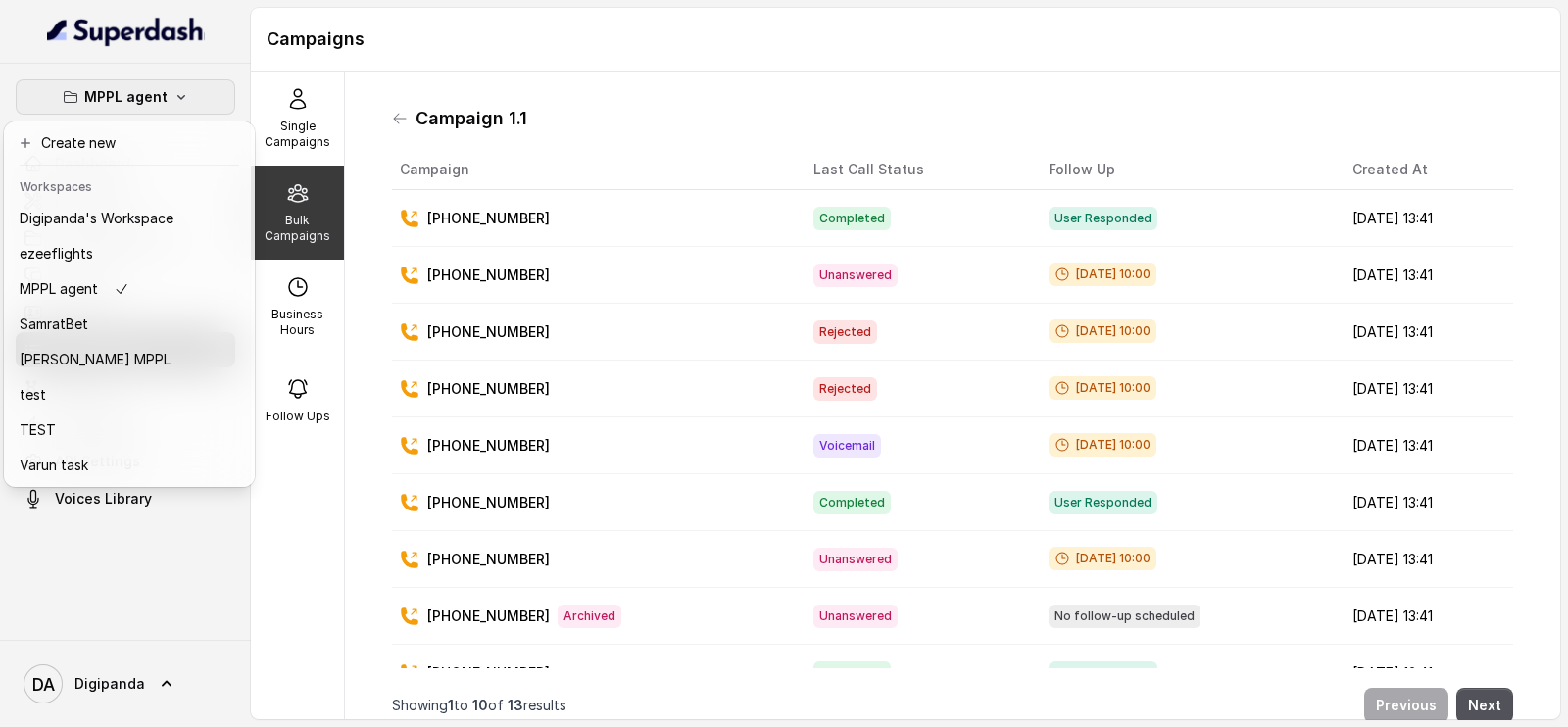
click at [282, 408] on div "MPPL agent Dashboard Assistants Knowledge Bases Threads Contacts Campaigns Pipe…" at bounding box center [784, 363] width 1568 height 727
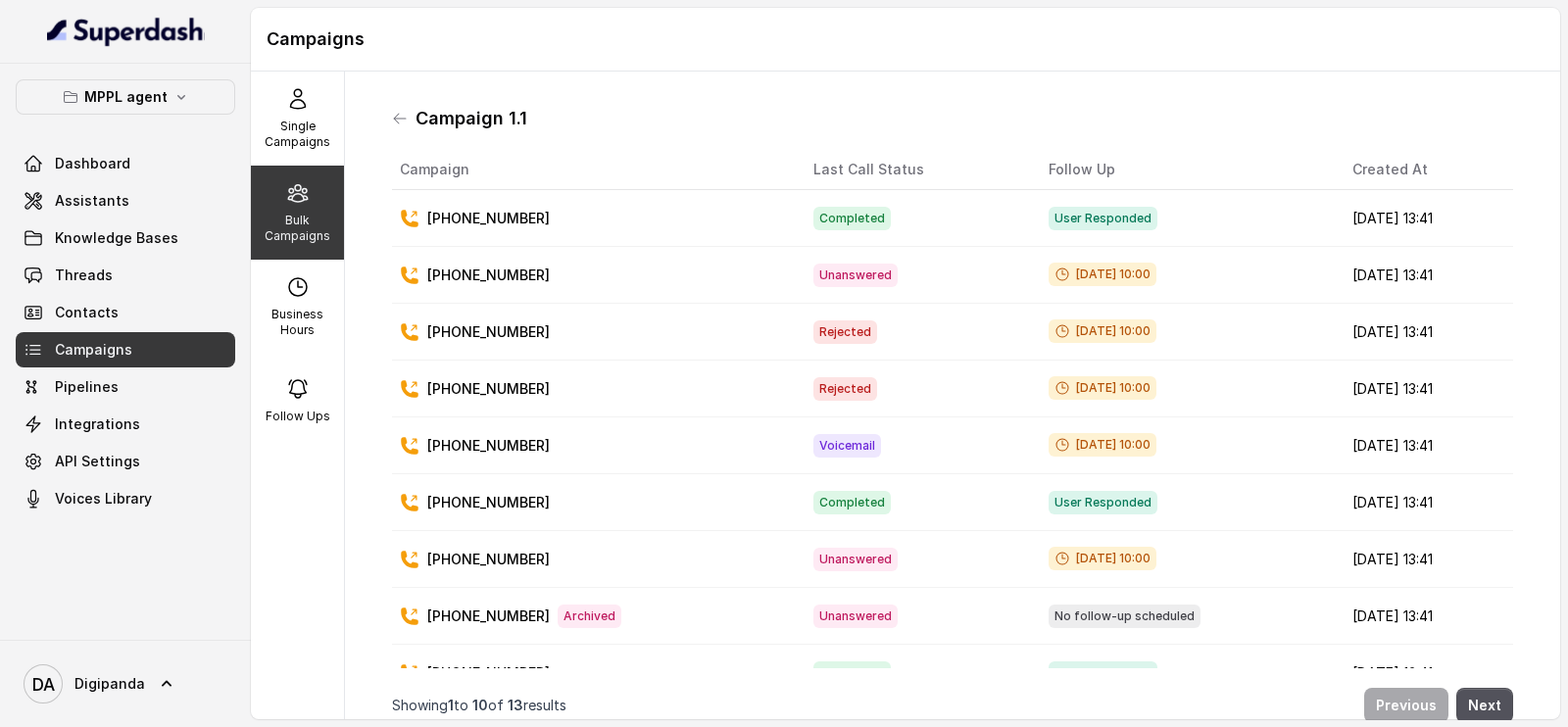
click at [282, 409] on p "Follow Ups" at bounding box center [298, 417] width 65 height 16
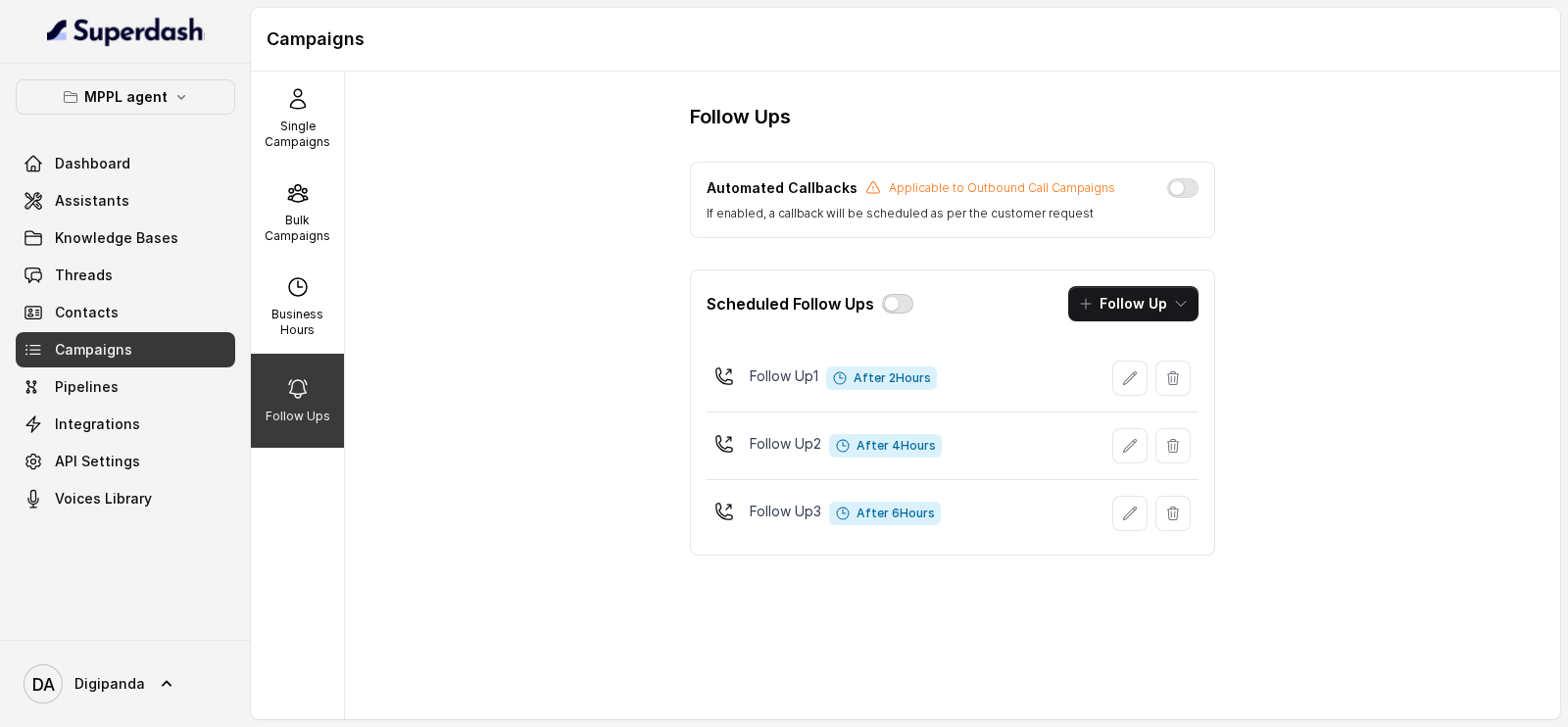
click at [887, 311] on button "button" at bounding box center [896, 304] width 31 height 20
click at [1177, 192] on button "button" at bounding box center [1182, 188] width 31 height 20
click at [186, 93] on icon "button" at bounding box center [182, 97] width 16 height 16
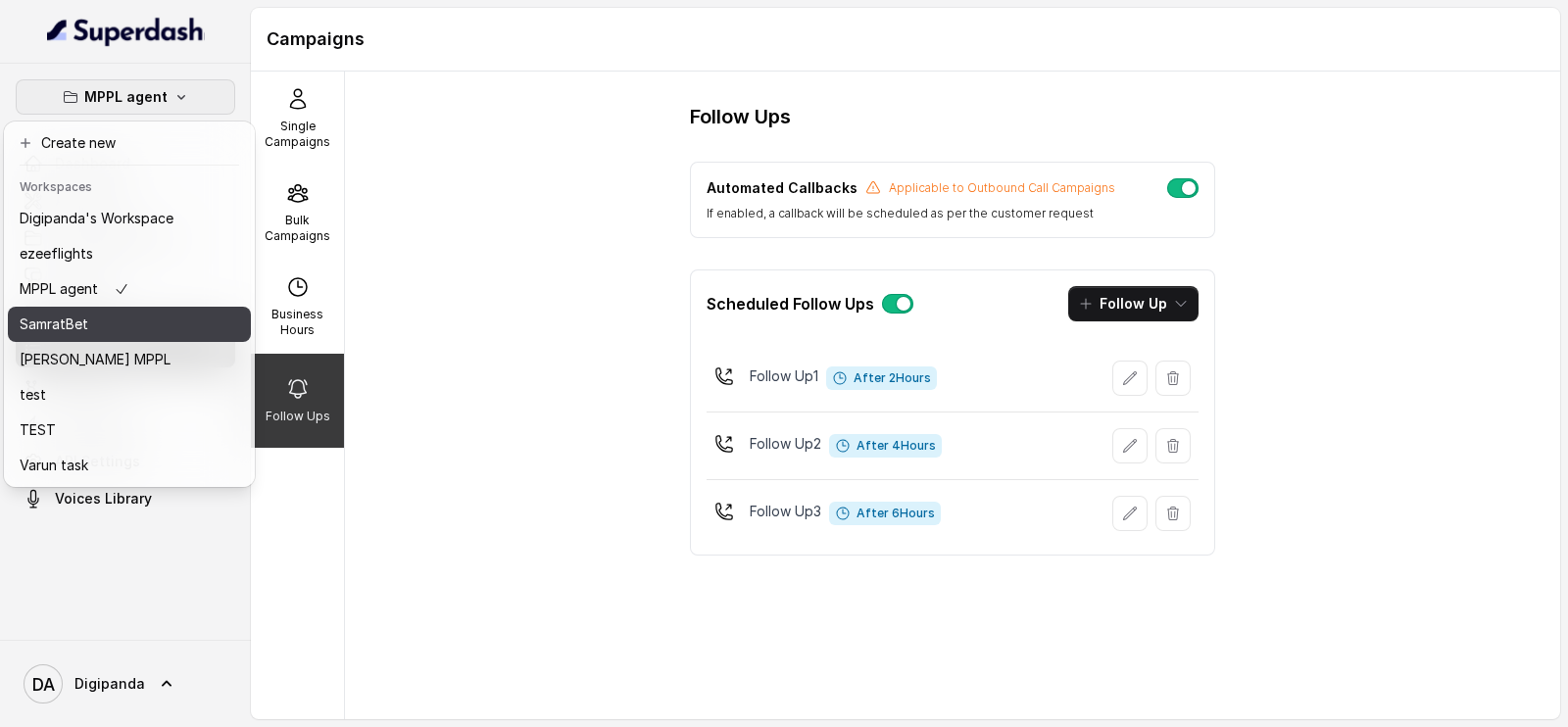
click at [147, 314] on div "SamratBet" at bounding box center [97, 325] width 154 height 24
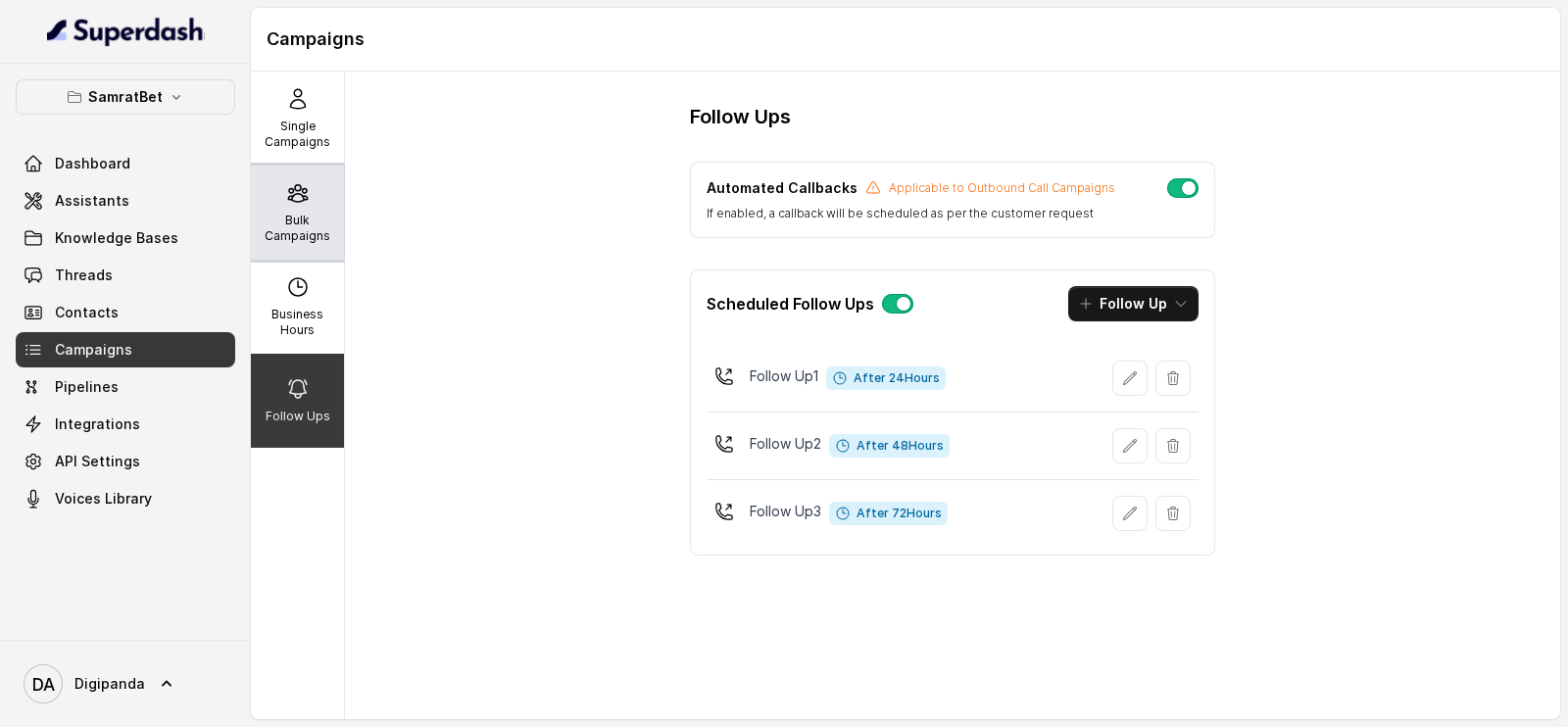
click at [281, 219] on p "Bulk Campaigns" at bounding box center [297, 228] width 77 height 31
